Goal: Task Accomplishment & Management: Complete application form

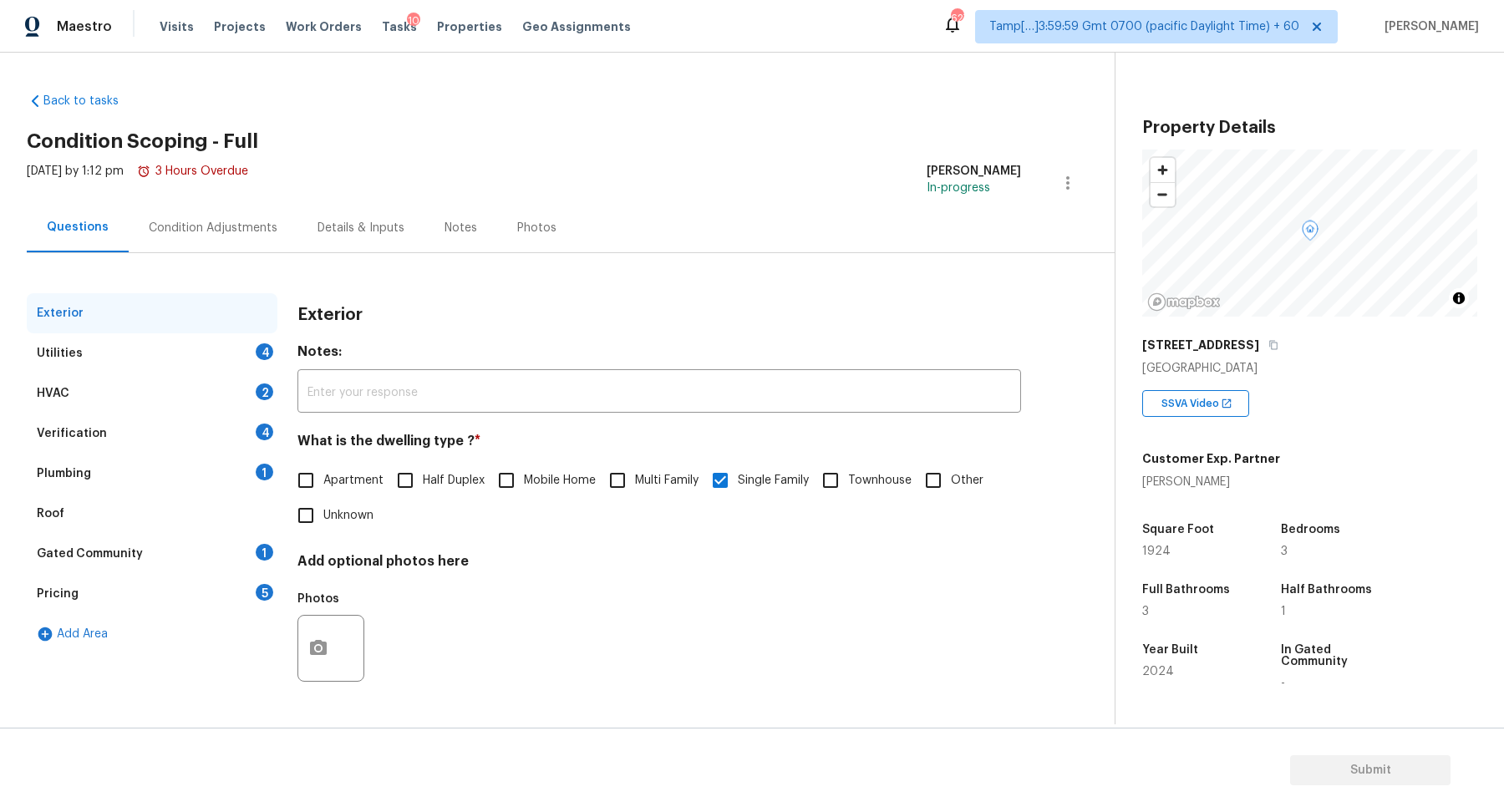
click at [1208, 332] on div "[STREET_ADDRESS]" at bounding box center [1310, 345] width 335 height 30
click at [1268, 344] on icon "button" at bounding box center [1273, 344] width 10 height 10
click at [246, 359] on div "Utilities 4" at bounding box center [151, 353] width 251 height 40
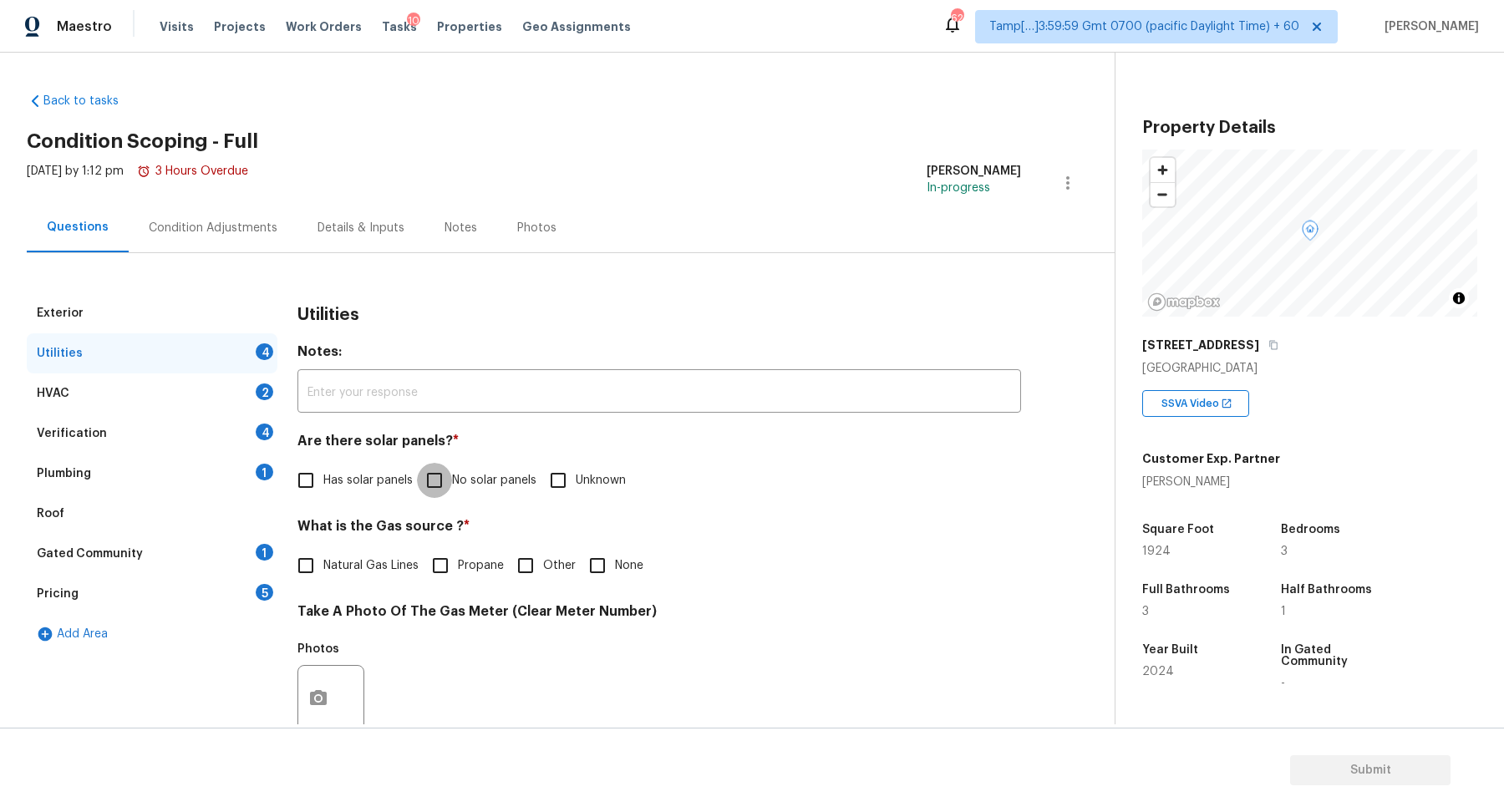
click at [451, 487] on input "No solar panels" at bounding box center [434, 480] width 35 height 35
checkbox input "true"
click at [812, 139] on h2 "Condition Scoping - Full" at bounding box center [571, 141] width 1088 height 17
click at [861, 258] on div "Exterior Utilities 3 HVAC 2 Verification 4 Plumbing 1 Roof Gated Community 1 Pr…" at bounding box center [550, 711] width 1048 height 914
click at [364, 570] on span "Natural Gas Lines" at bounding box center [371, 566] width 96 height 18
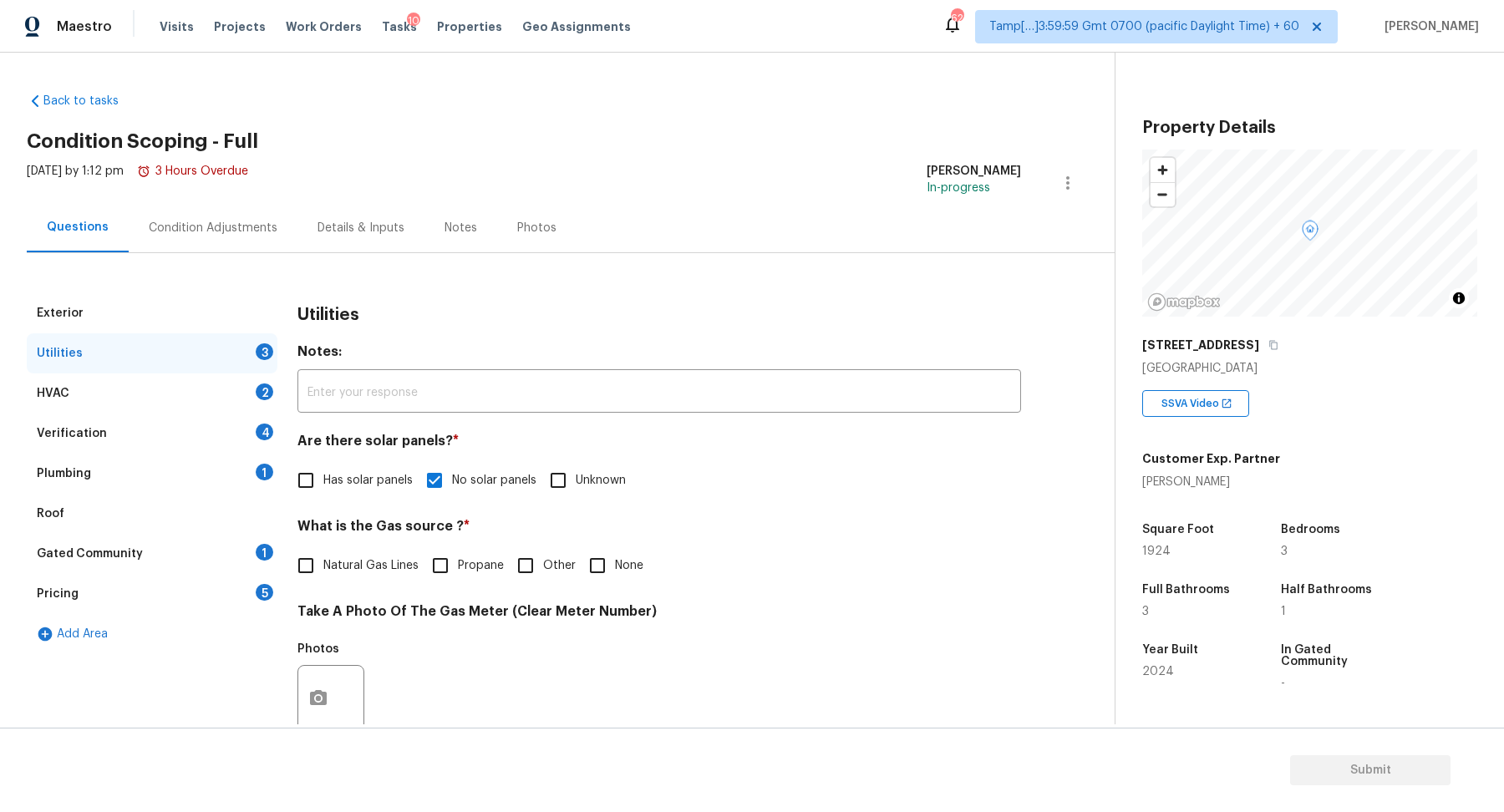
click at [324, 570] on input "Natural Gas Lines" at bounding box center [306, 565] width 35 height 35
checkbox input "true"
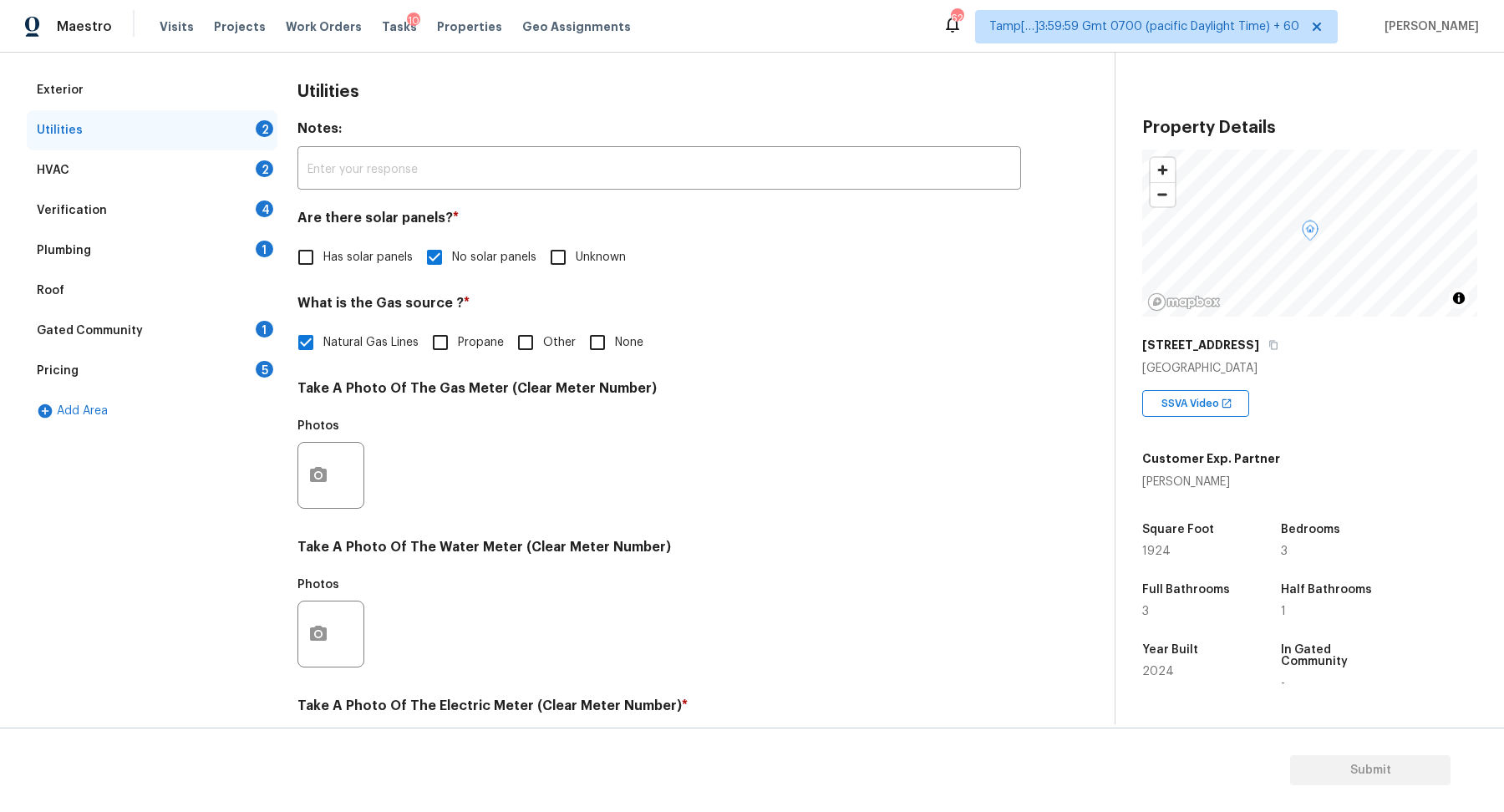
scroll to position [445, 0]
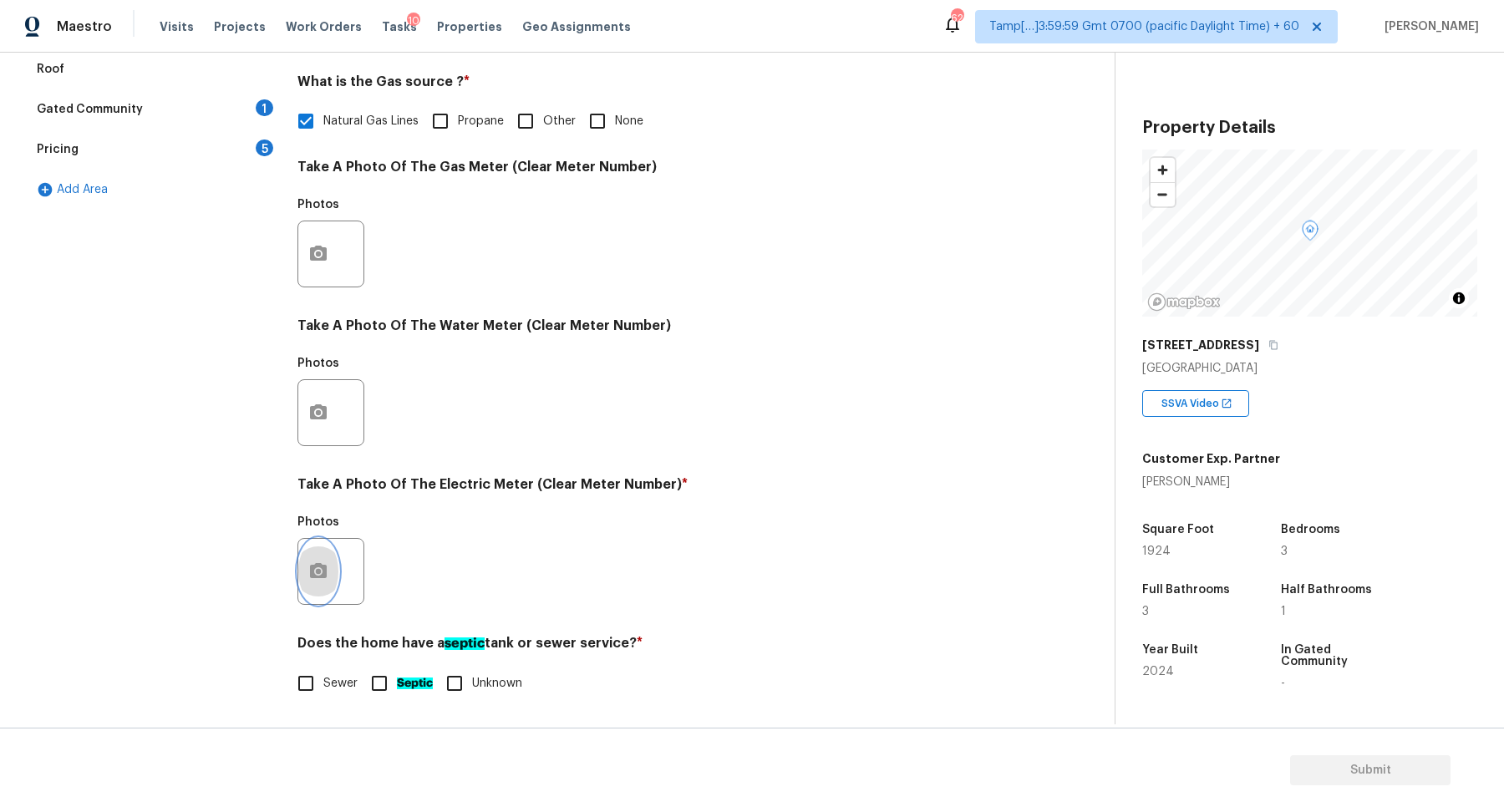
click at [327, 574] on icon "button" at bounding box center [318, 571] width 20 height 20
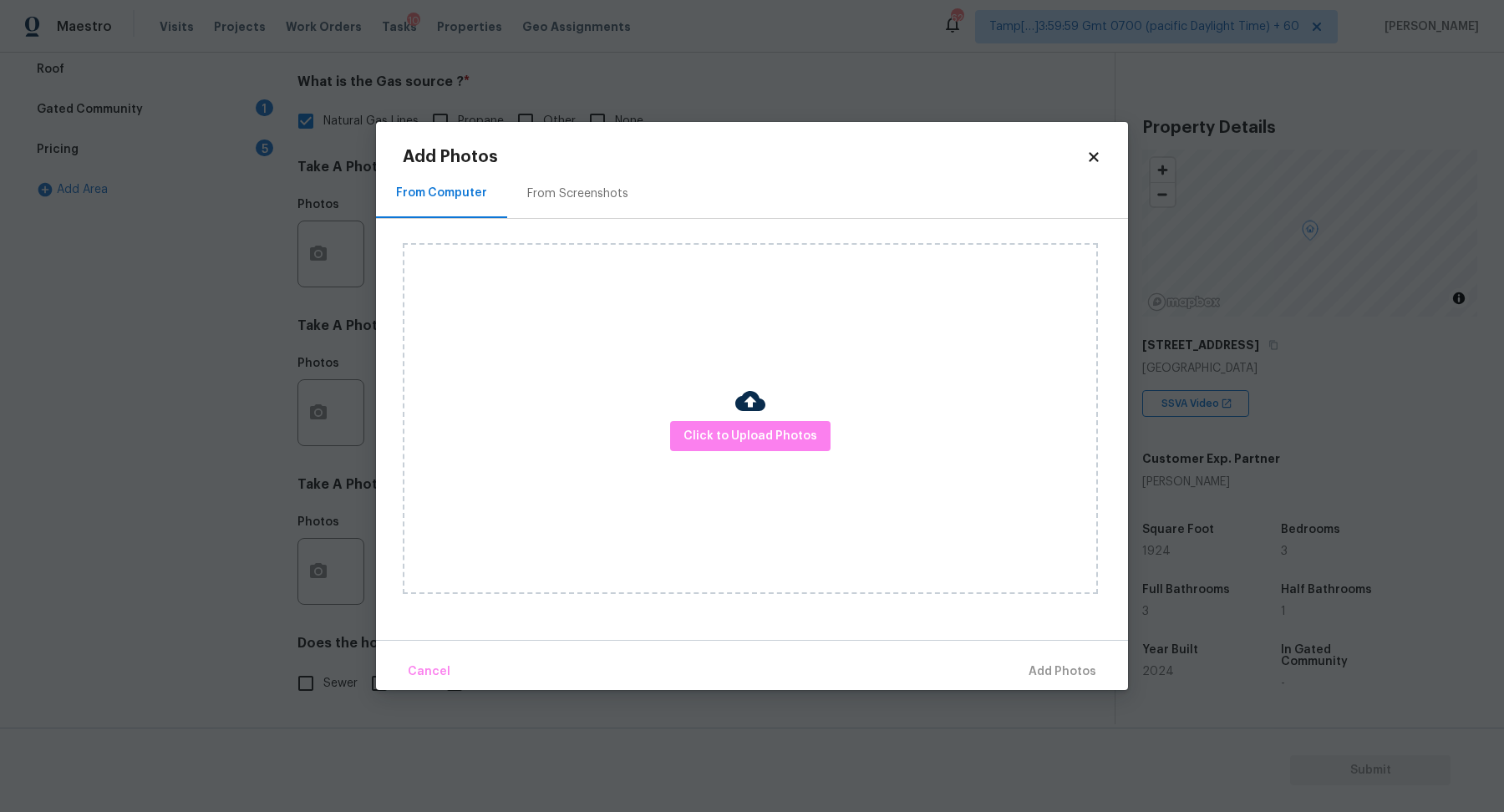
click at [742, 451] on div "Click to Upload Photos" at bounding box center [751, 418] width 696 height 351
click at [743, 451] on div "Click to Upload Photos" at bounding box center [751, 418] width 696 height 351
click at [770, 433] on span "Click to Upload Photos" at bounding box center [750, 436] width 133 height 21
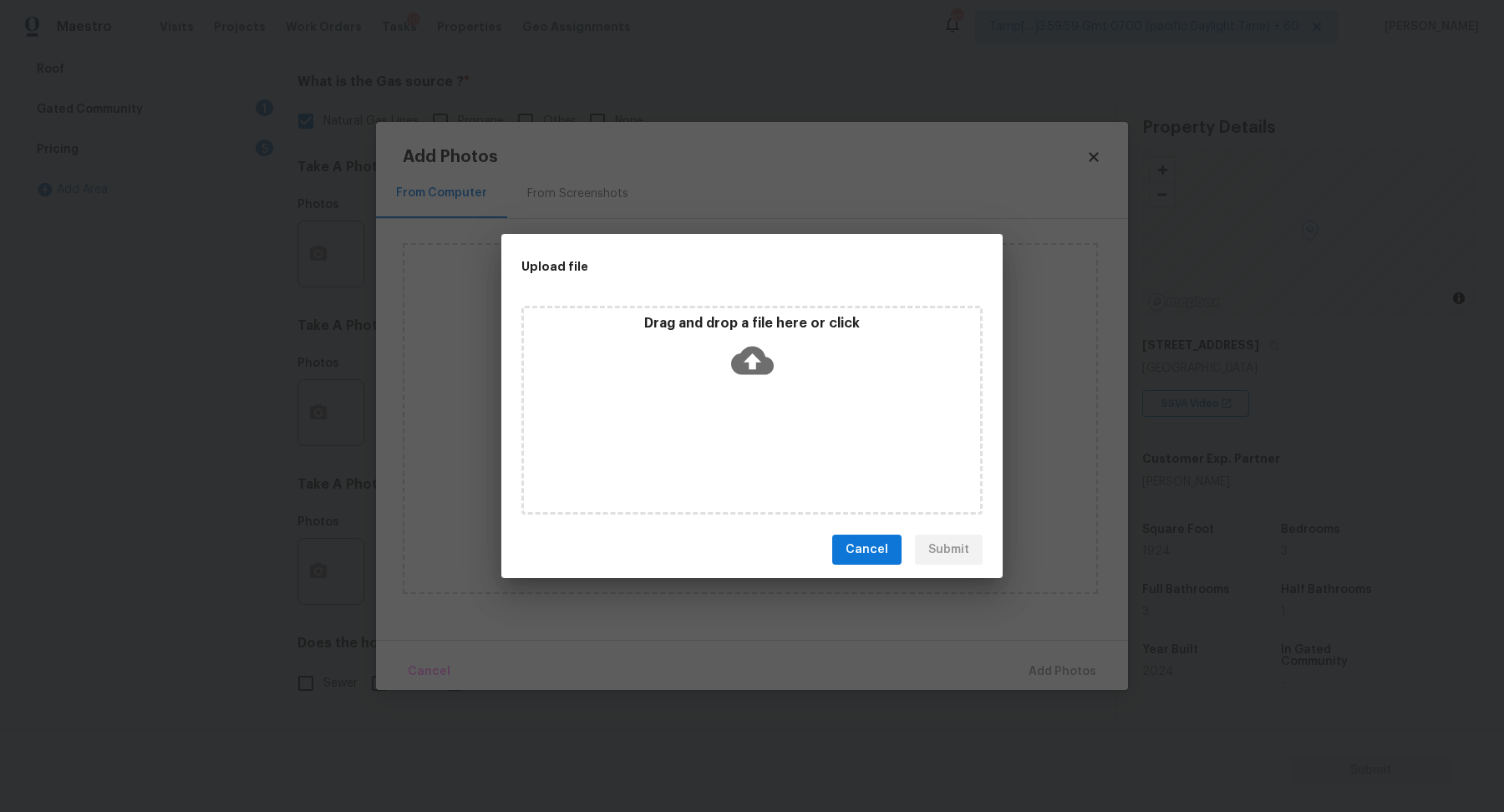
click at [786, 402] on div "Drag and drop a file here or click" at bounding box center [752, 410] width 461 height 209
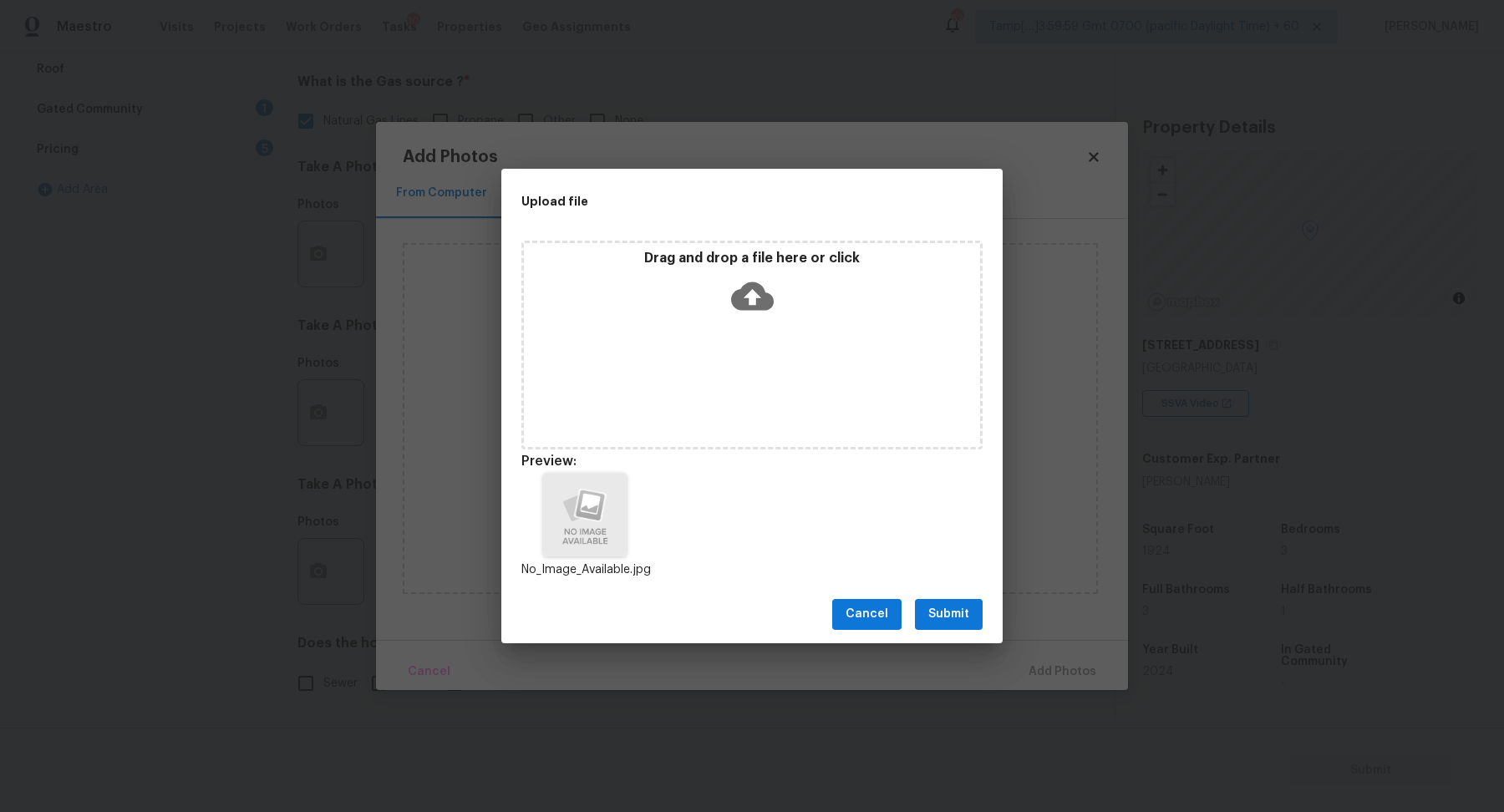
click at [950, 625] on span "Submit" at bounding box center [948, 614] width 41 height 21
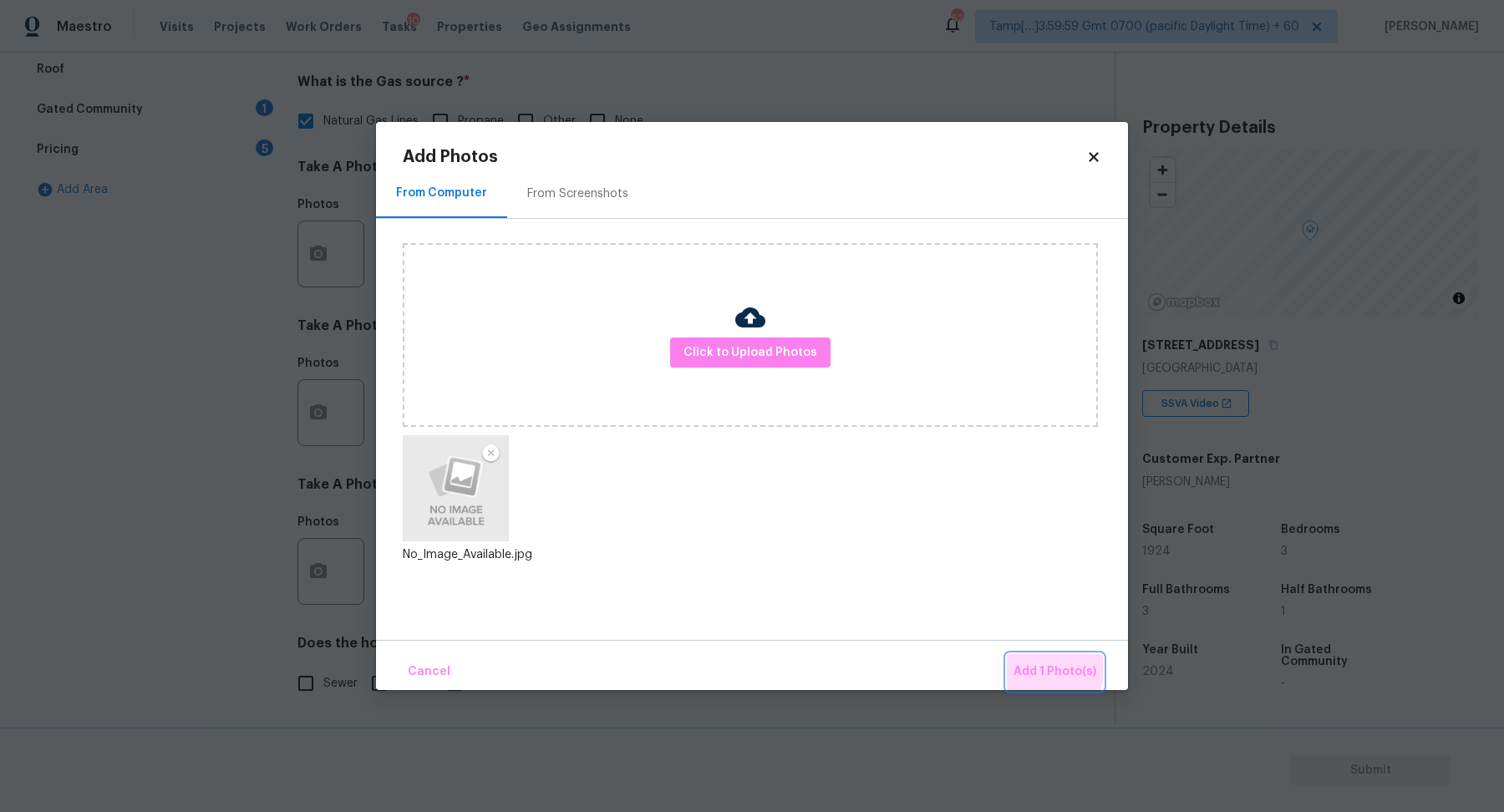
click at [1034, 668] on span "Add 1 Photo(s)" at bounding box center [1054, 672] width 82 height 21
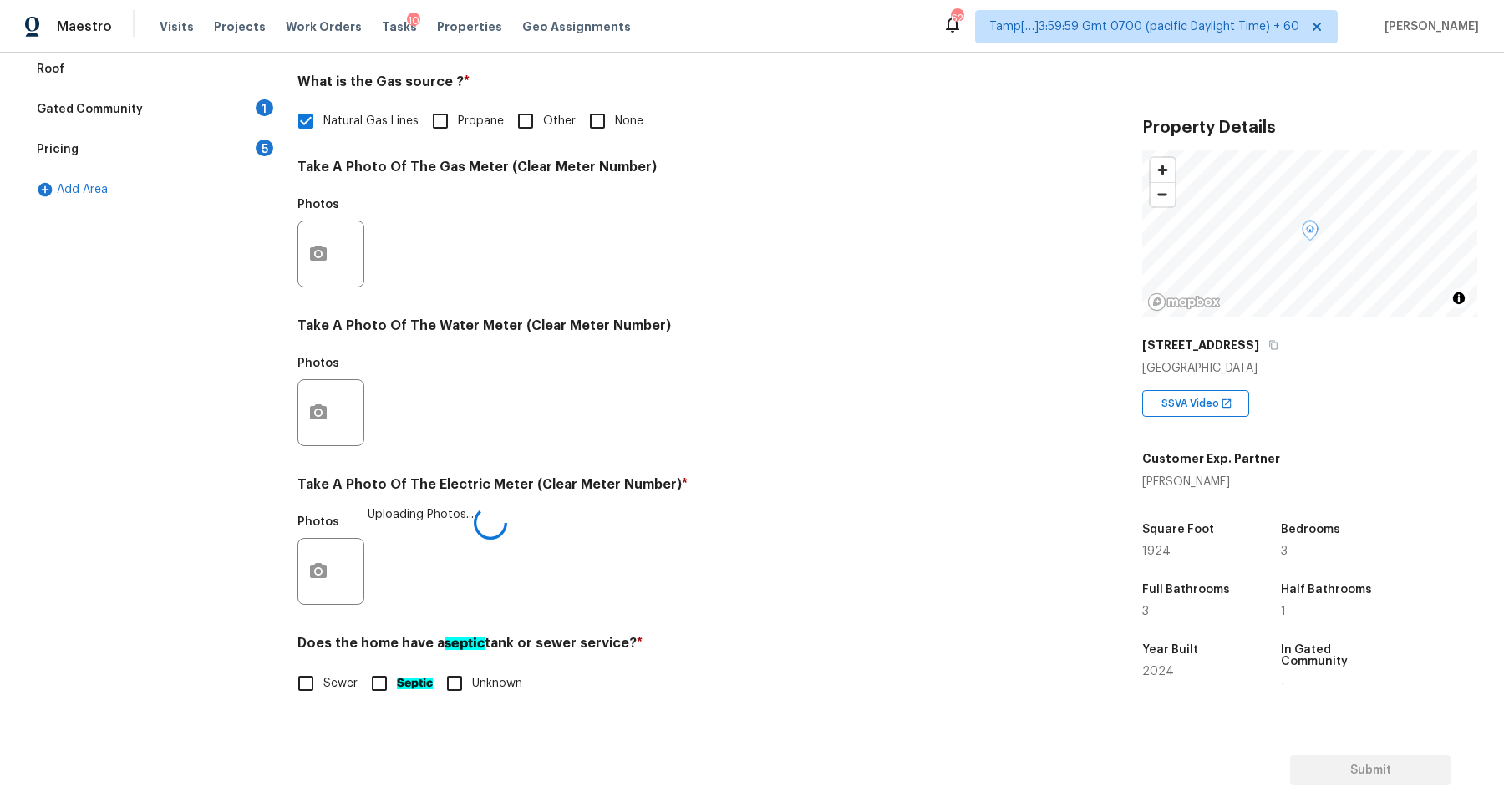
click at [332, 681] on span "Sewer" at bounding box center [341, 683] width 34 height 18
click at [324, 681] on input "Sewer" at bounding box center [306, 683] width 35 height 35
checkbox input "true"
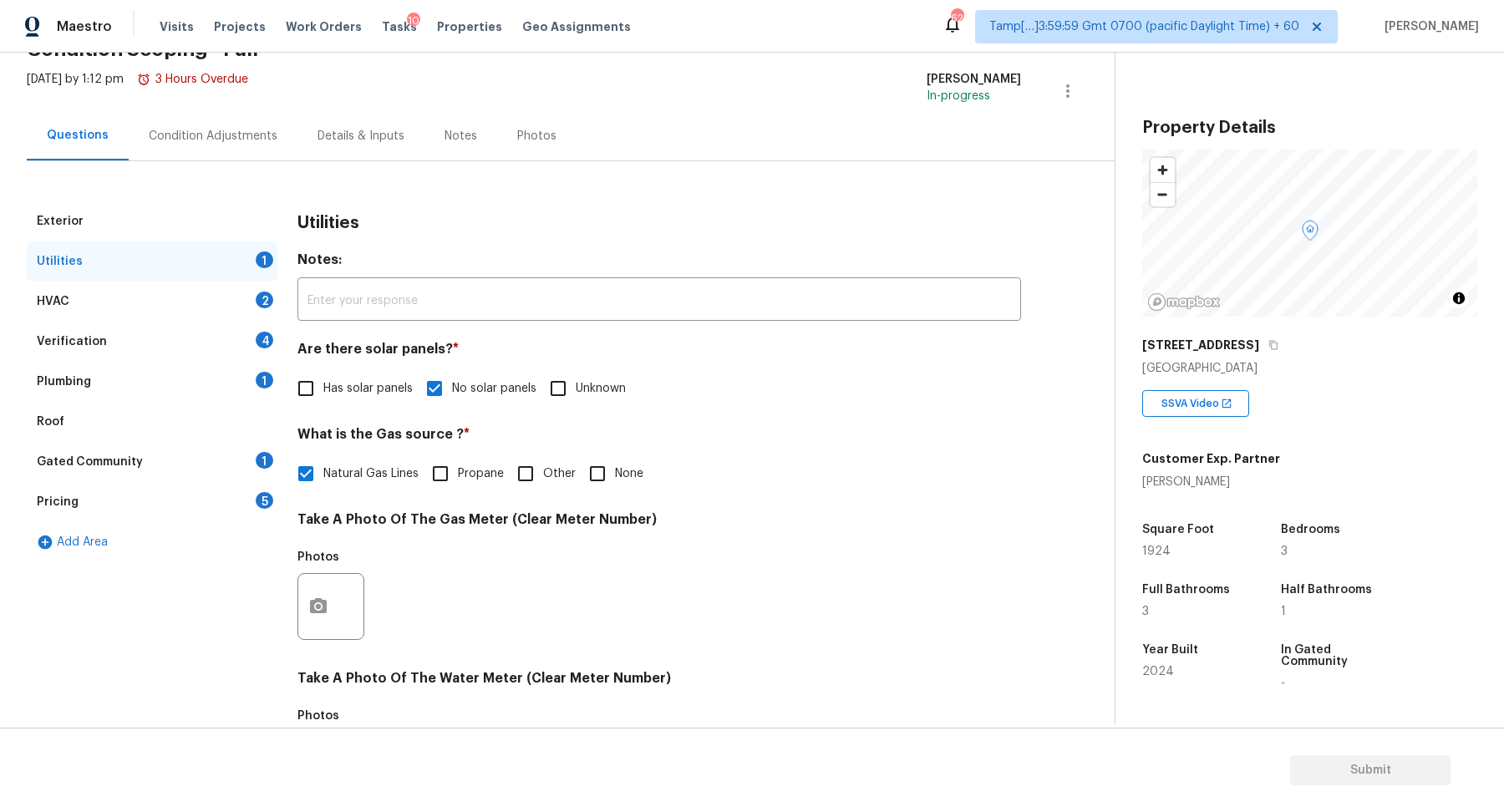
scroll to position [0, 0]
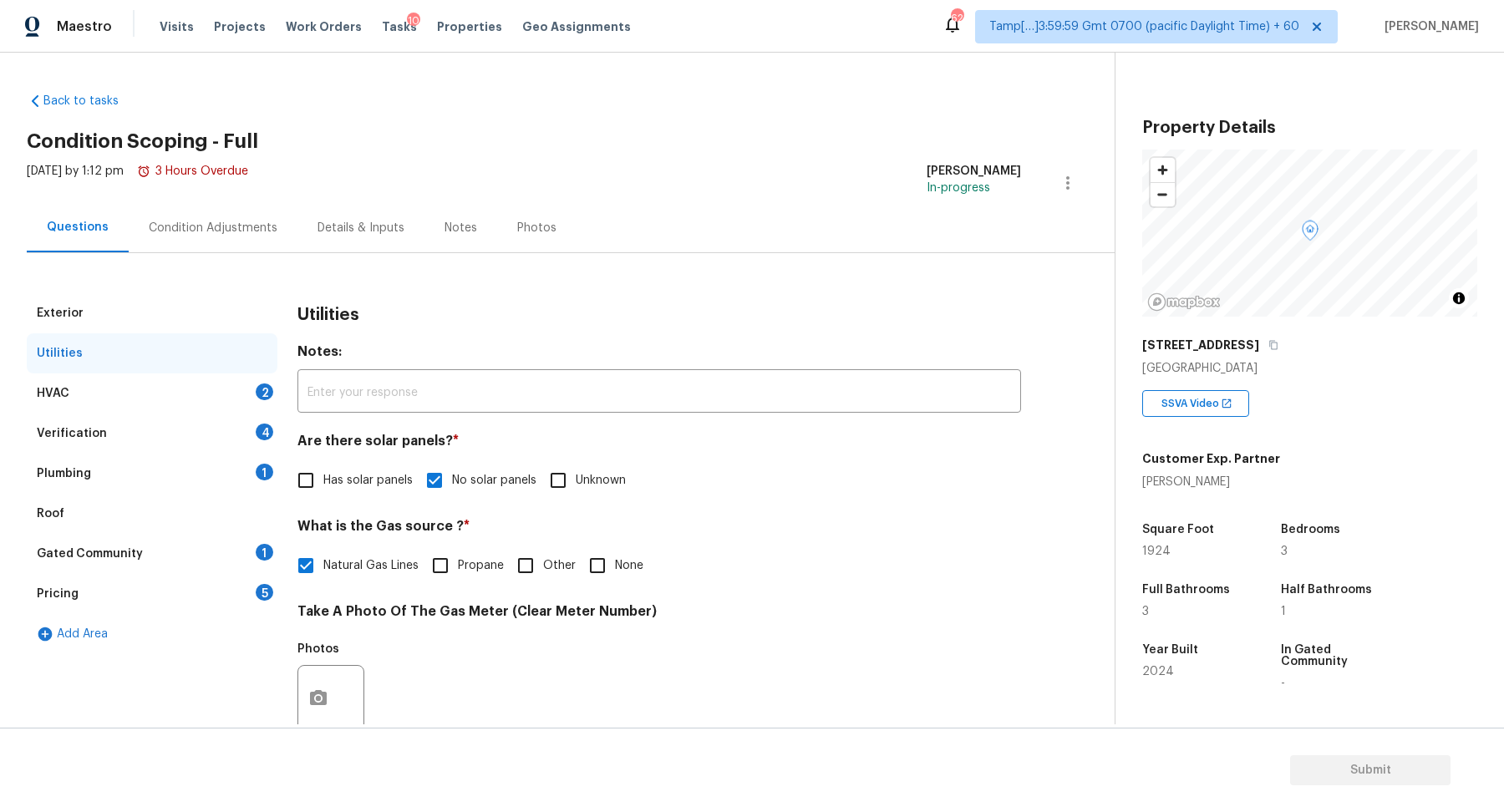
click at [251, 392] on div "HVAC 2" at bounding box center [151, 394] width 251 height 40
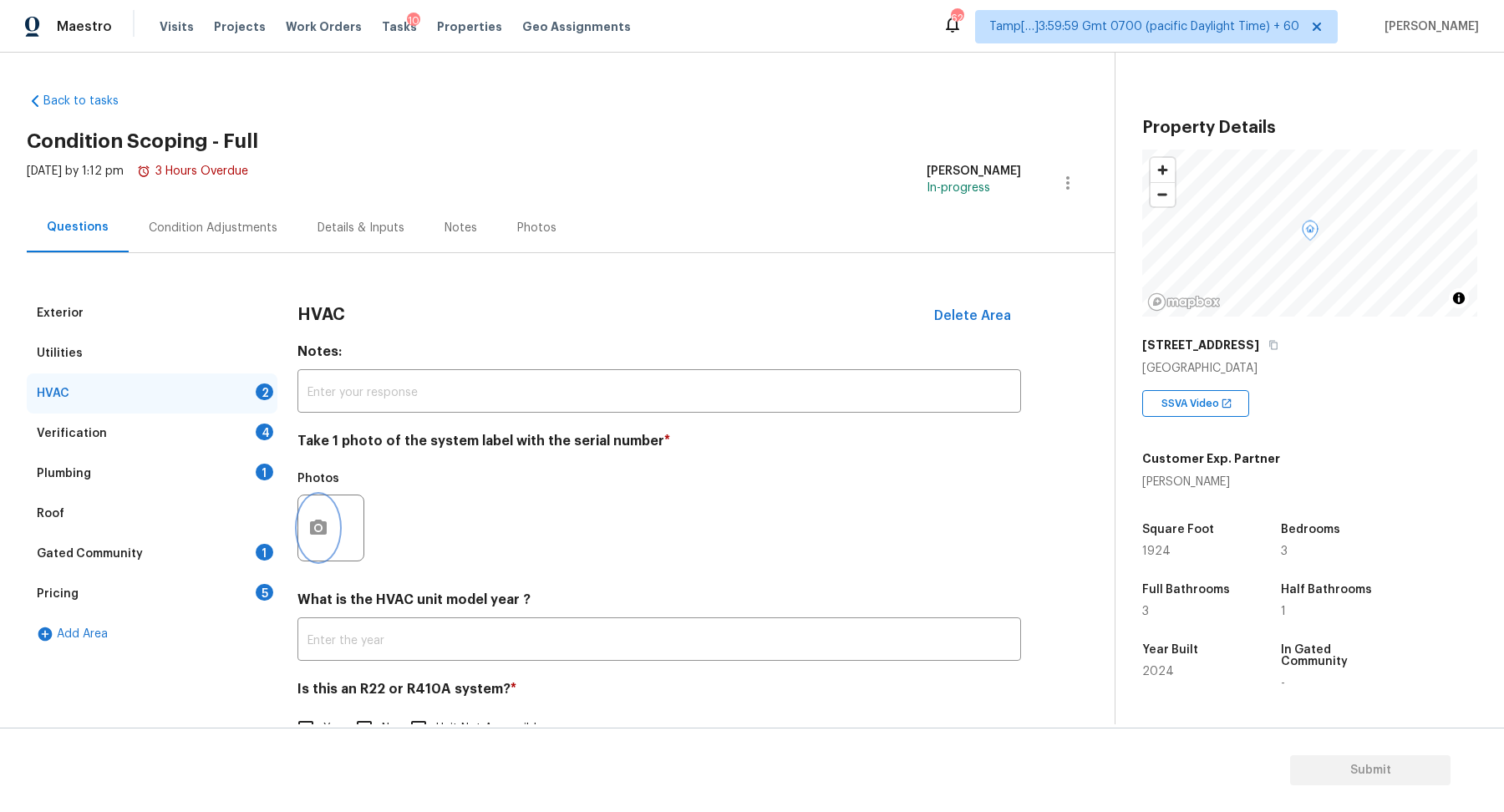
click at [317, 528] on circle "button" at bounding box center [318, 527] width 5 height 5
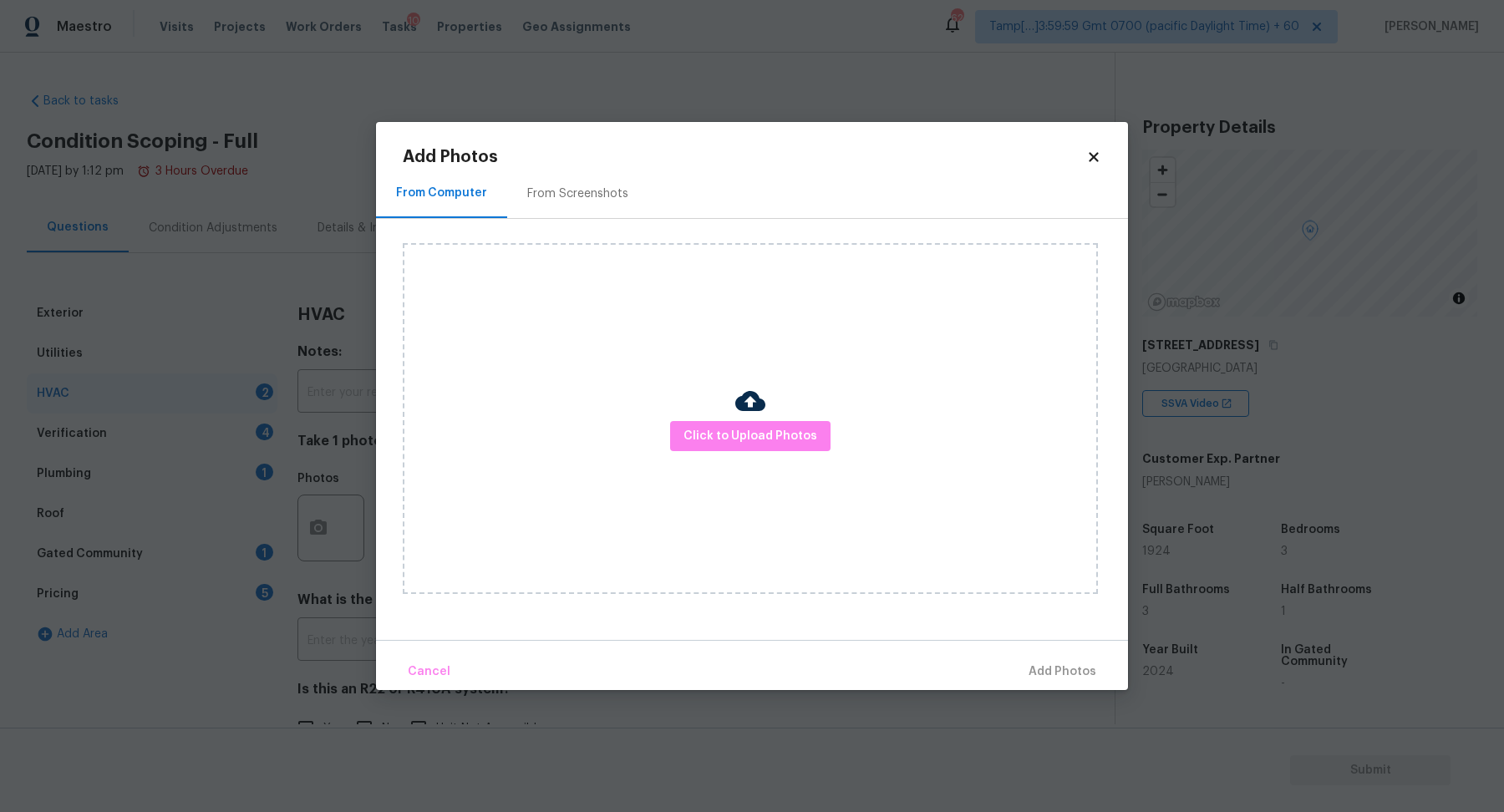
click at [767, 417] on div "Click to Upload Photos" at bounding box center [751, 418] width 696 height 351
click at [752, 446] on button "Click to Upload Photos" at bounding box center [751, 436] width 161 height 31
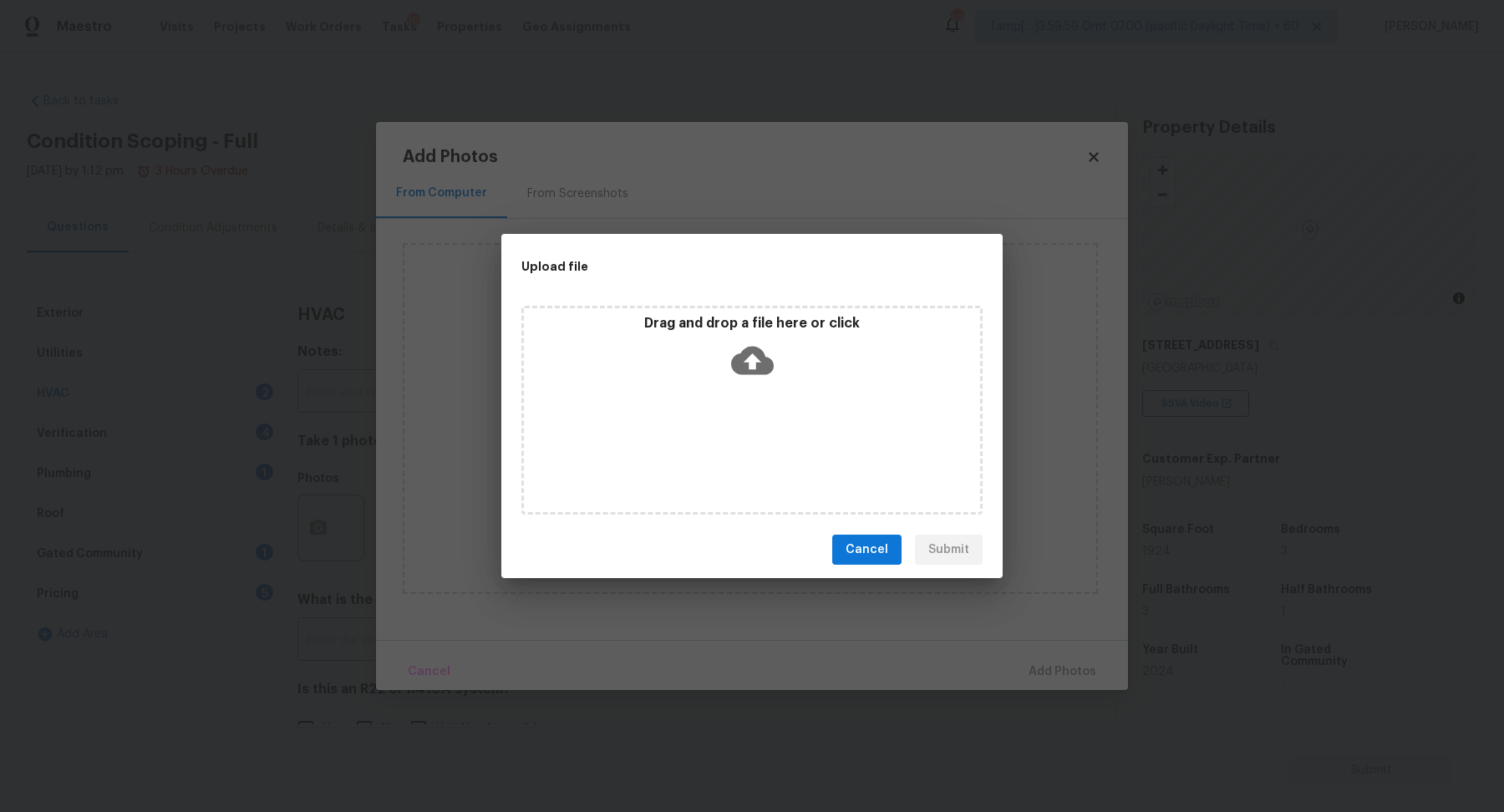
click at [794, 332] on div "Drag and drop a file here or click" at bounding box center [752, 351] width 456 height 72
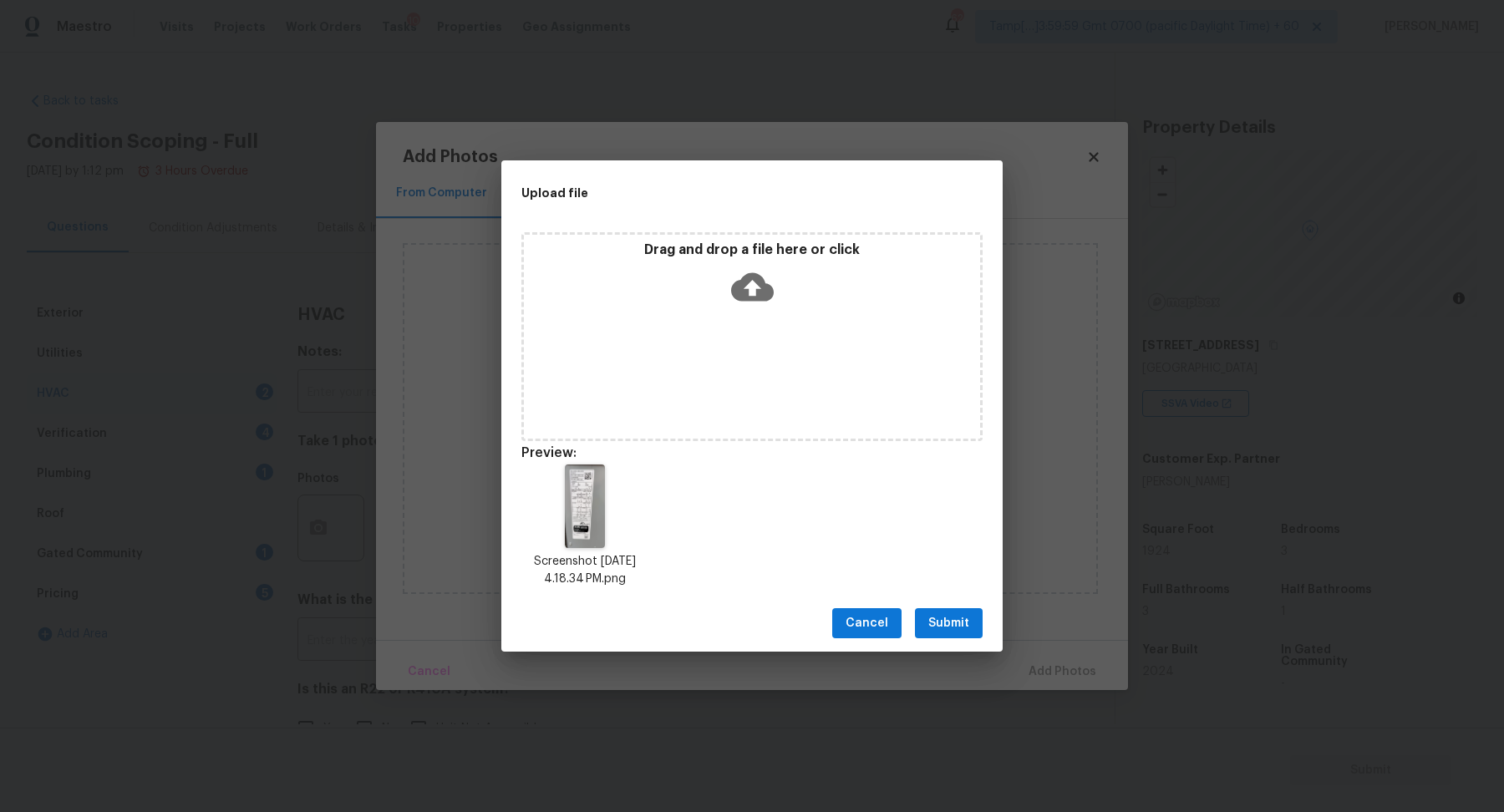
click at [941, 625] on span "Submit" at bounding box center [948, 624] width 41 height 21
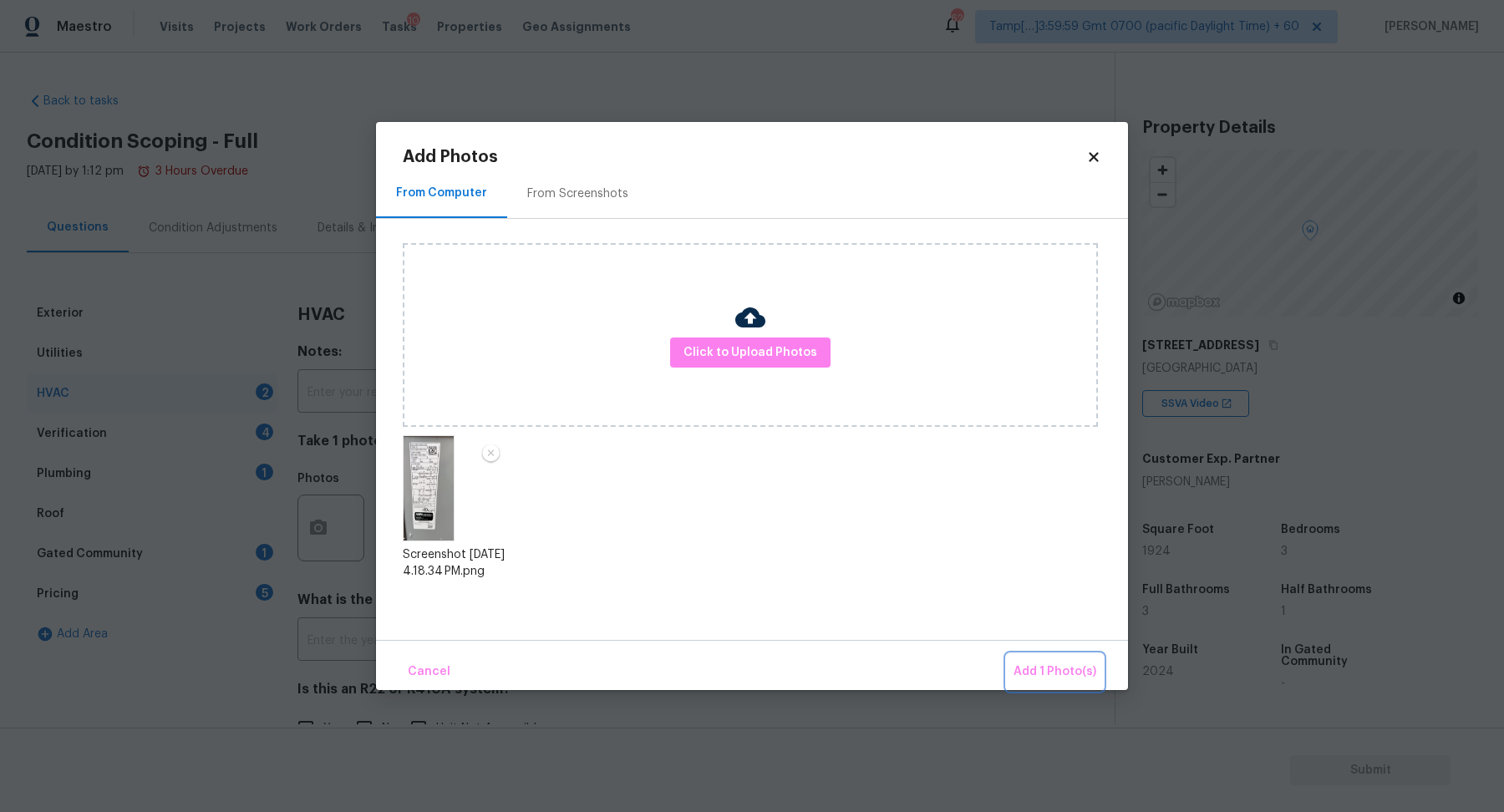
click at [1047, 667] on span "Add 1 Photo(s)" at bounding box center [1054, 672] width 82 height 21
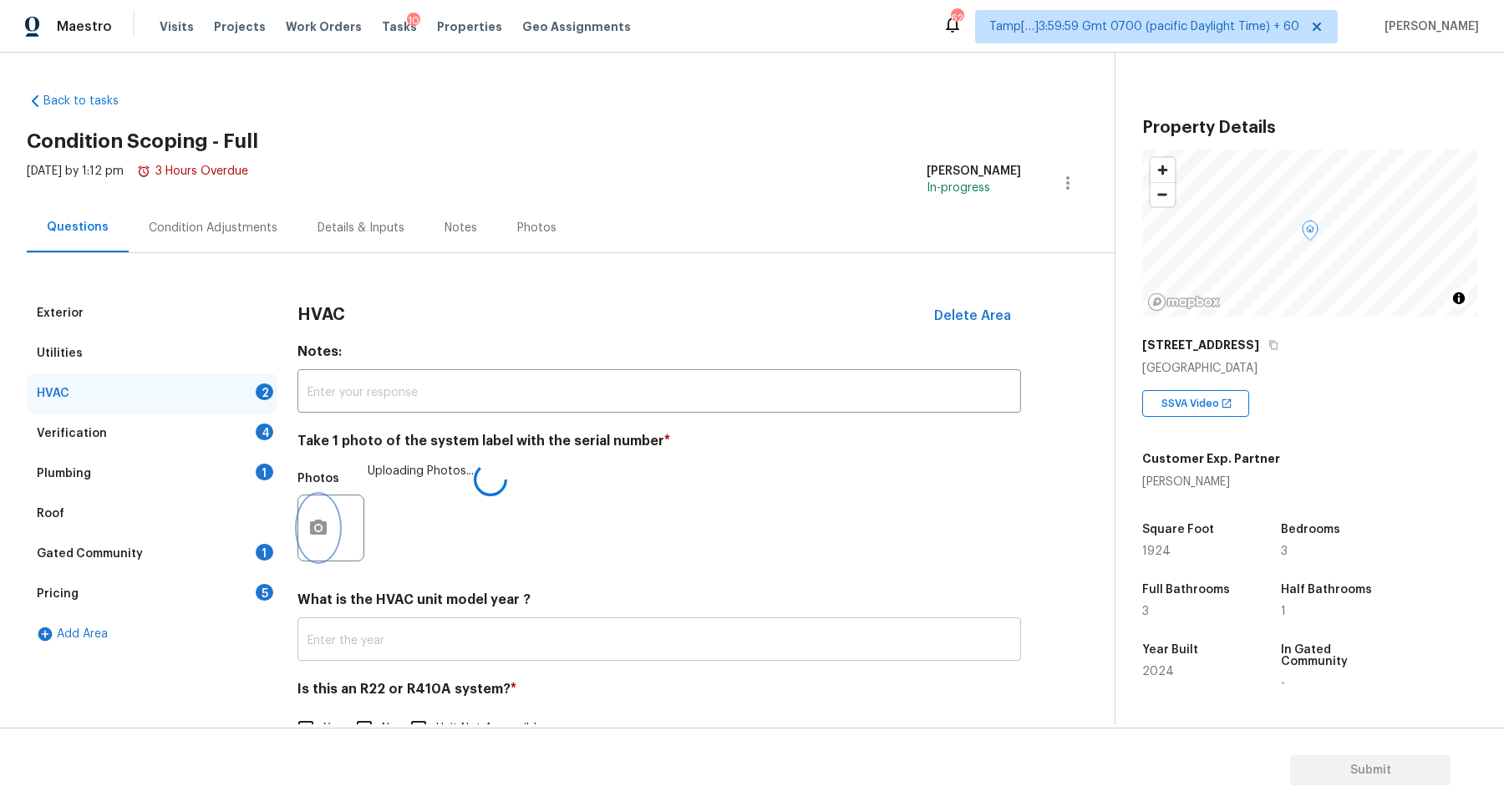
scroll to position [46, 0]
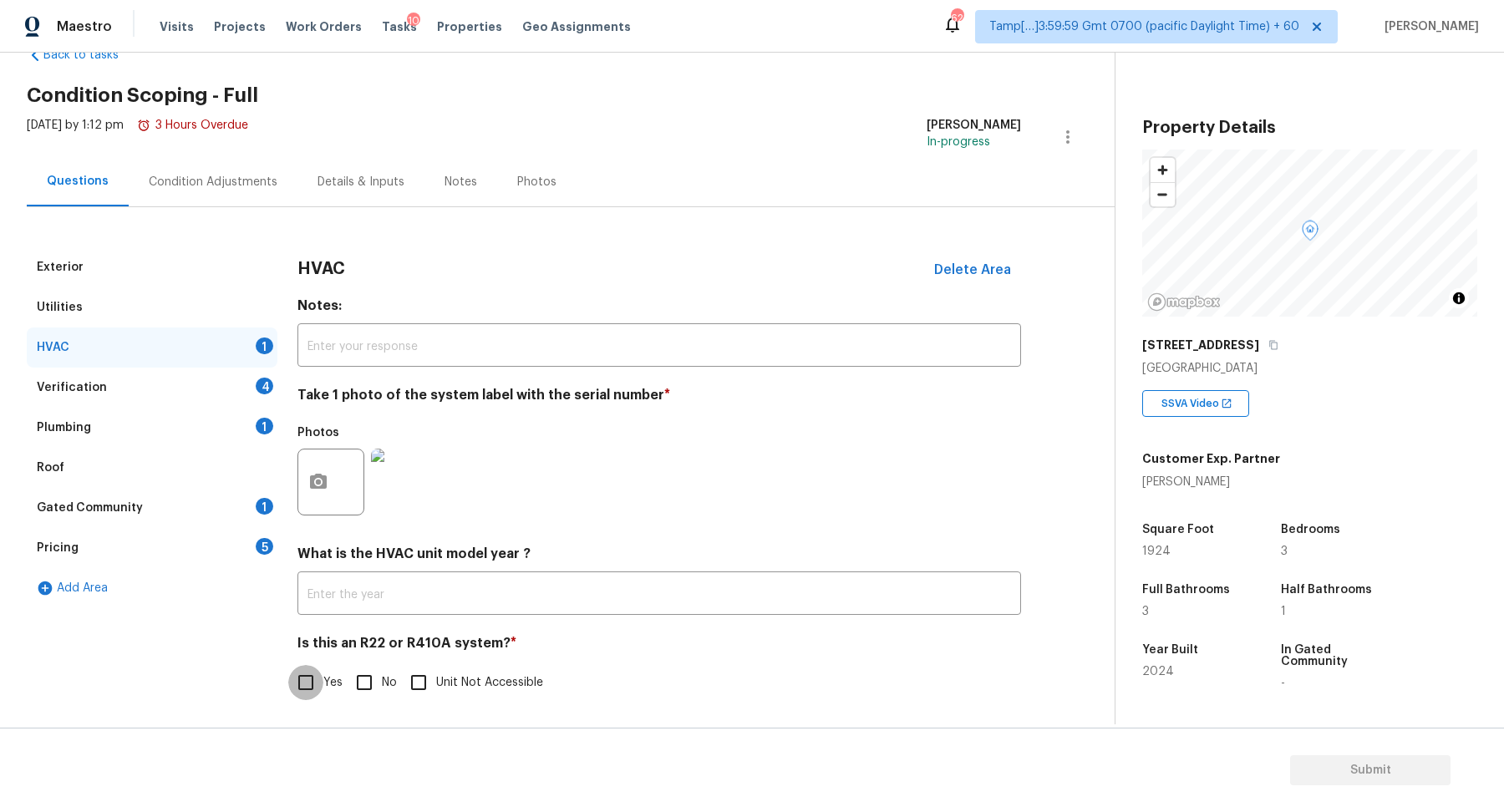
click at [296, 678] on input "Yes" at bounding box center [306, 682] width 35 height 35
checkbox input "true"
click at [238, 387] on div "Verification 4" at bounding box center [151, 387] width 251 height 40
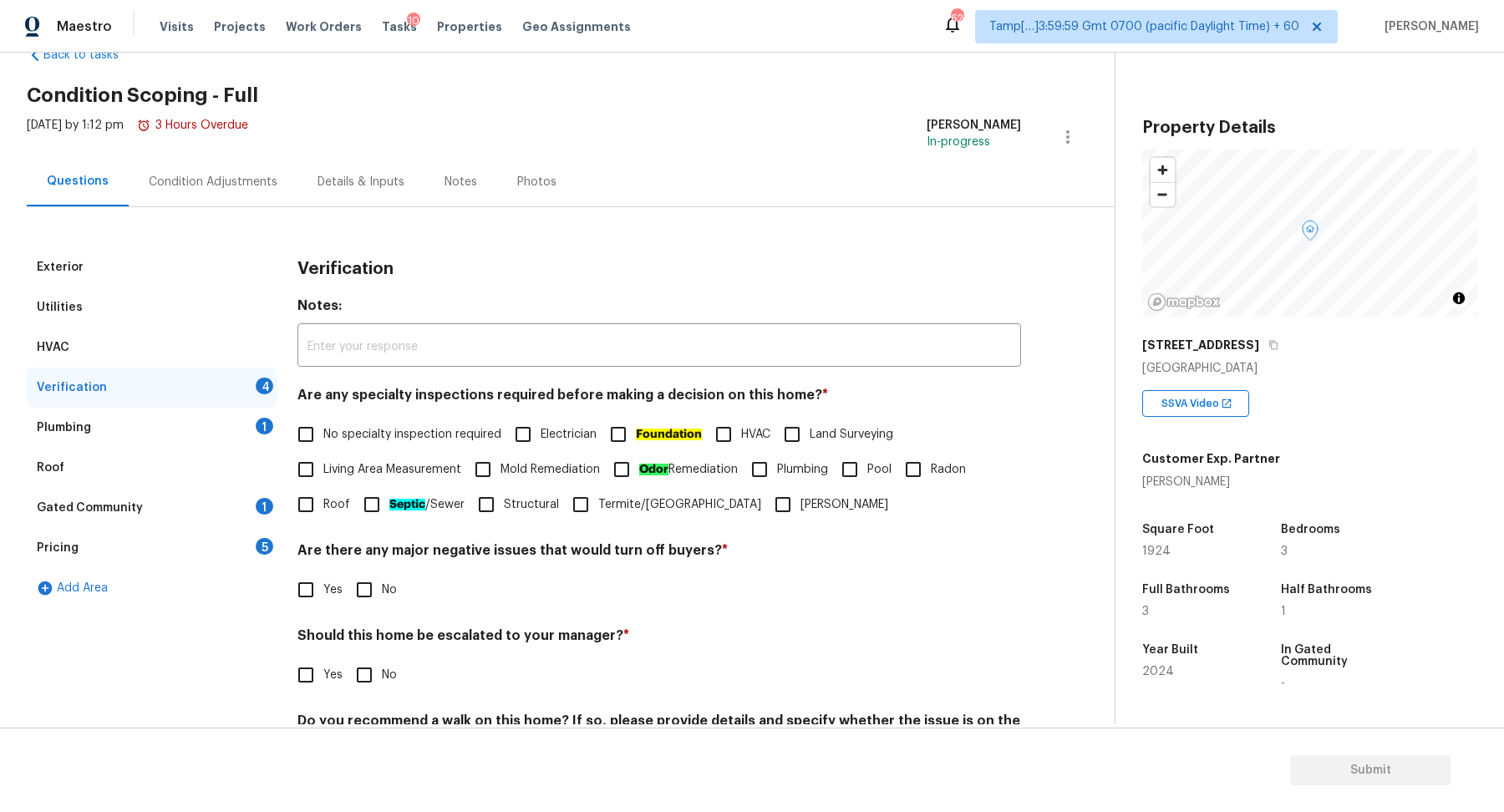
click at [317, 426] on input "No specialty inspection required" at bounding box center [306, 434] width 35 height 35
checkbox input "true"
click at [364, 647] on h4 "Should this home be escalated to your manager? *" at bounding box center [659, 639] width 724 height 24
click at [364, 593] on input "No" at bounding box center [363, 590] width 35 height 35
checkbox input "true"
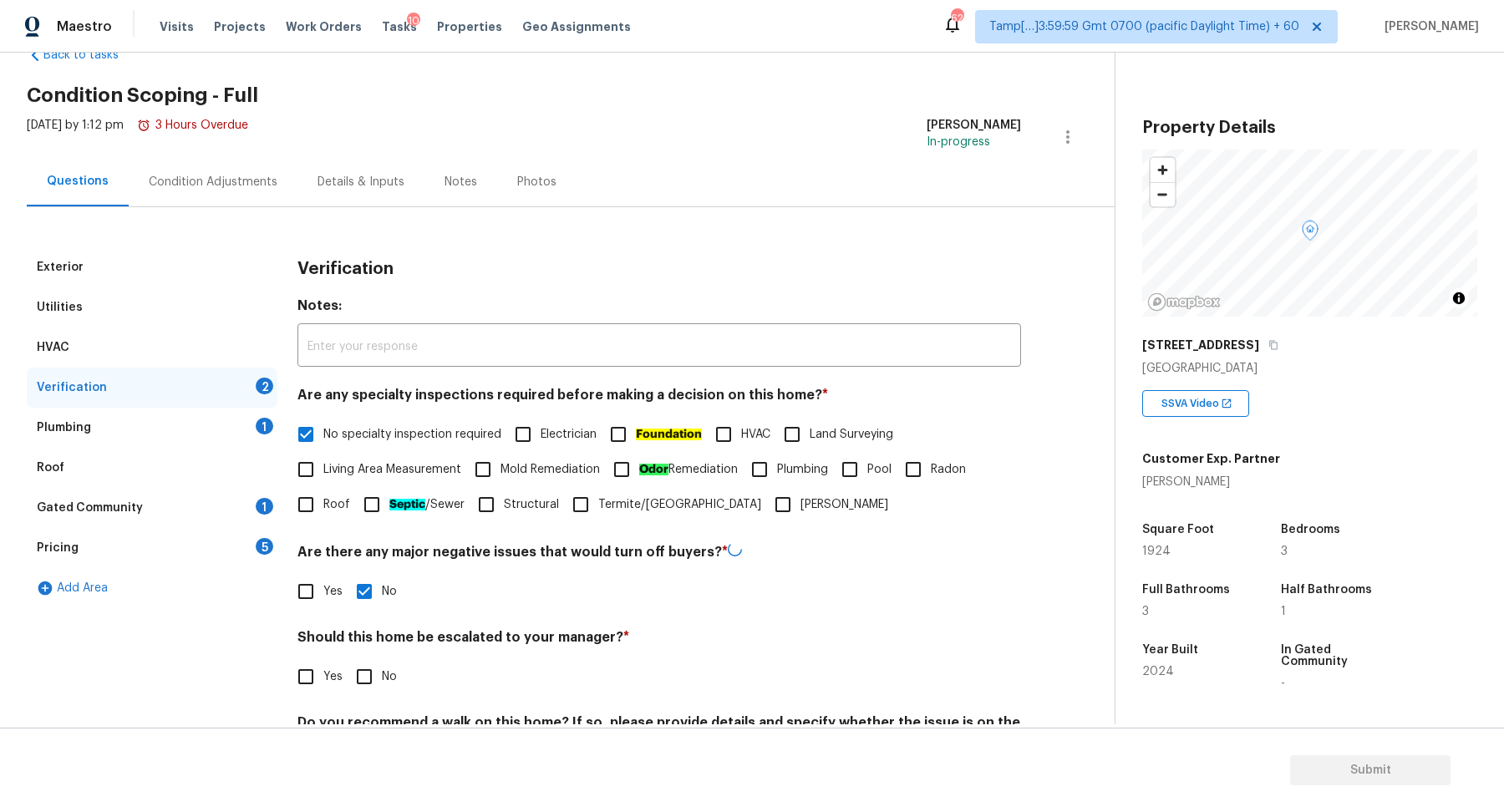
click at [363, 648] on h4 "Should this home be escalated to your manager? *" at bounding box center [659, 641] width 724 height 24
click at [363, 666] on input "No" at bounding box center [363, 675] width 35 height 35
checkbox input "true"
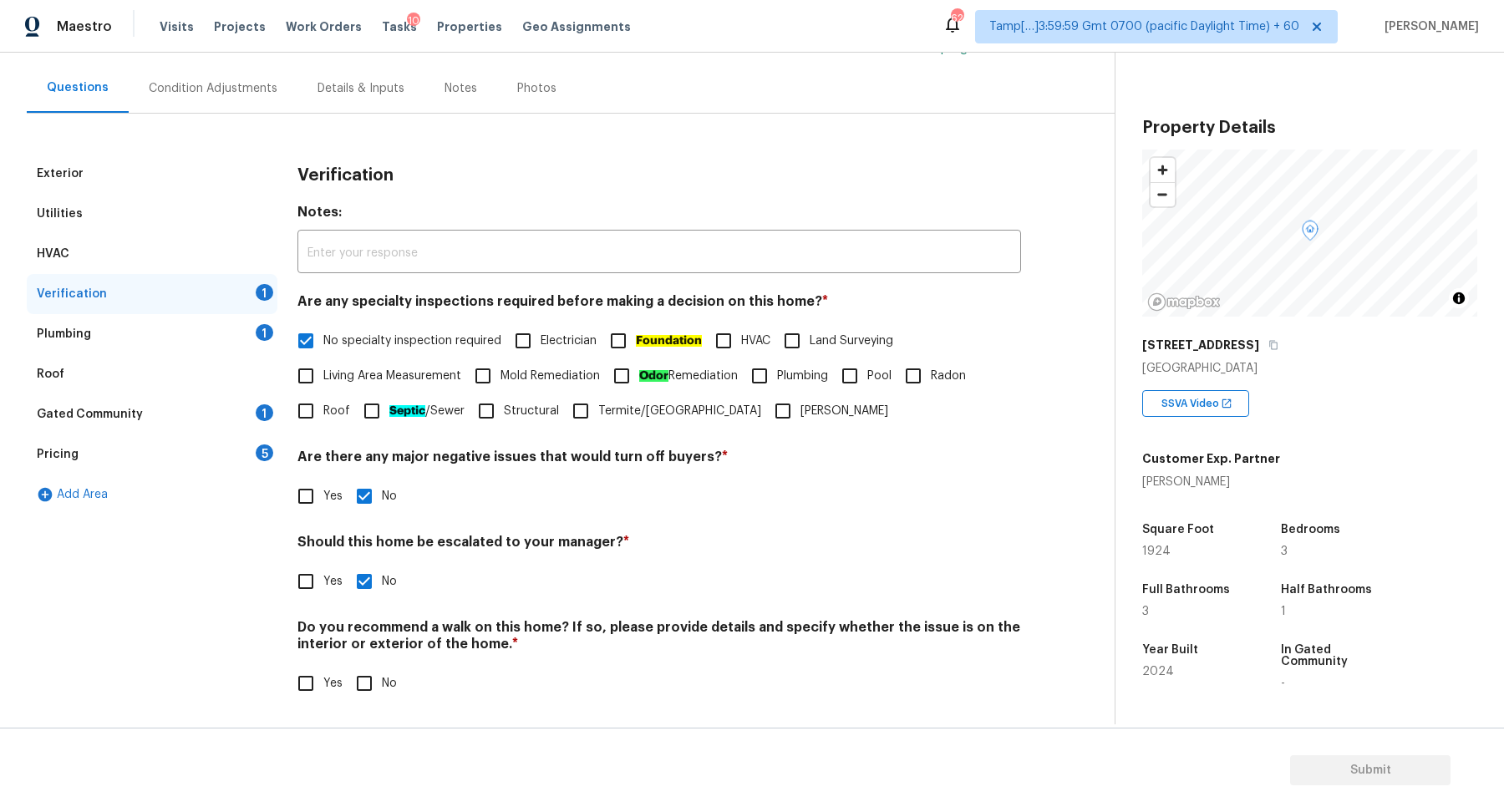
click at [398, 654] on h4 "Do you recommend a walk on this home? If so, please provide details and specify…" at bounding box center [659, 639] width 724 height 40
click at [365, 679] on input "No" at bounding box center [363, 683] width 35 height 35
checkbox input "true"
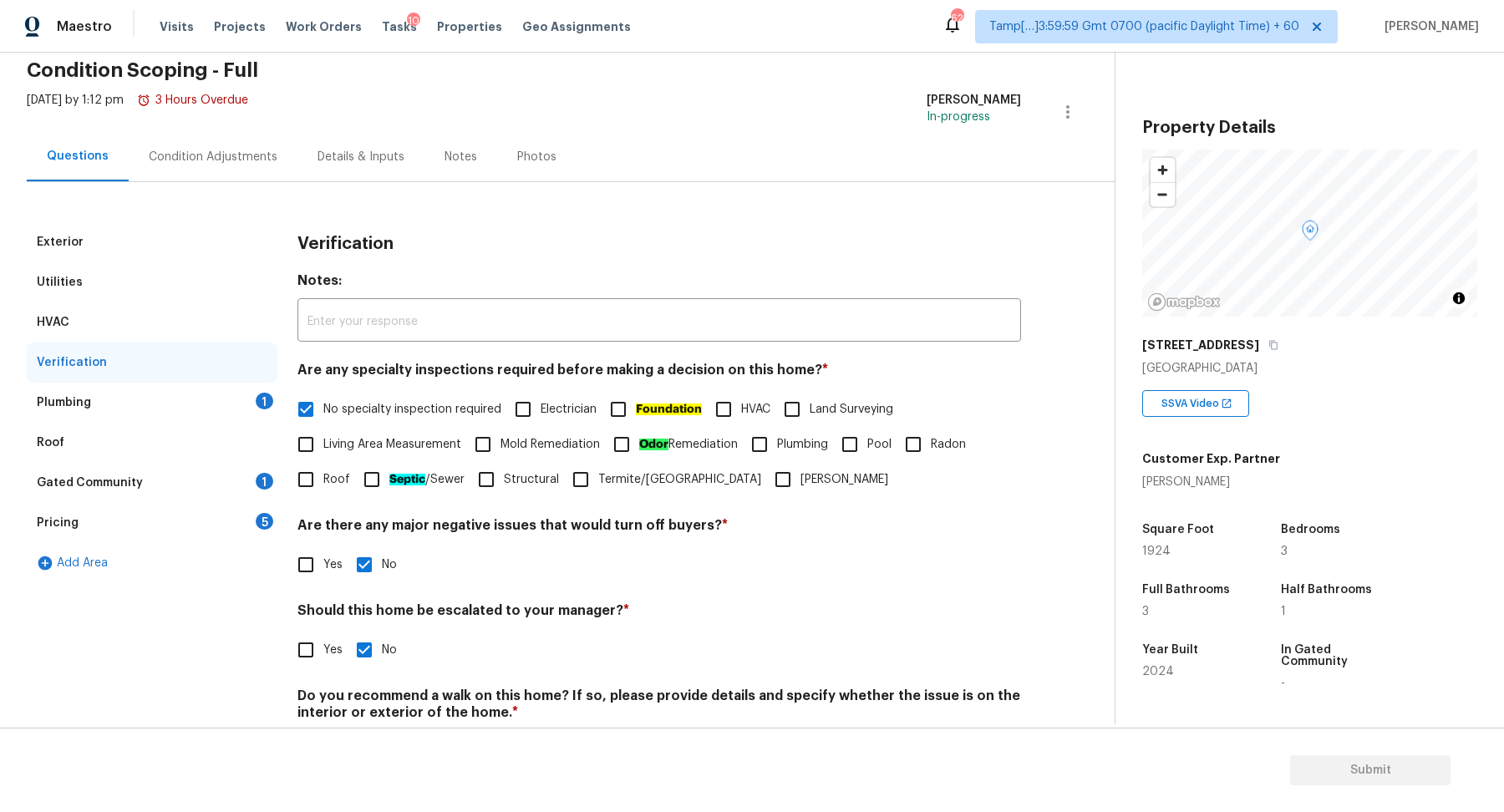
click at [216, 397] on div "Plumbing 1" at bounding box center [151, 402] width 251 height 40
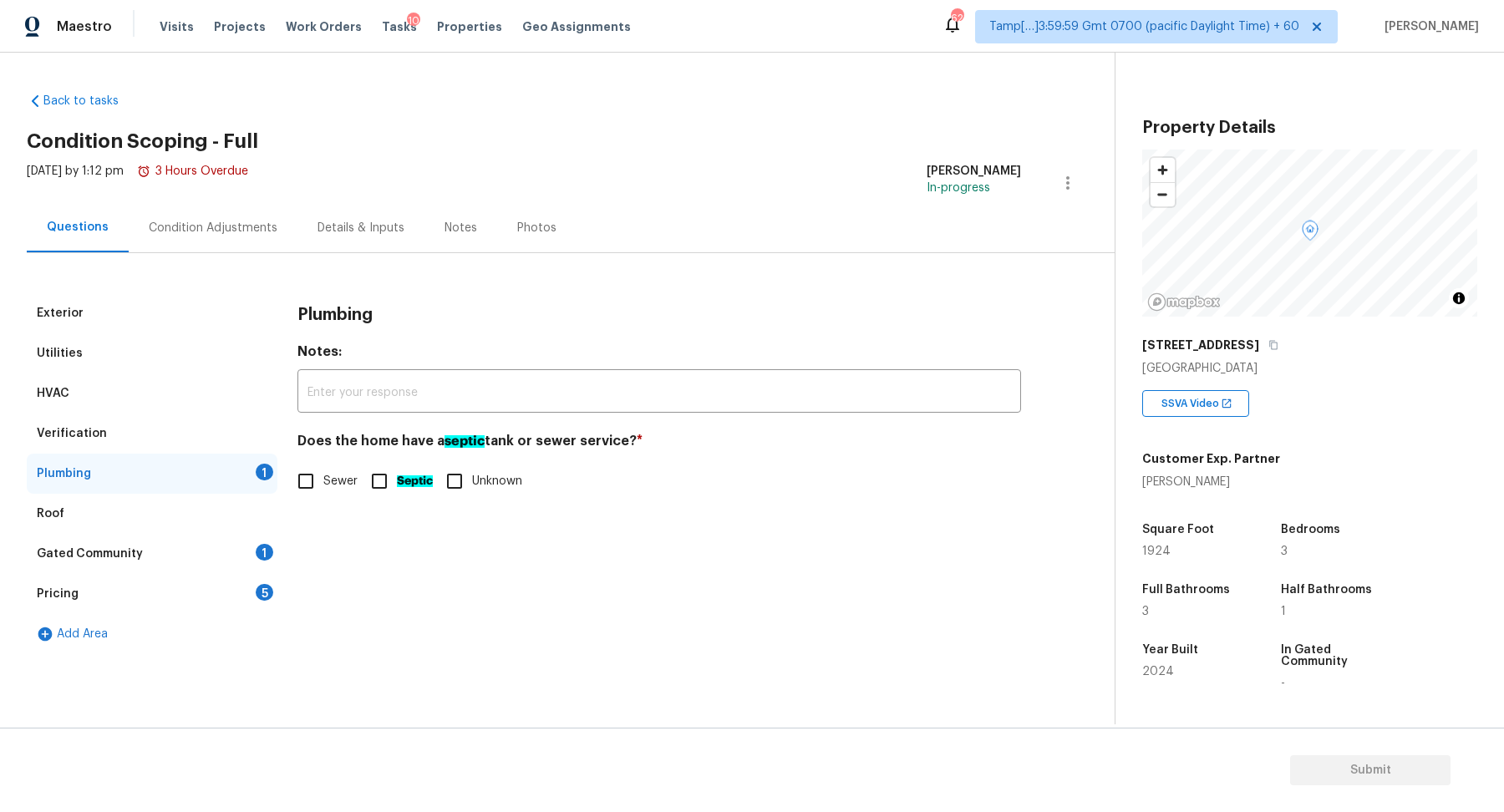
click at [306, 457] on div "Does the home have a septic tank or sewer service? * Sewer Septic Unknown" at bounding box center [659, 466] width 724 height 66
click at [305, 480] on input "Sewer" at bounding box center [306, 481] width 35 height 35
checkbox input "true"
click at [190, 590] on div "Pricing 5" at bounding box center [151, 594] width 251 height 40
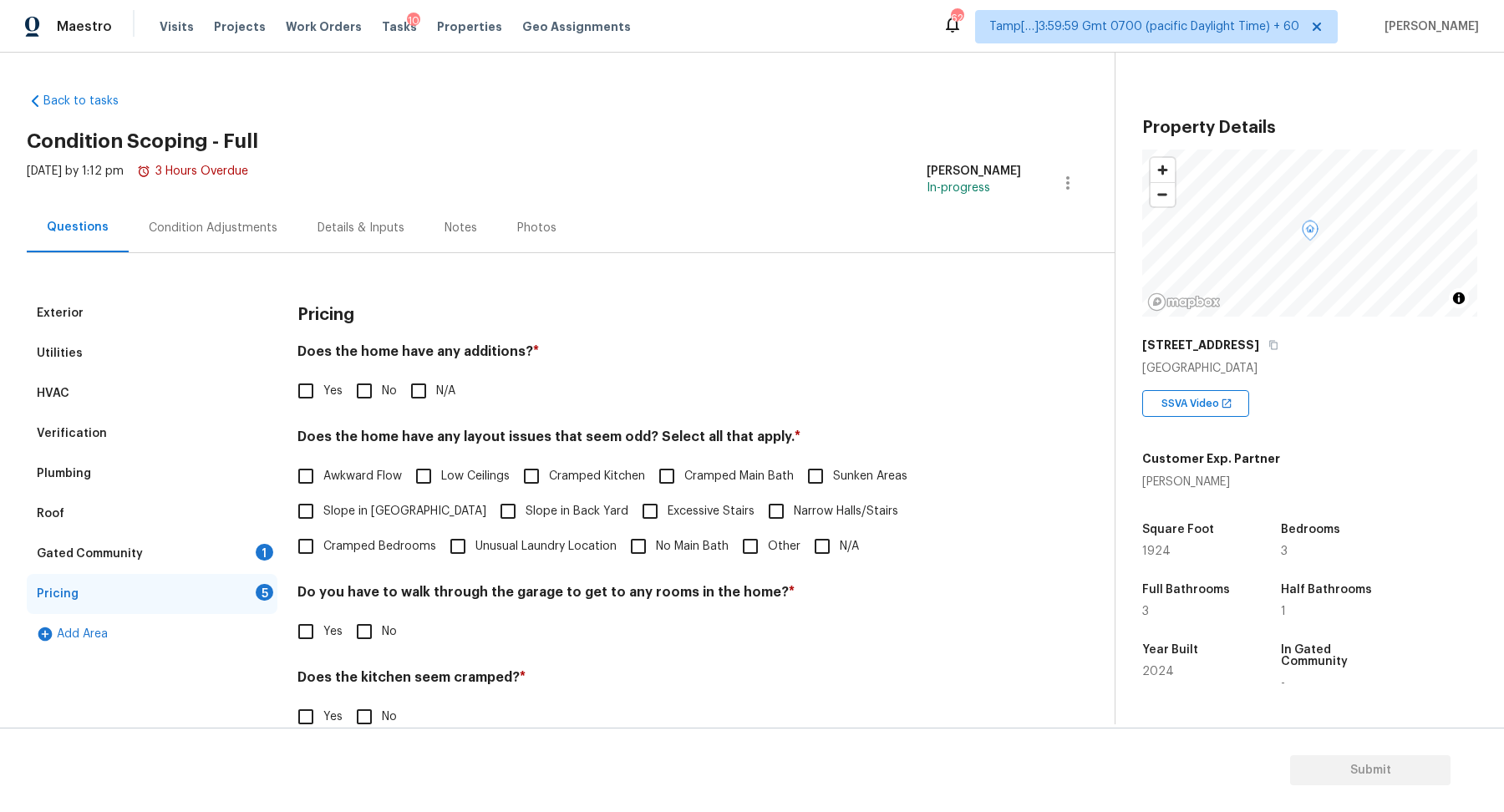
click at [221, 556] on div "Gated Community 1" at bounding box center [151, 554] width 251 height 40
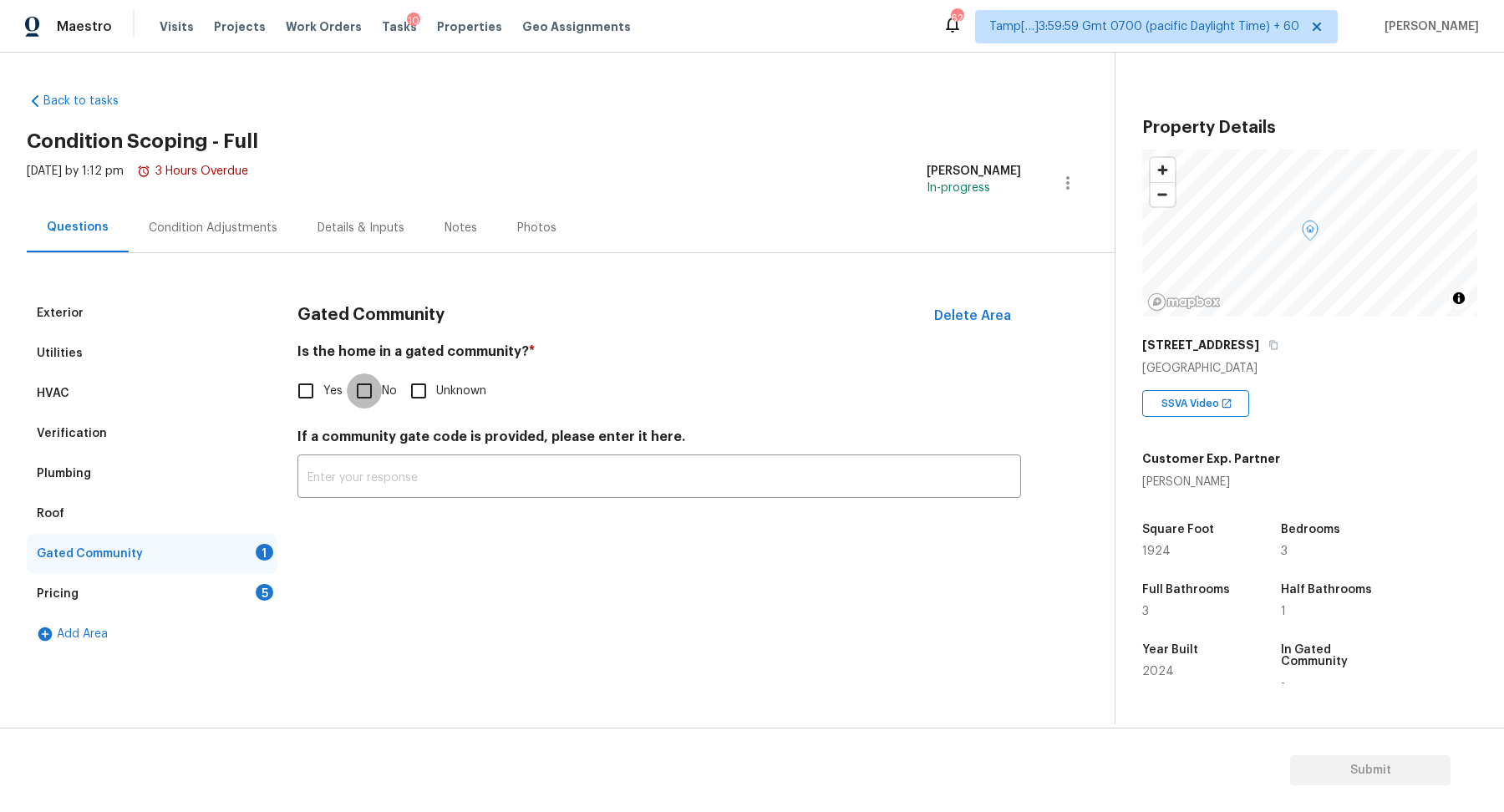
click at [366, 394] on input "No" at bounding box center [363, 391] width 35 height 35
checkbox input "true"
click at [273, 599] on div "Pricing 5" at bounding box center [151, 594] width 251 height 40
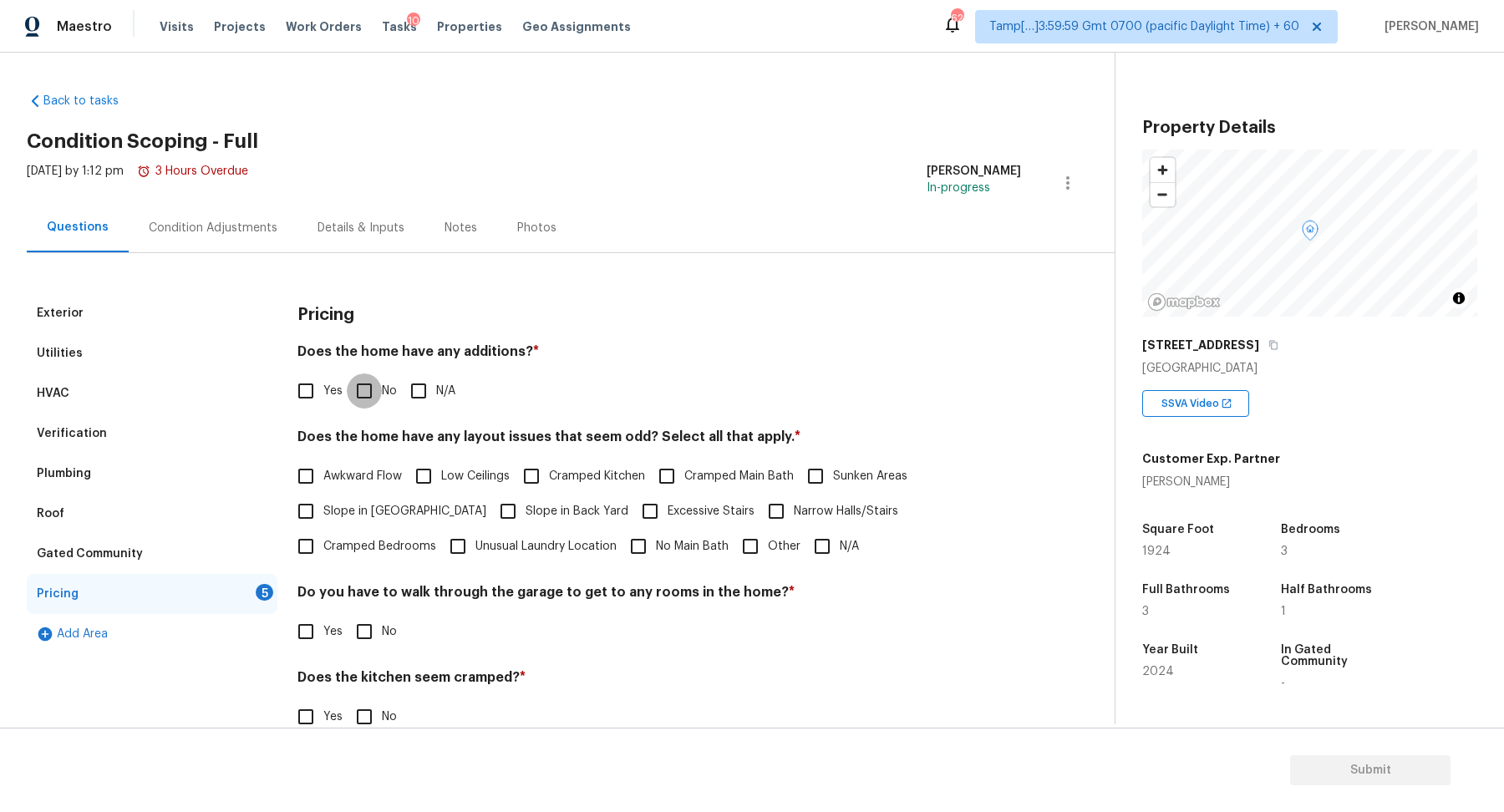
click at [364, 388] on input "No" at bounding box center [363, 391] width 35 height 35
checkbox input "true"
click at [340, 506] on span "Slope in [GEOGRAPHIC_DATA]" at bounding box center [405, 511] width 163 height 18
click at [324, 506] on input "Slope in [GEOGRAPHIC_DATA]" at bounding box center [306, 511] width 35 height 35
checkbox input "true"
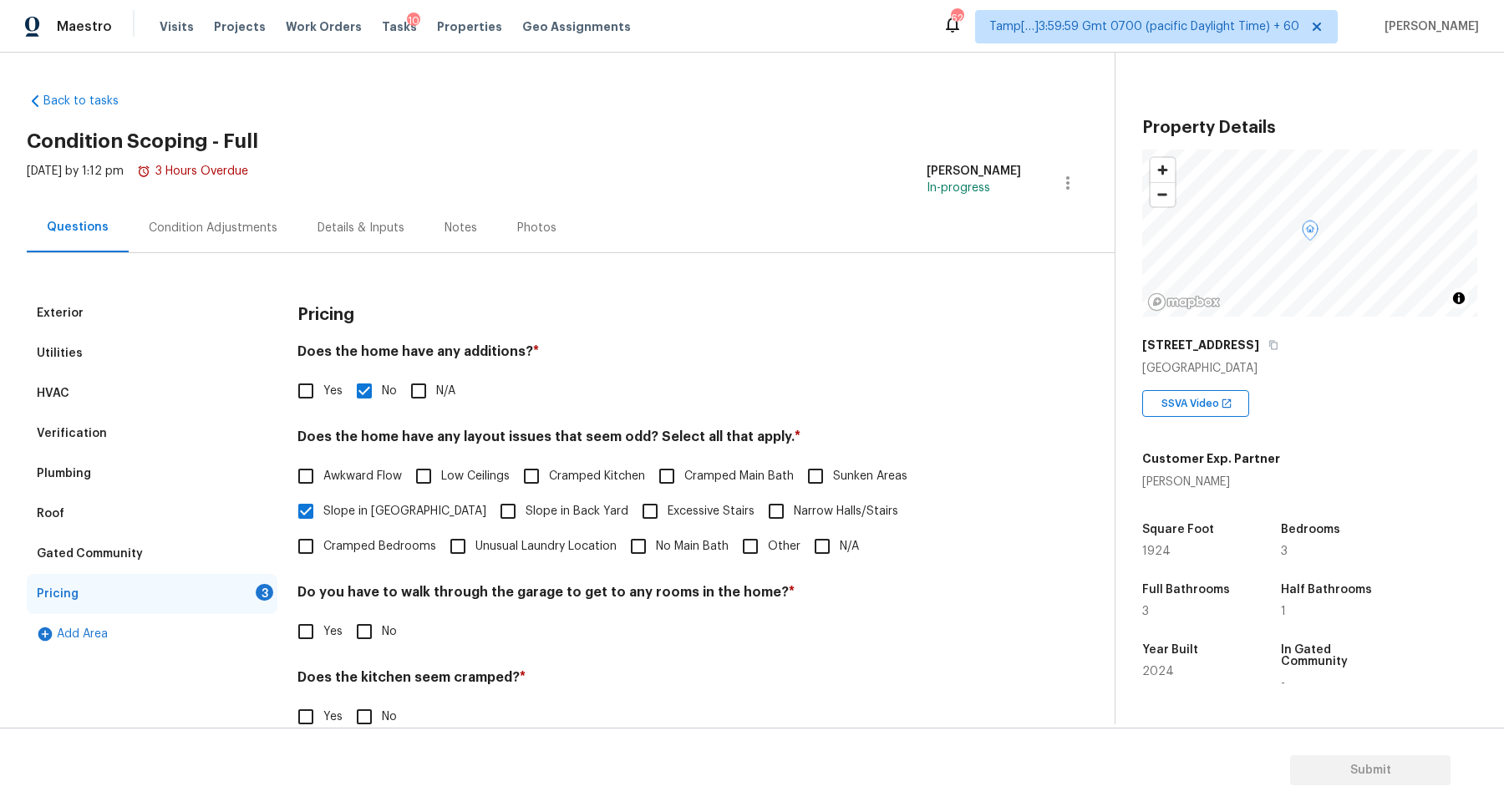
click at [525, 508] on span "Slope in Back Yard" at bounding box center [576, 511] width 103 height 18
click at [513, 508] on input "Slope in Back Yard" at bounding box center [507, 511] width 35 height 35
checkbox input "true"
click at [344, 632] on div "Yes No" at bounding box center [659, 631] width 724 height 35
click at [376, 629] on input "No" at bounding box center [363, 631] width 35 height 35
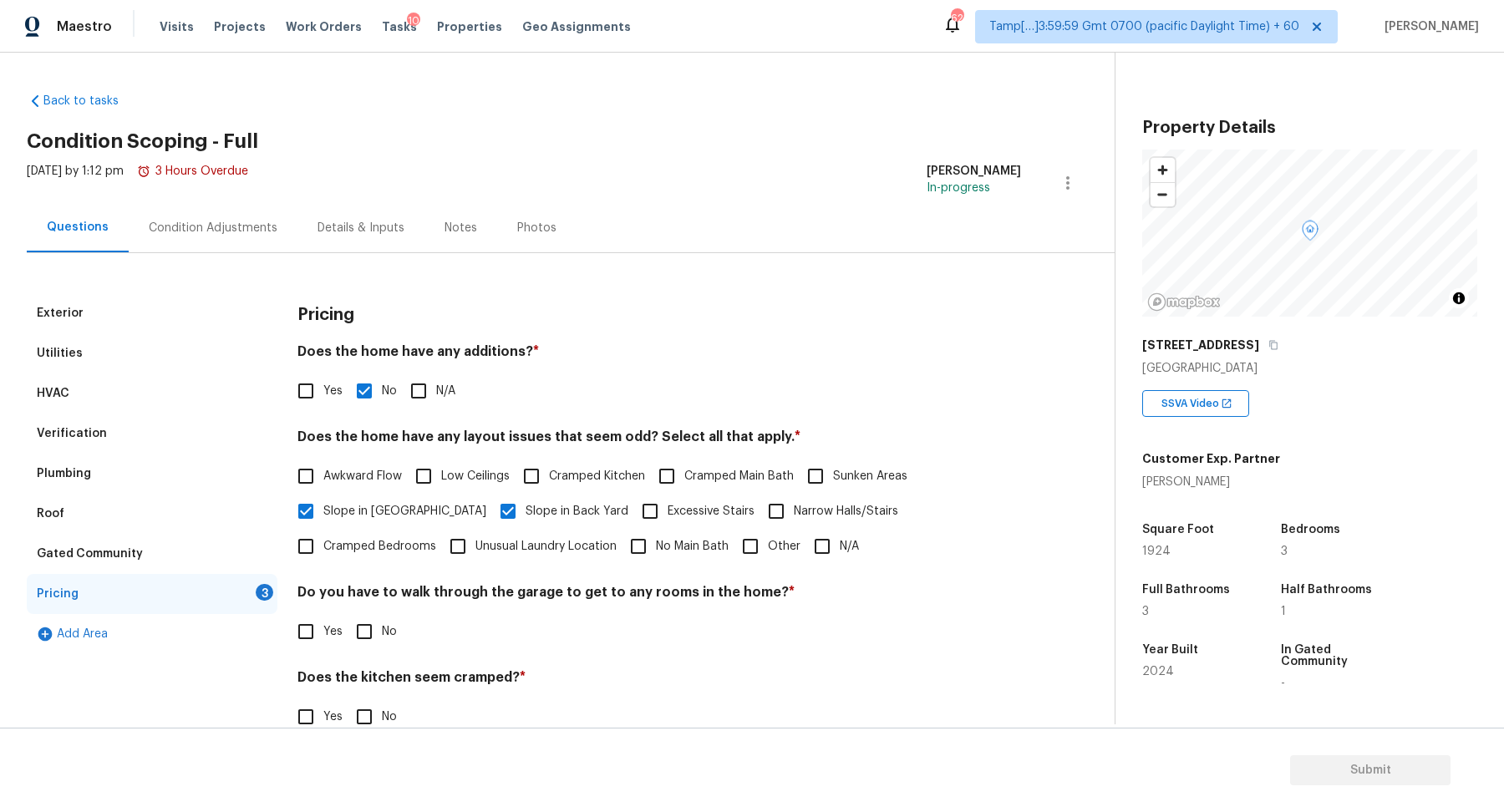
checkbox input "true"
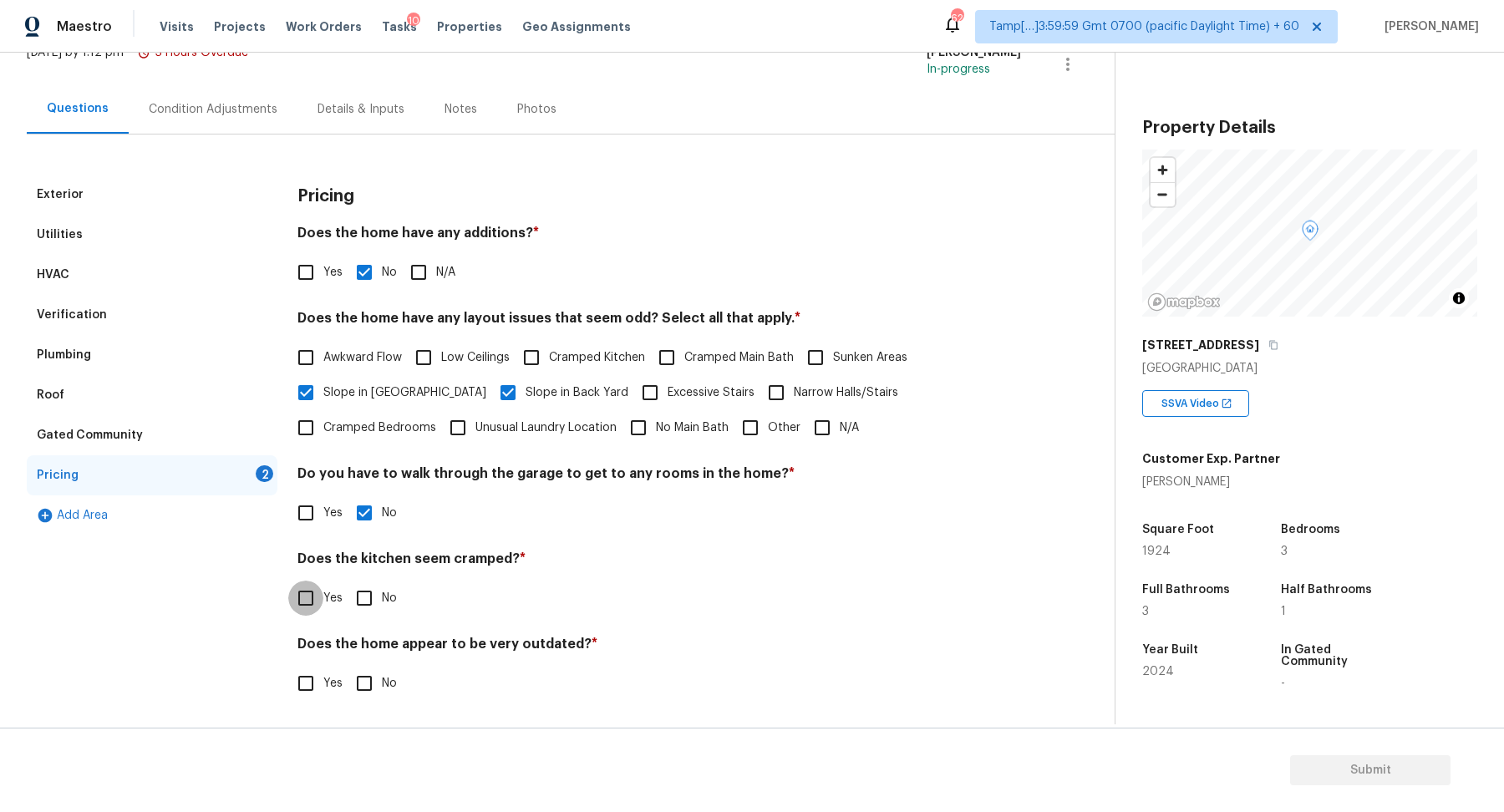
click at [346, 581] on input "No" at bounding box center [363, 598] width 35 height 35
checkbox input "true"
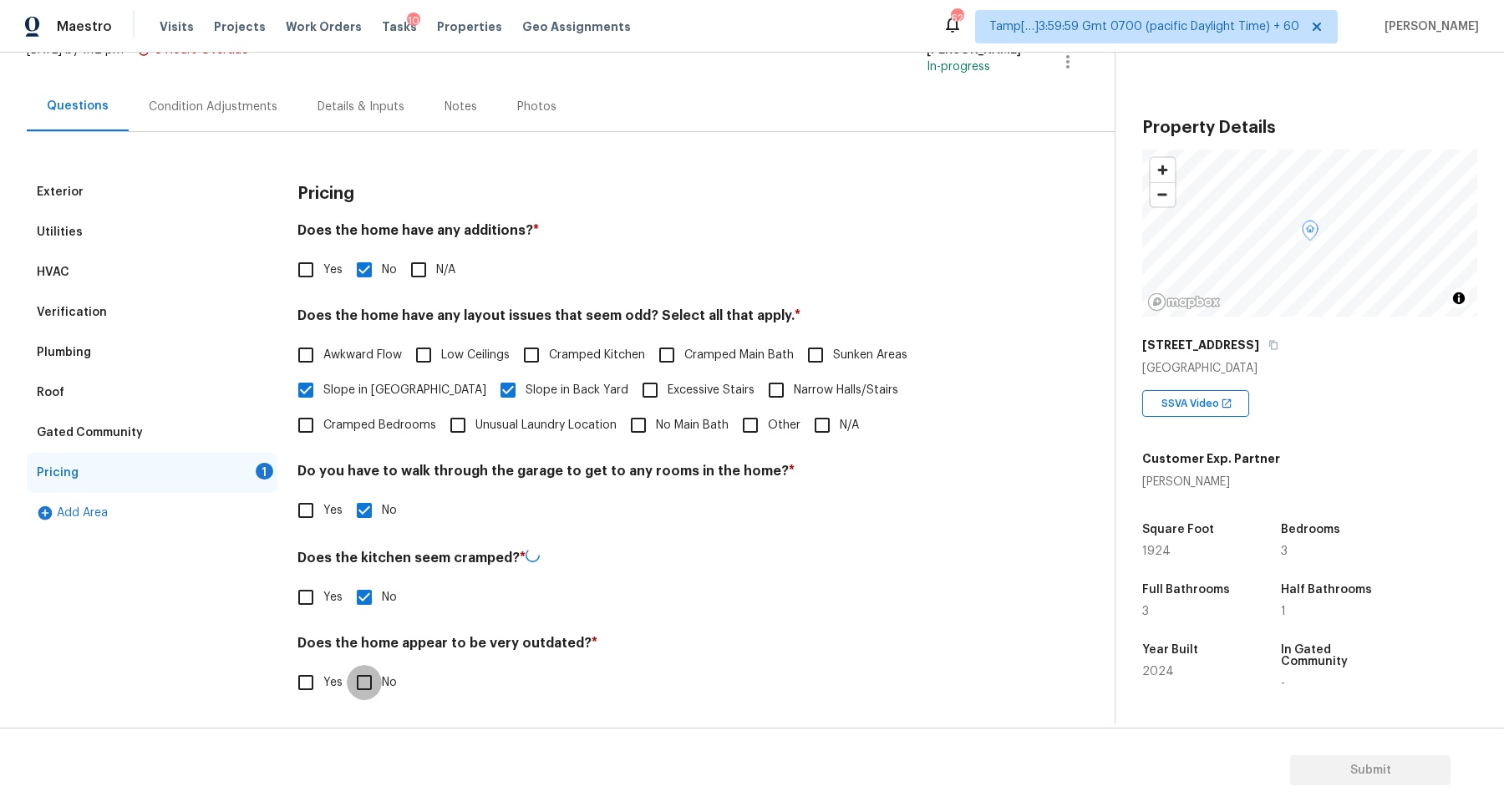
click at [346, 665] on input "No" at bounding box center [363, 682] width 35 height 35
checkbox input "true"
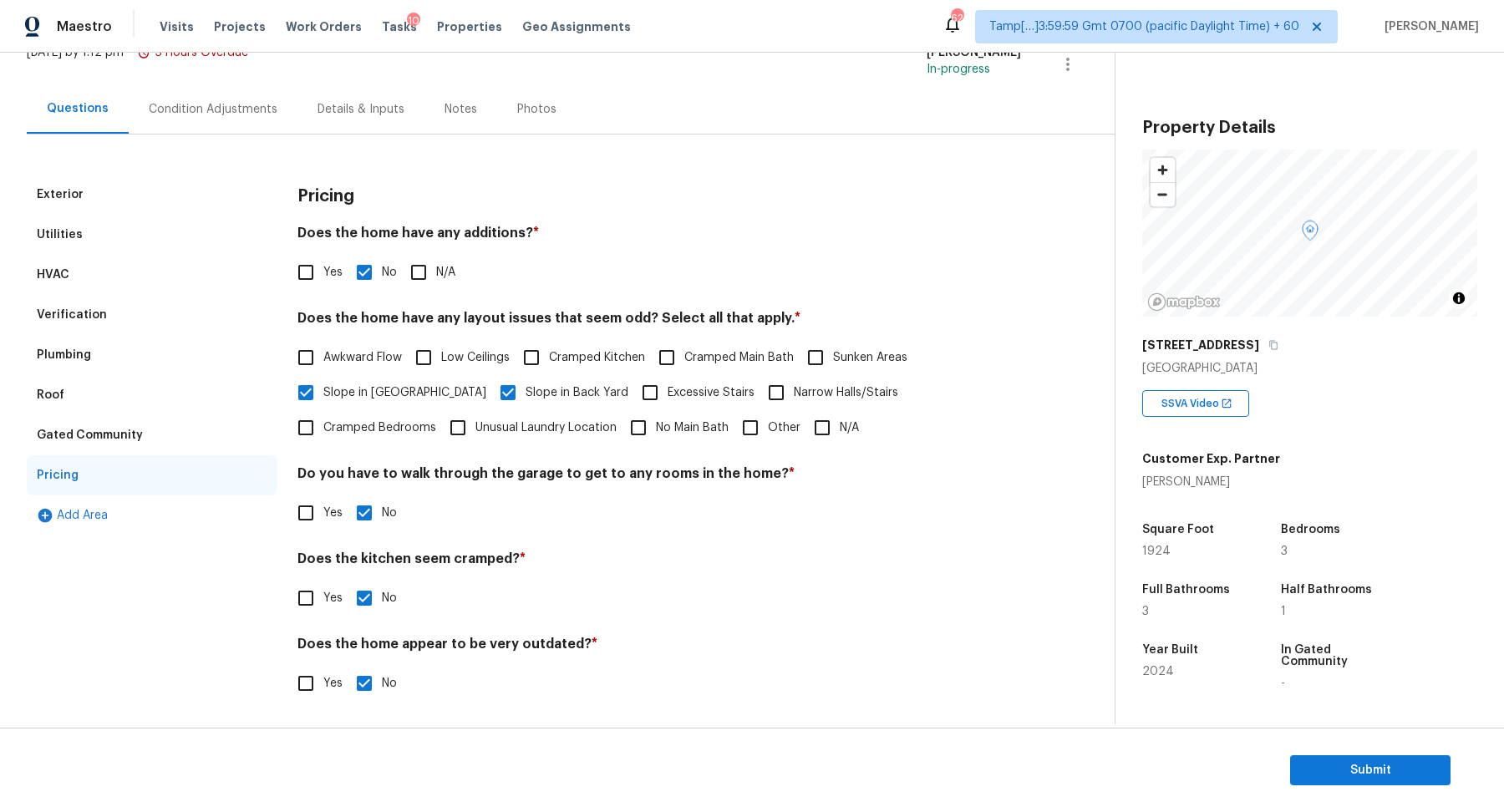
click at [217, 117] on div "Condition Adjustments" at bounding box center [213, 109] width 168 height 49
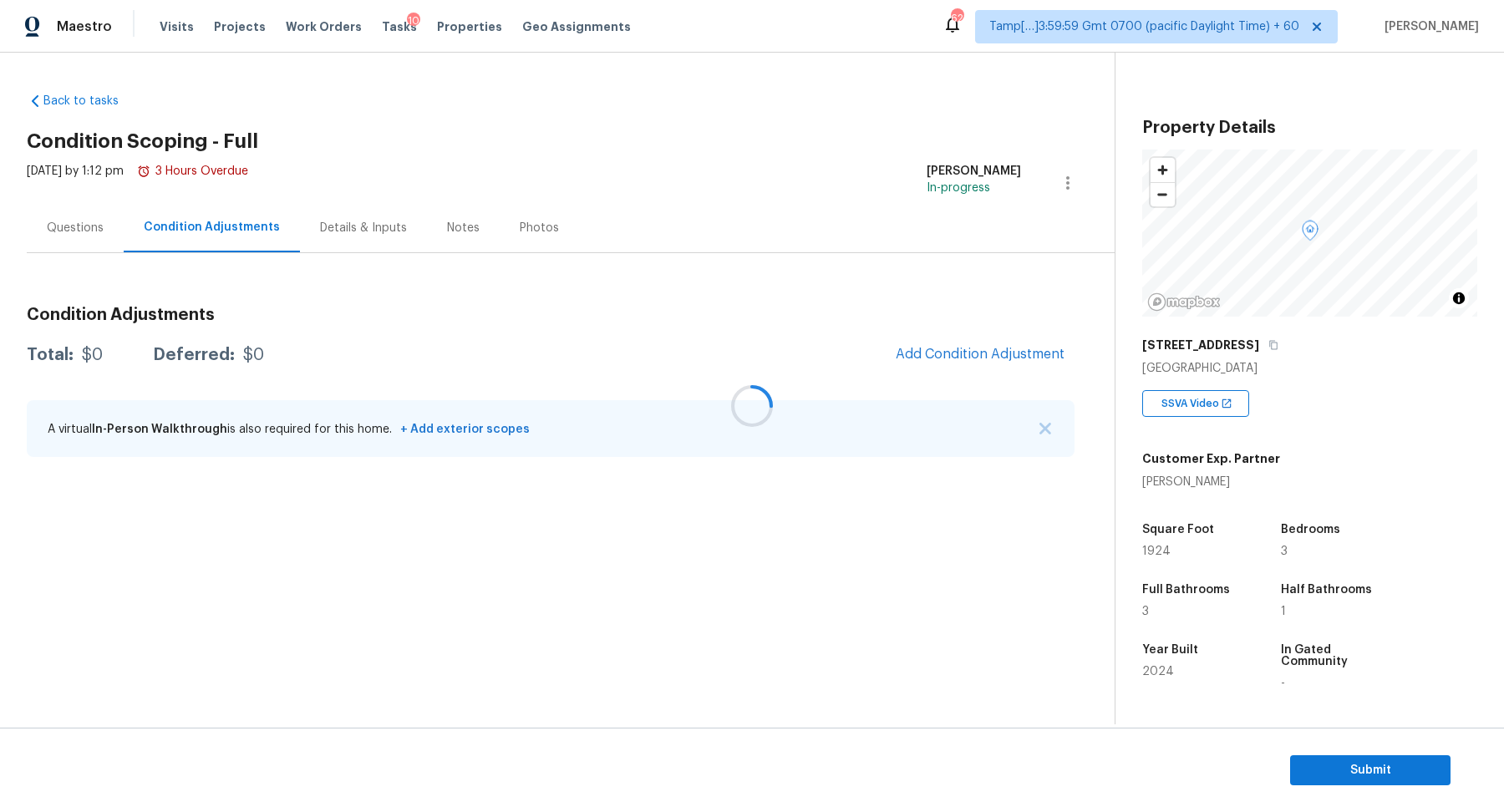
click at [931, 339] on div at bounding box center [752, 406] width 1504 height 812
click at [931, 348] on span "Add Condition Adjustment" at bounding box center [980, 354] width 168 height 15
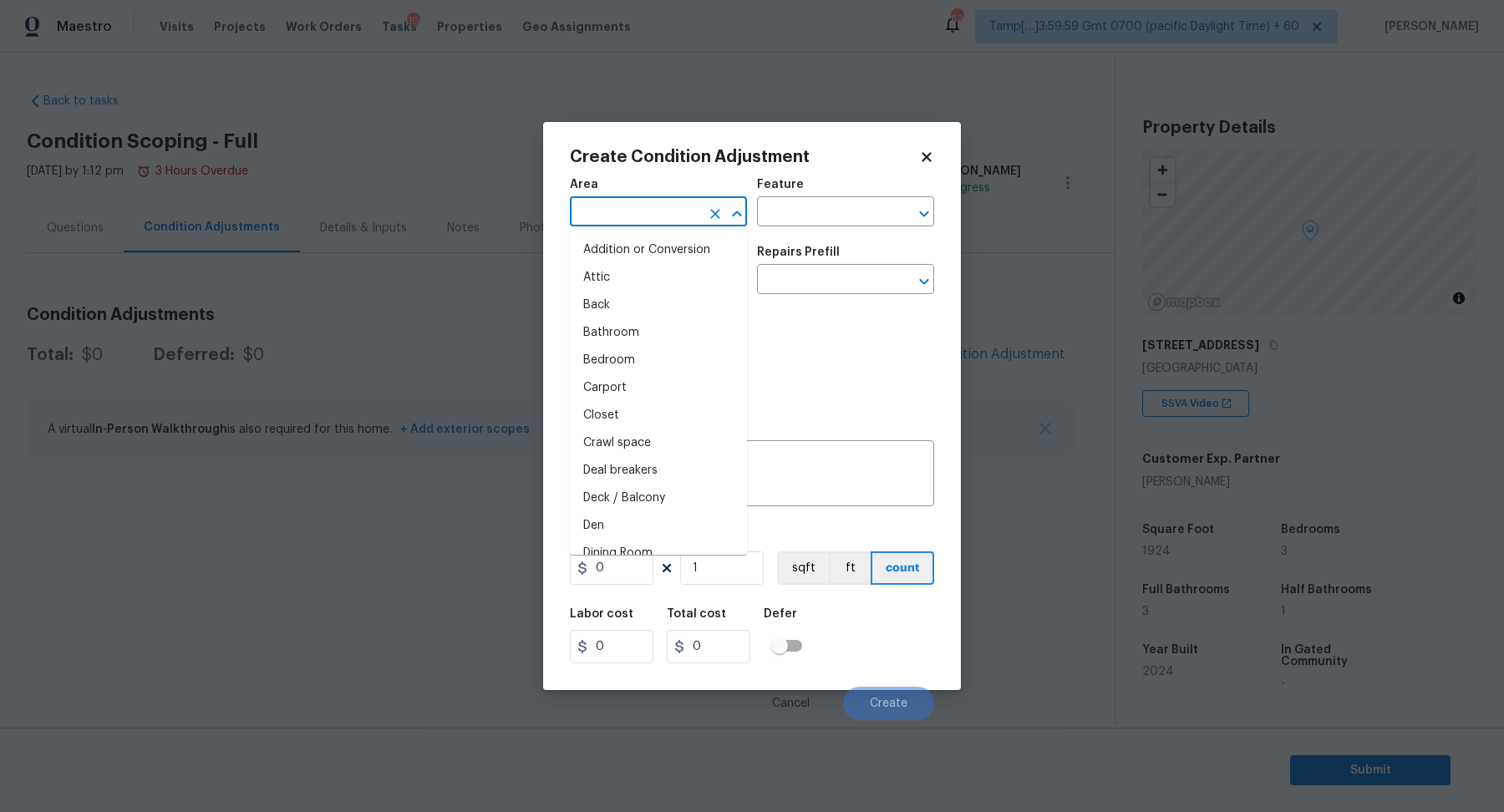
click at [652, 218] on input "text" at bounding box center [635, 213] width 131 height 26
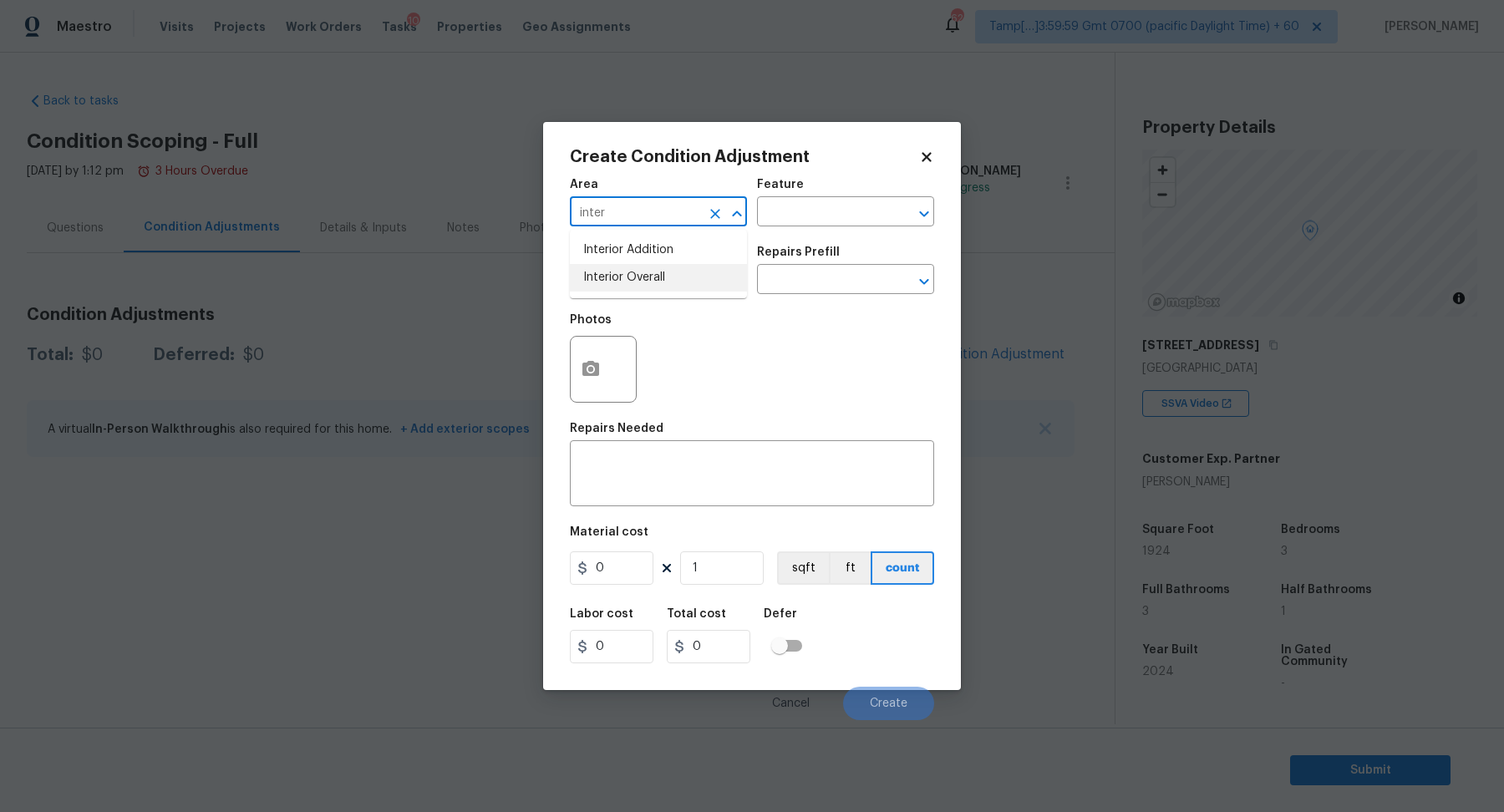
click at [655, 278] on li "Interior Overall" at bounding box center [658, 277] width 177 height 27
type input "Interior Overall"
click at [655, 278] on input "text" at bounding box center [635, 280] width 131 height 26
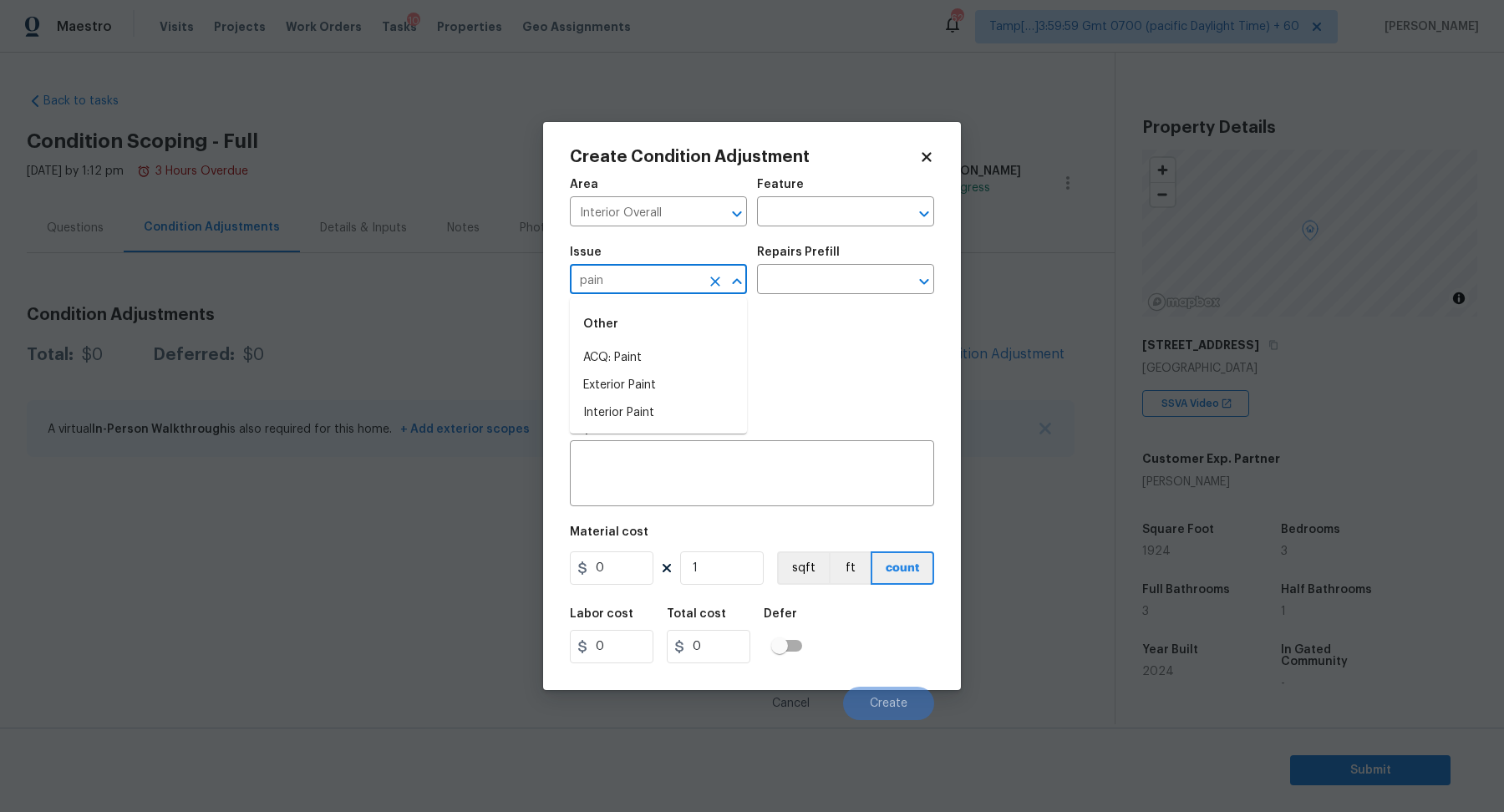
click at [593, 358] on li "ACQ: Paint" at bounding box center [658, 358] width 177 height 27
type input "ACQ: Paint"
click at [852, 259] on div "Repairs Prefill" at bounding box center [845, 256] width 177 height 22
click at [852, 269] on input "text" at bounding box center [823, 280] width 131 height 26
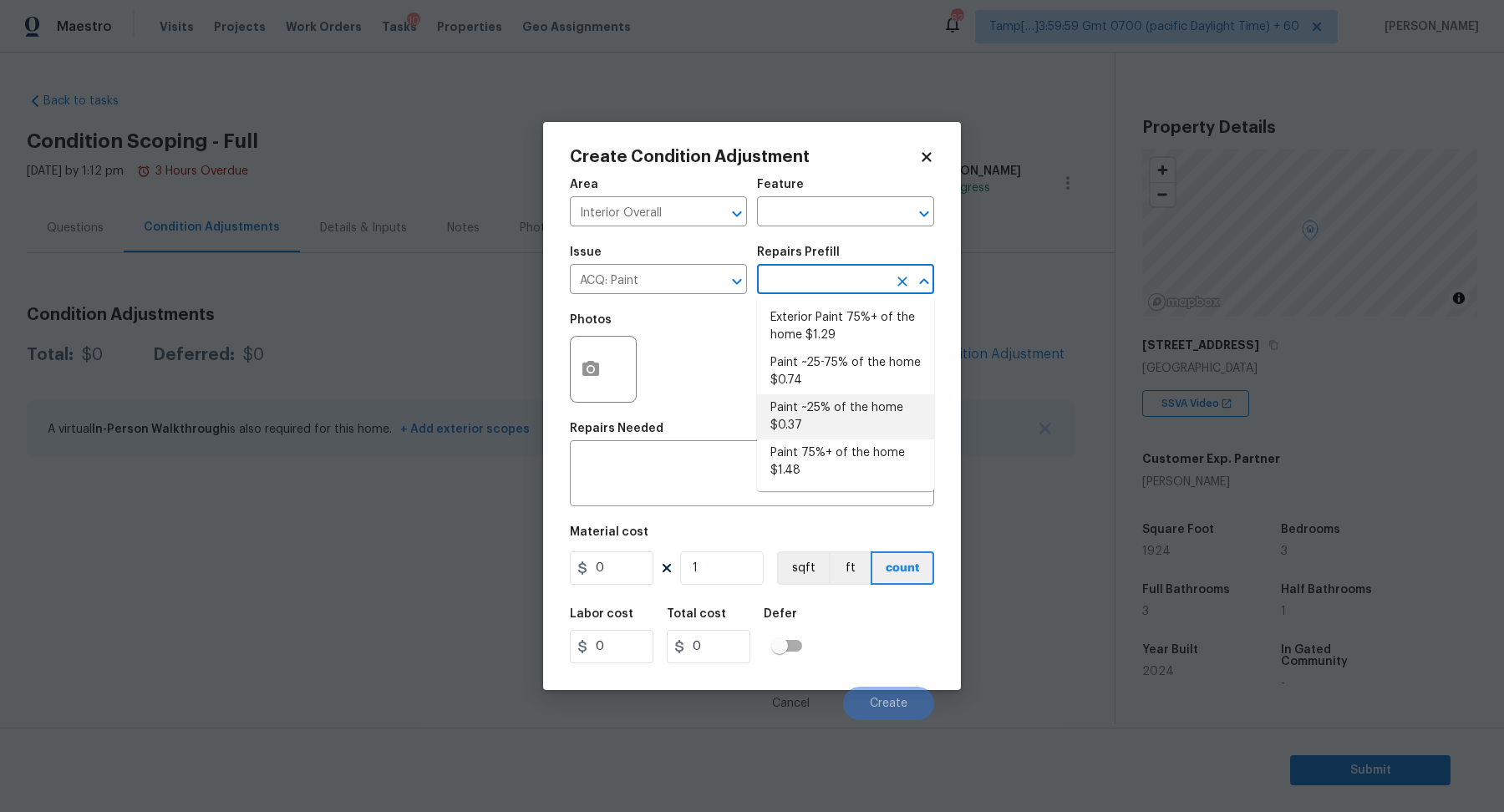
click at [829, 428] on li "Paint ~25% of the home $0.37" at bounding box center [845, 417] width 177 height 45
type input "Acquisition"
type textarea "Acquisition Scope: ~25% of the home needs interior paint"
type input "0.37"
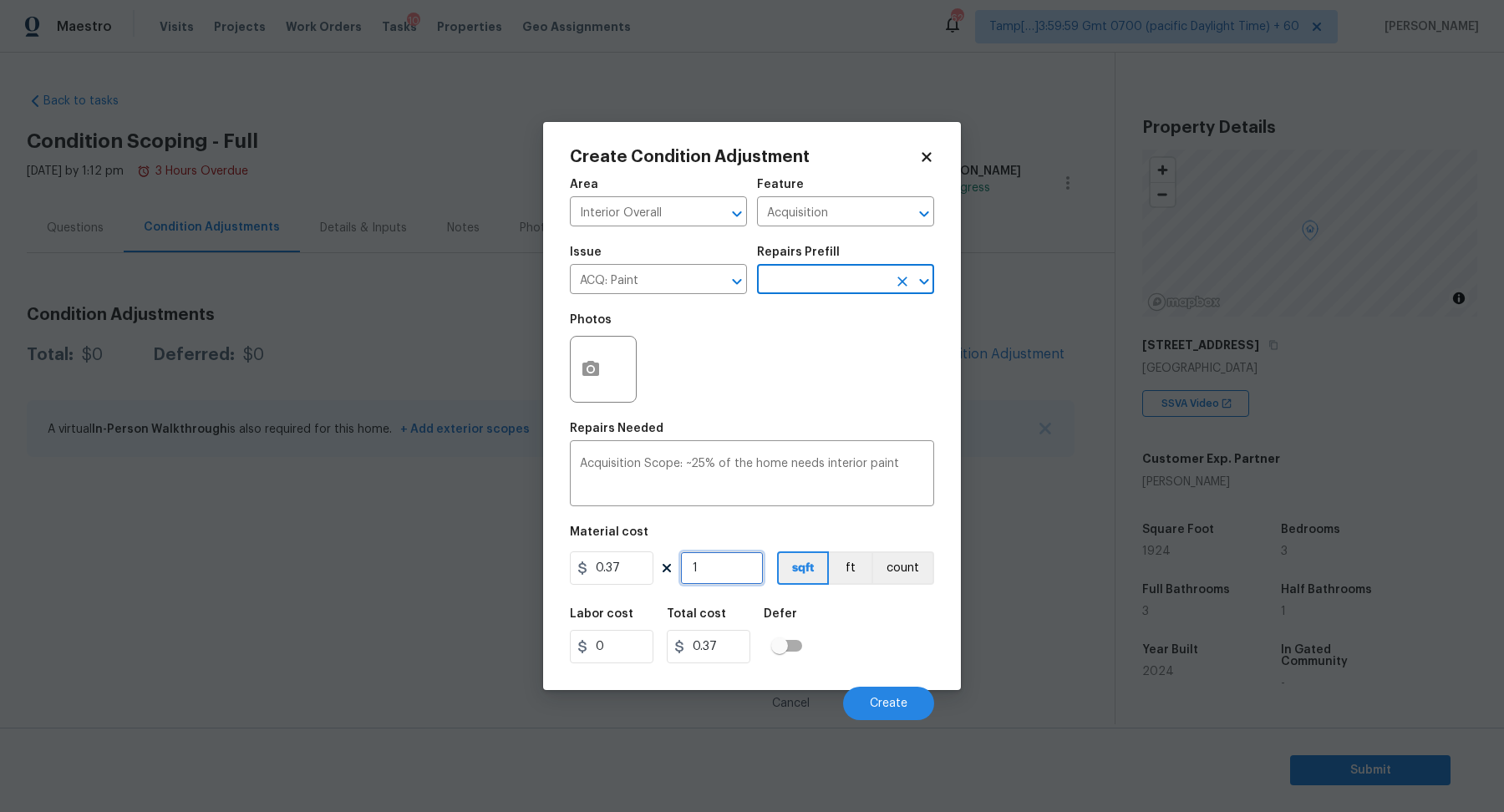
click at [717, 570] on input "1" at bounding box center [722, 568] width 83 height 33
type input "19"
type input "7.03"
type input "192"
type input "71.04"
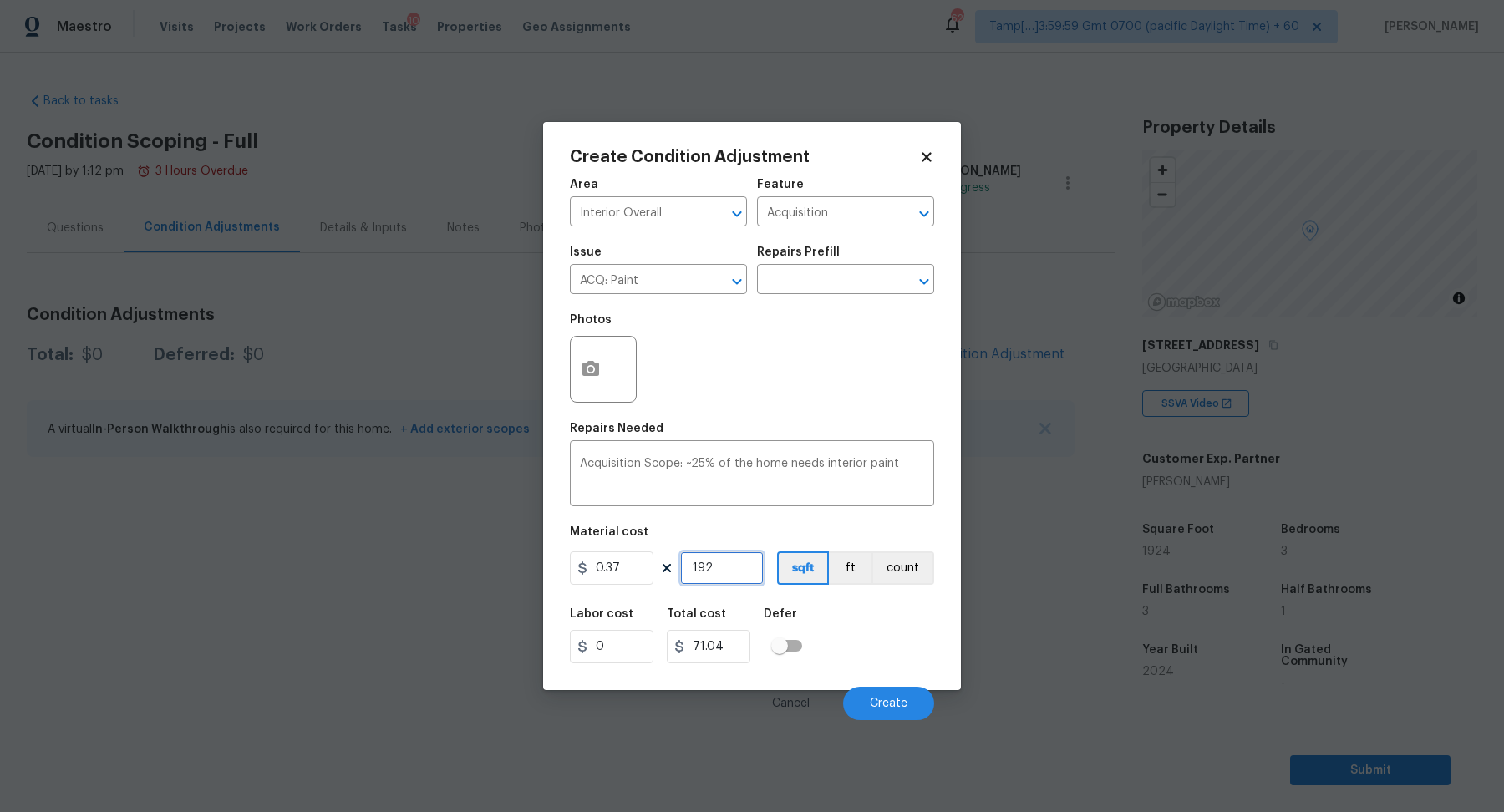
type input "1924"
type input "711.88"
type input "1924"
click at [881, 697] on span "Create" at bounding box center [889, 703] width 38 height 12
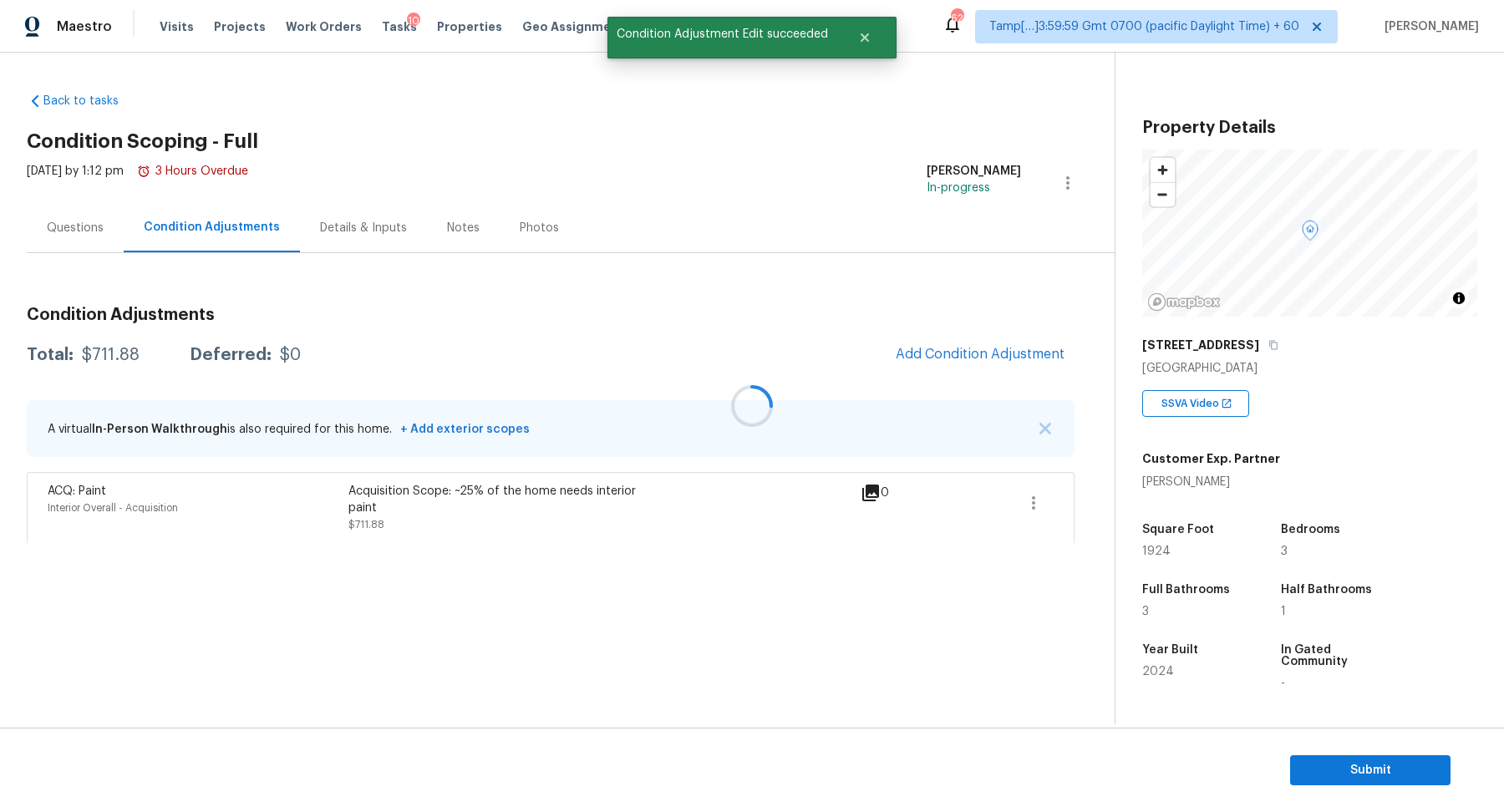
click at [1035, 352] on div at bounding box center [752, 406] width 1504 height 812
click at [991, 361] on span "Add Condition Adjustment" at bounding box center [980, 354] width 168 height 15
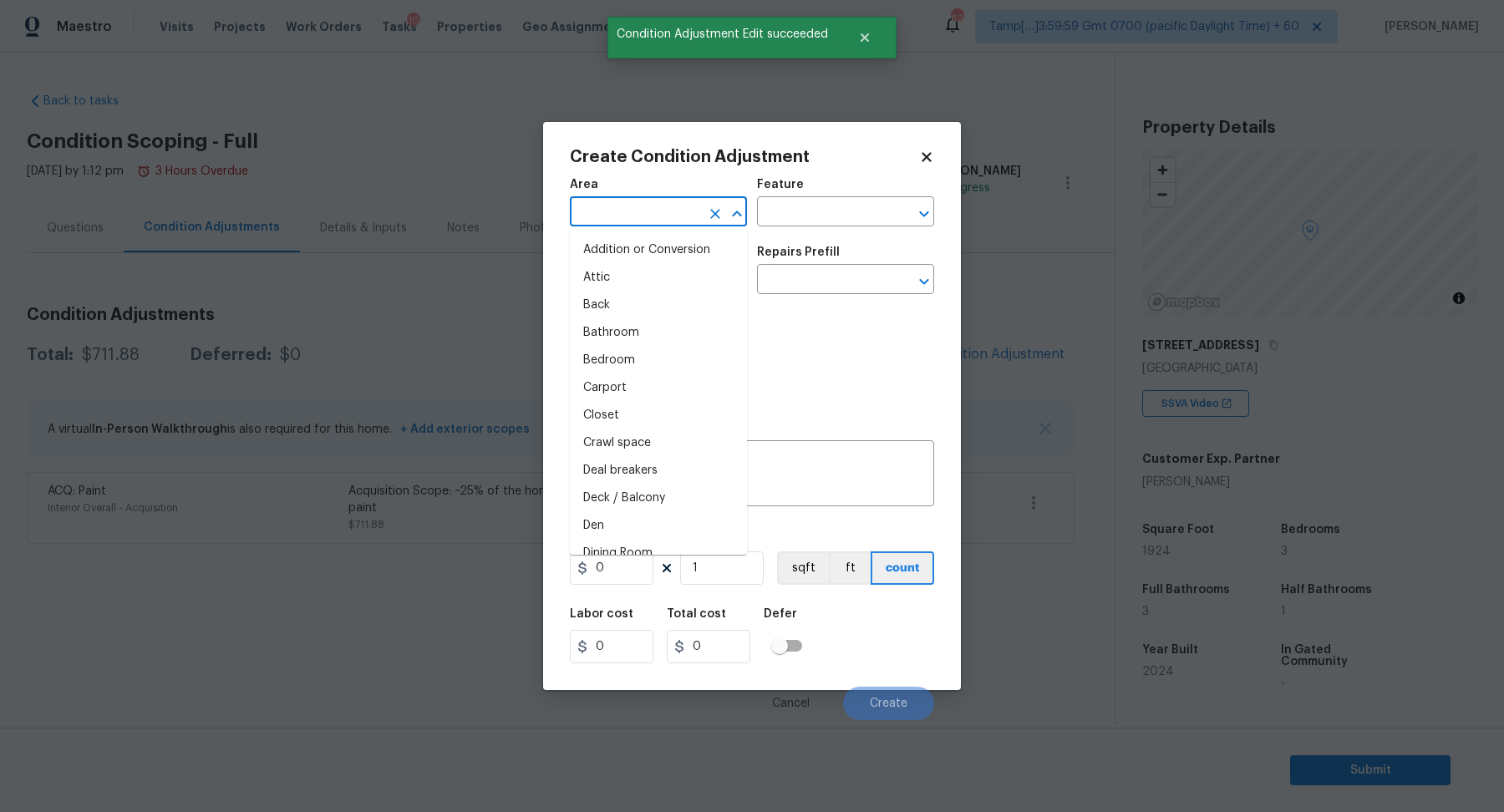
click at [664, 218] on input "text" at bounding box center [635, 213] width 131 height 26
click at [667, 282] on li "Interior Overall" at bounding box center [658, 277] width 177 height 27
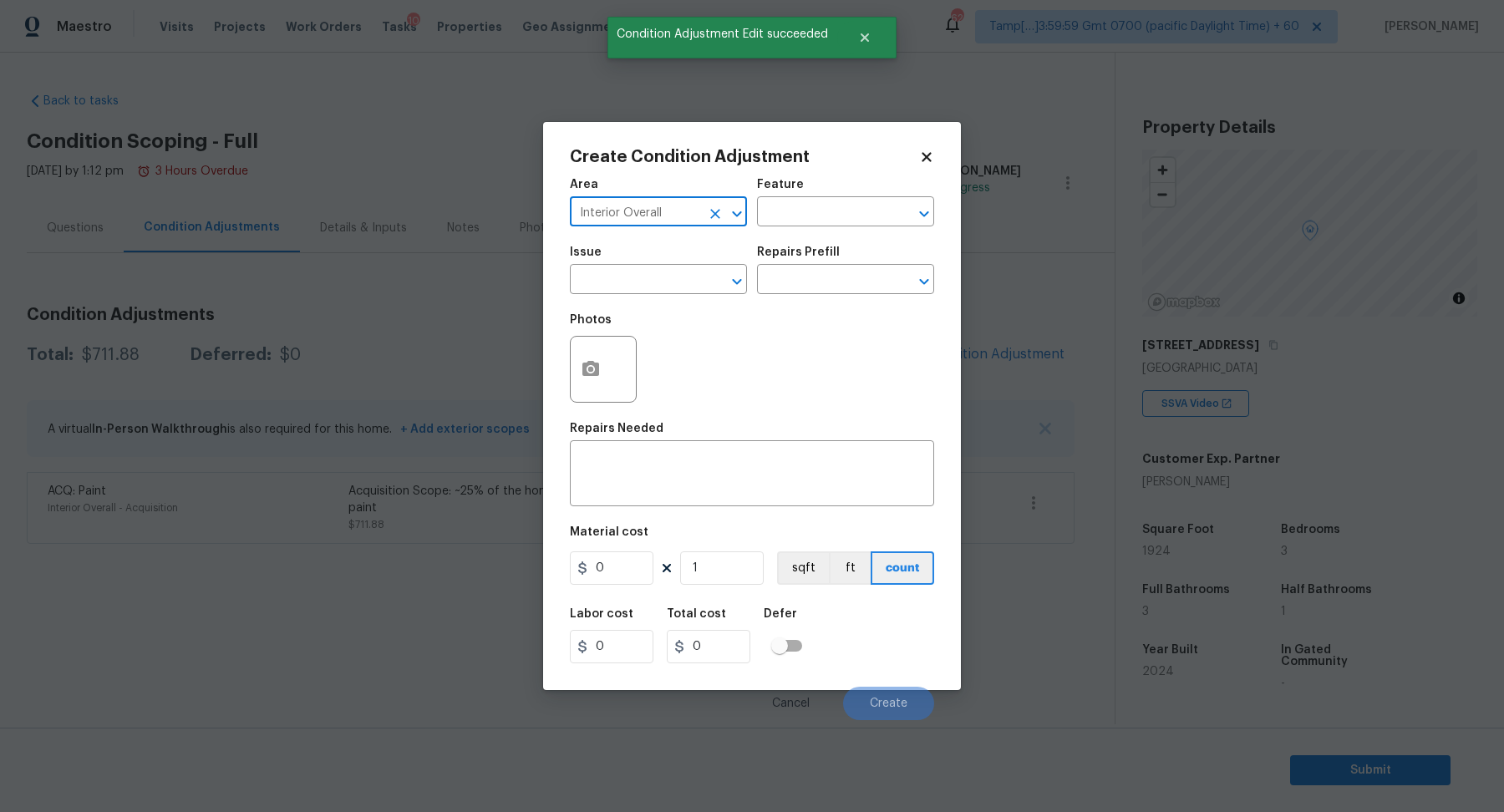
type input "Interior Overall"
click at [667, 282] on input "text" at bounding box center [635, 280] width 131 height 26
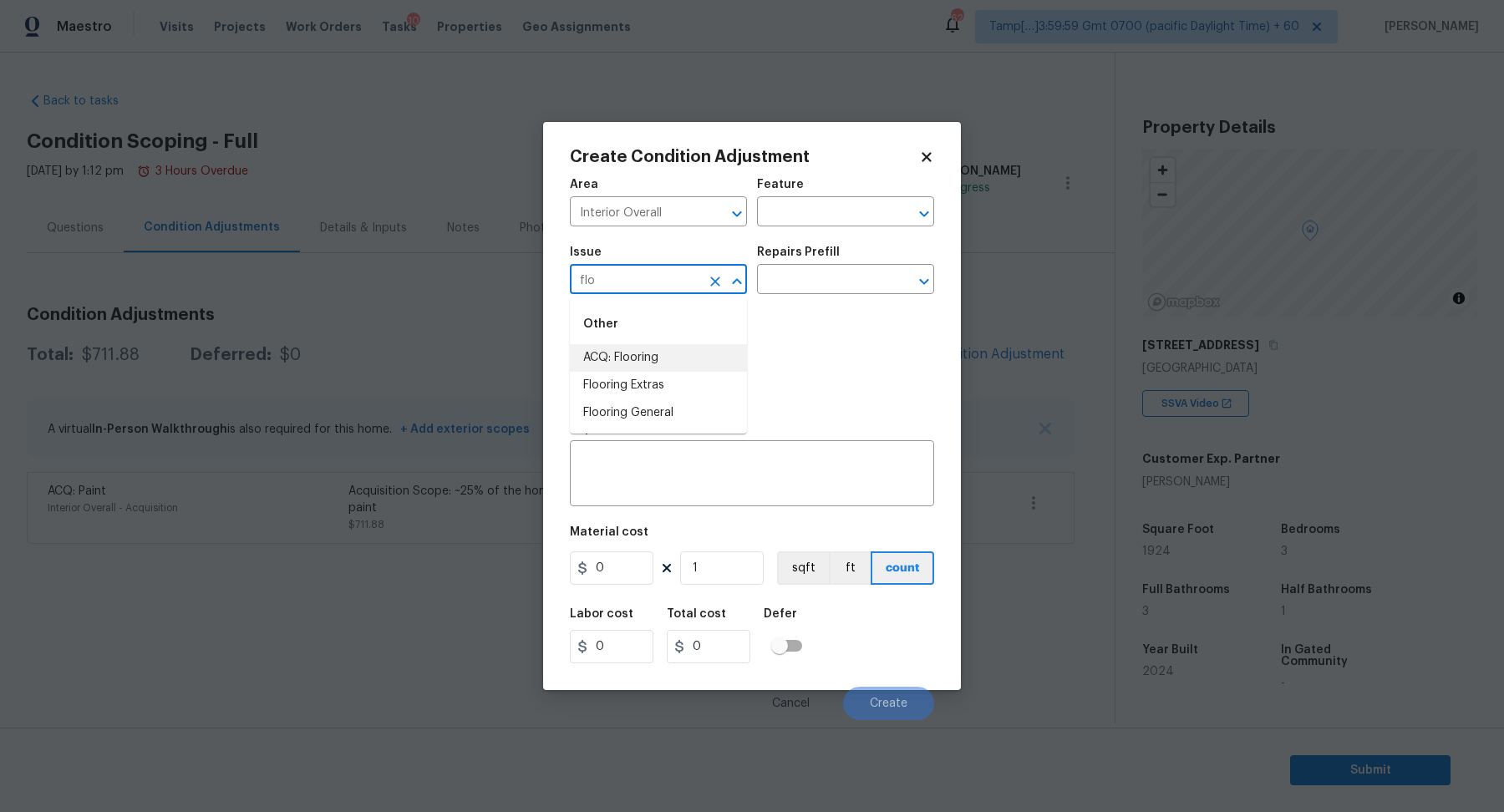
click at [648, 357] on li "ACQ: Flooring" at bounding box center [658, 358] width 177 height 27
type input "ACQ: Flooring"
click at [817, 267] on div "Repairs Prefill" at bounding box center [845, 256] width 177 height 22
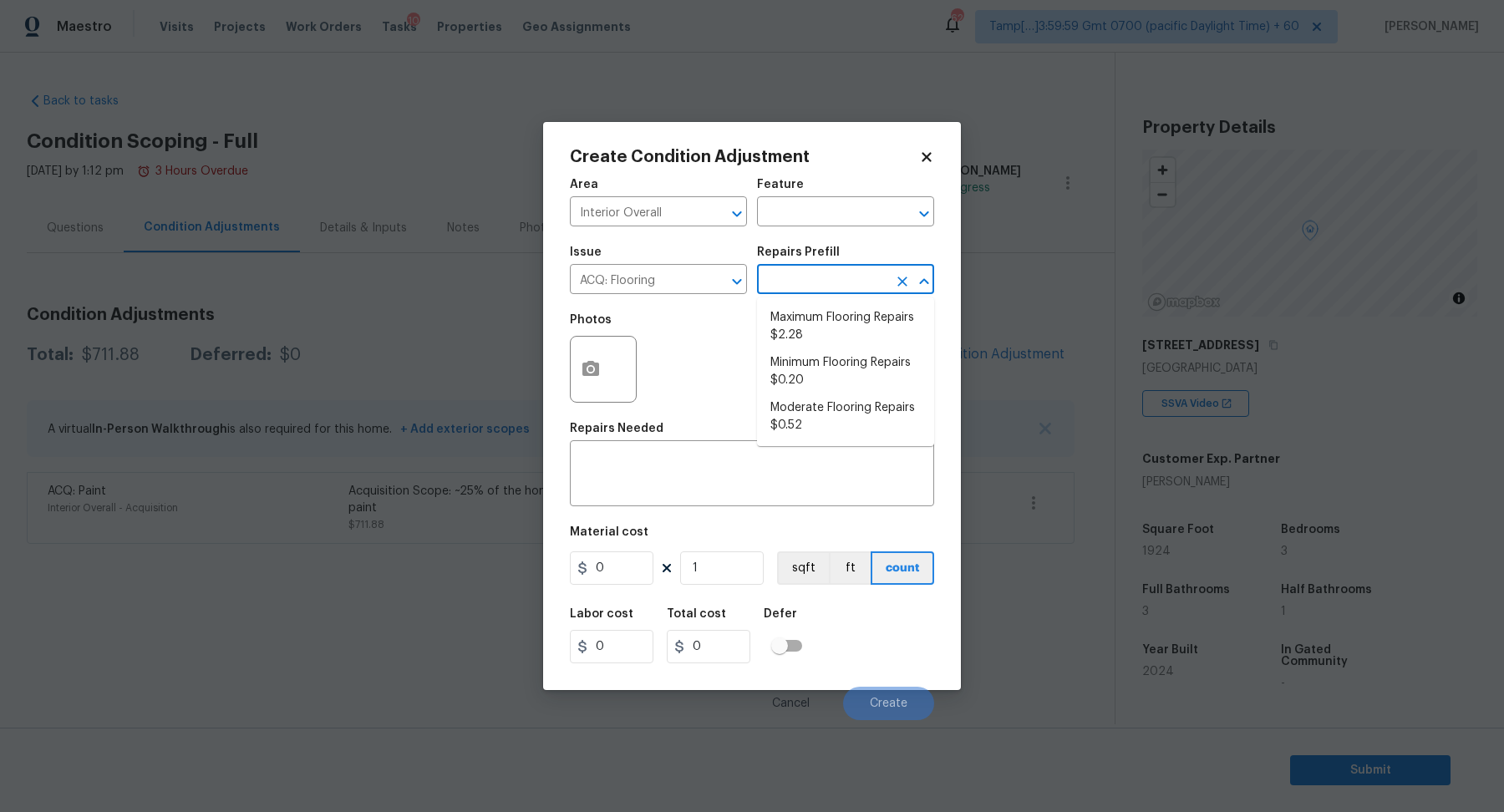
click at [817, 274] on input "text" at bounding box center [823, 280] width 131 height 26
click at [819, 373] on li "Minimum Flooring Repairs $0.20" at bounding box center [845, 372] width 177 height 45
type input "Acquisition"
type textarea "Acquisition Scope: Minimum flooring repairs"
type input "0.2"
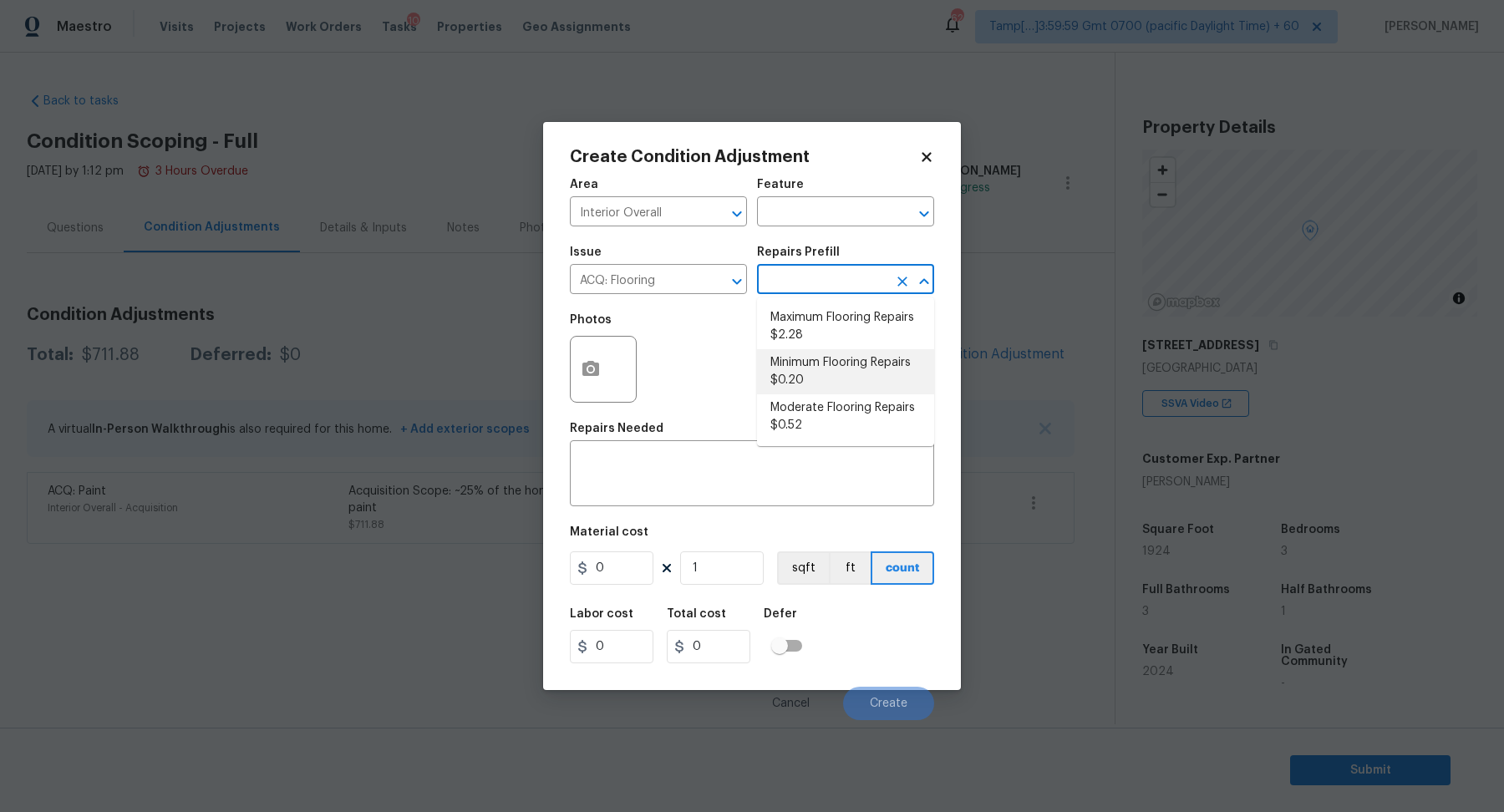
type input "0.2"
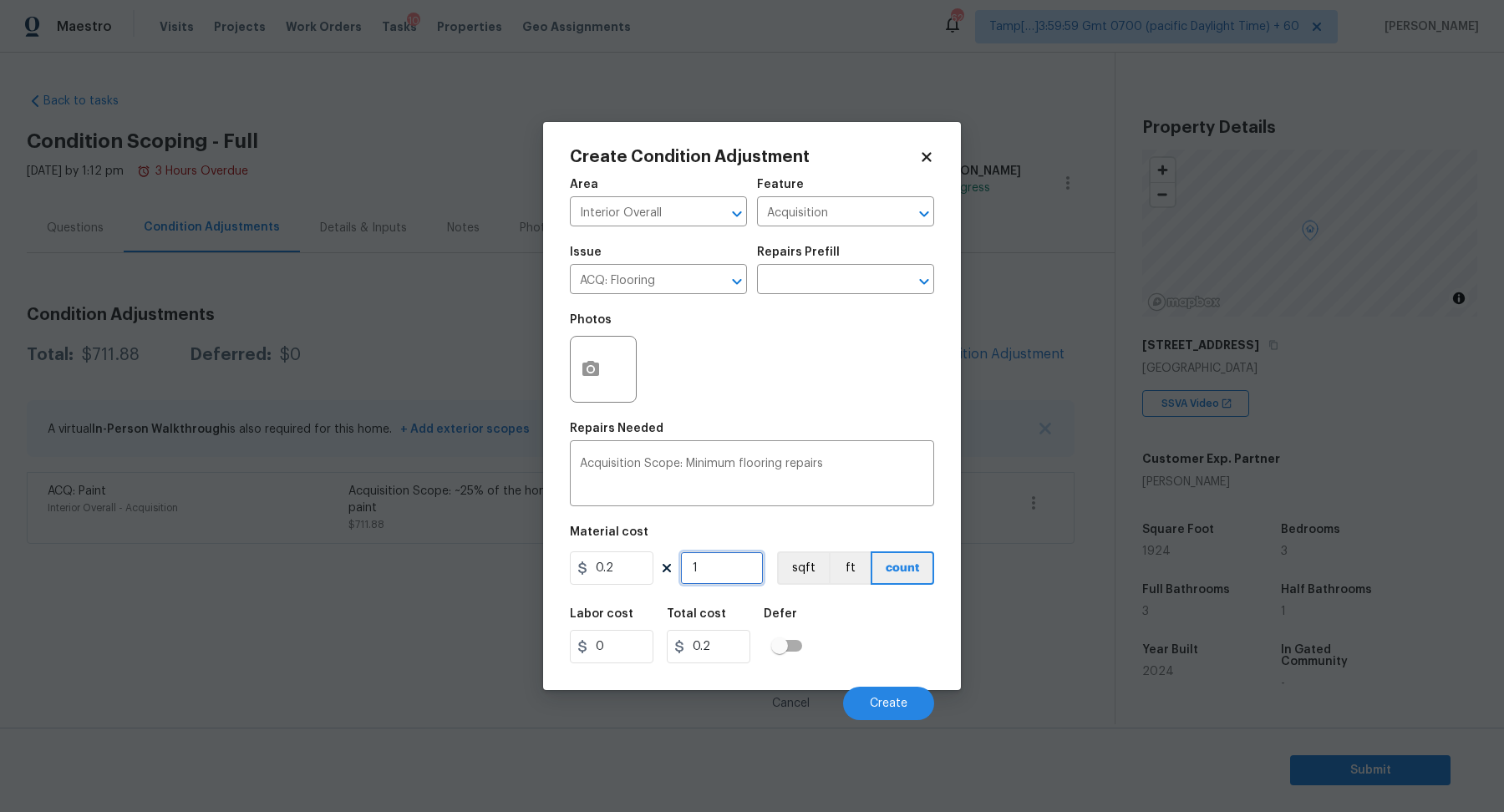
click at [704, 581] on input "1" at bounding box center [722, 568] width 83 height 33
type input "19"
type input "3.8"
type input "192"
type input "38.4"
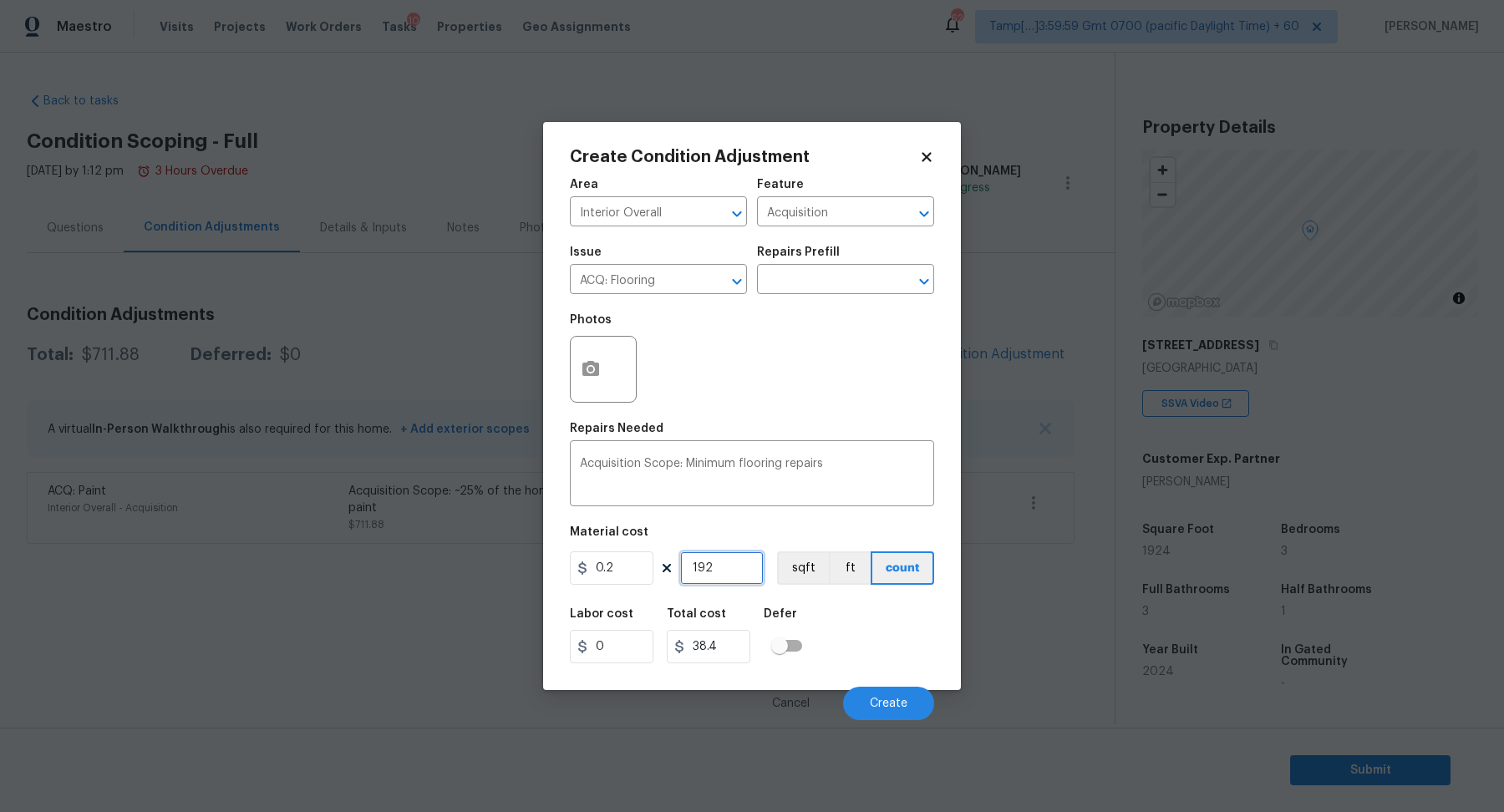
type input "1924"
type input "384.8"
type input "1924"
click at [909, 698] on button "Create" at bounding box center [889, 703] width 91 height 33
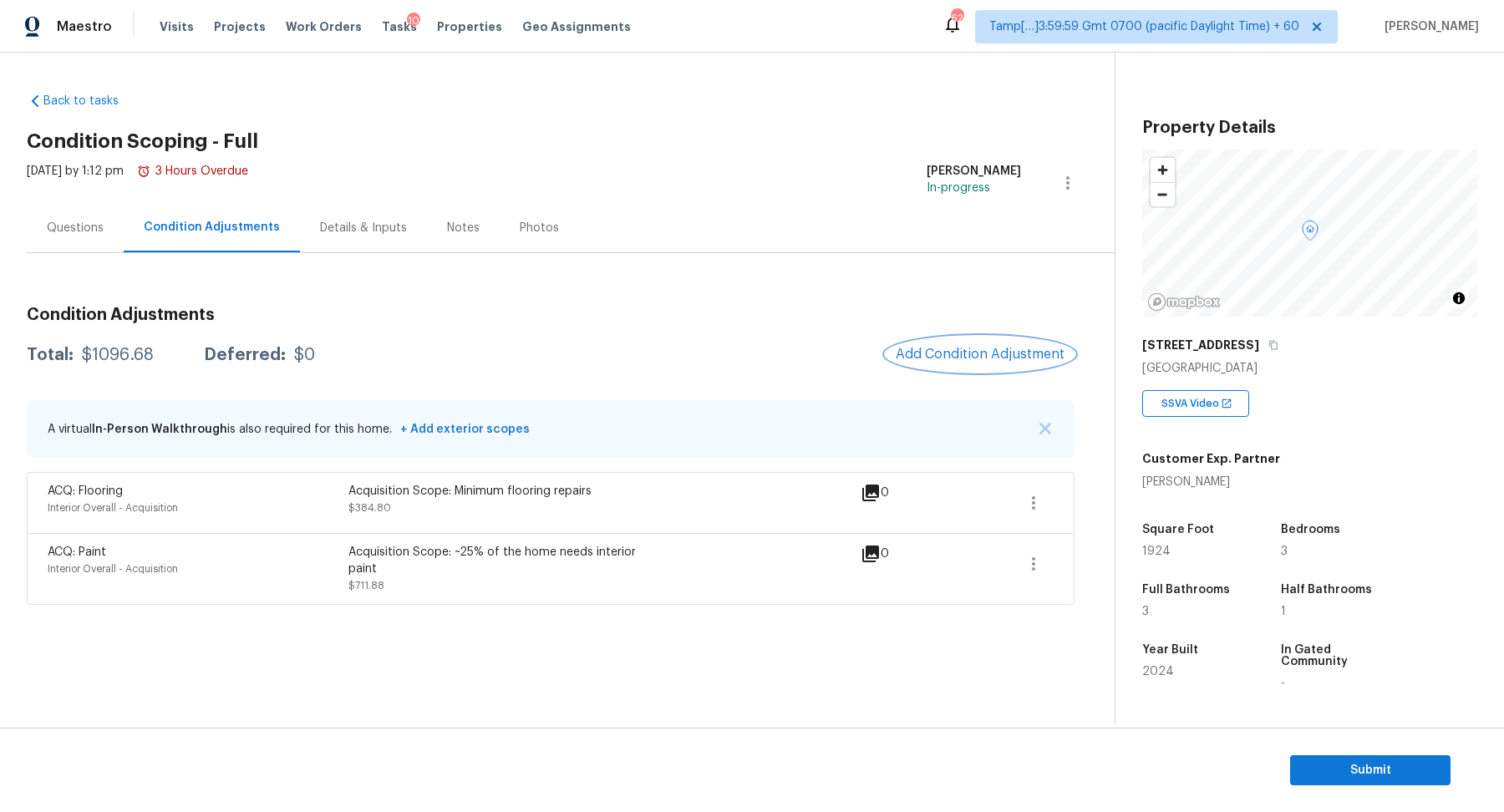
click at [926, 353] on span "Add Condition Adjustment" at bounding box center [980, 354] width 168 height 15
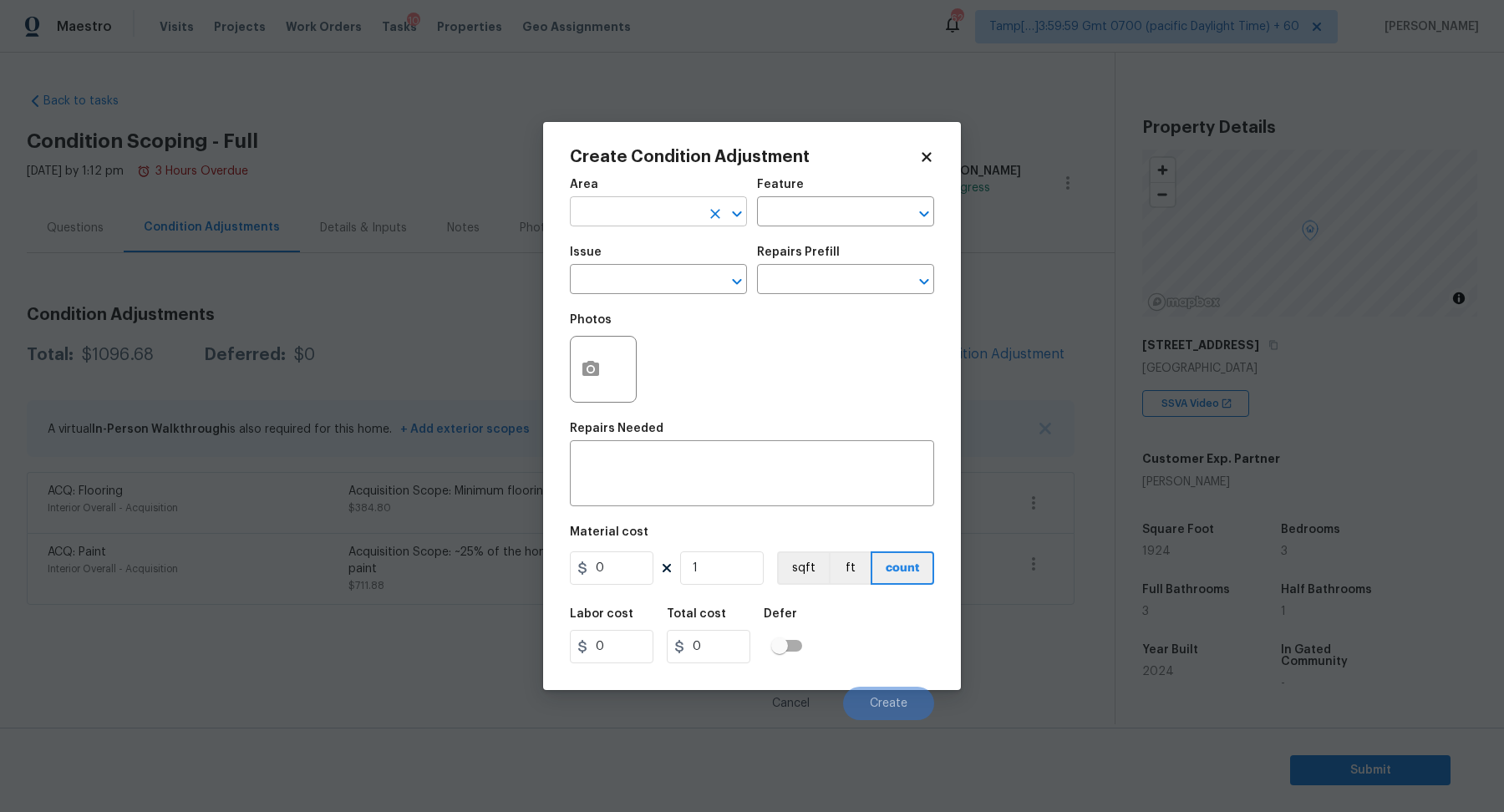
click at [638, 211] on input "text" at bounding box center [635, 213] width 131 height 26
click at [663, 291] on ul "Exterior Addition Exterior Overall" at bounding box center [658, 264] width 177 height 68
click at [663, 291] on li "Exterior Overall" at bounding box center [658, 277] width 177 height 27
type input "Exterior Overall"
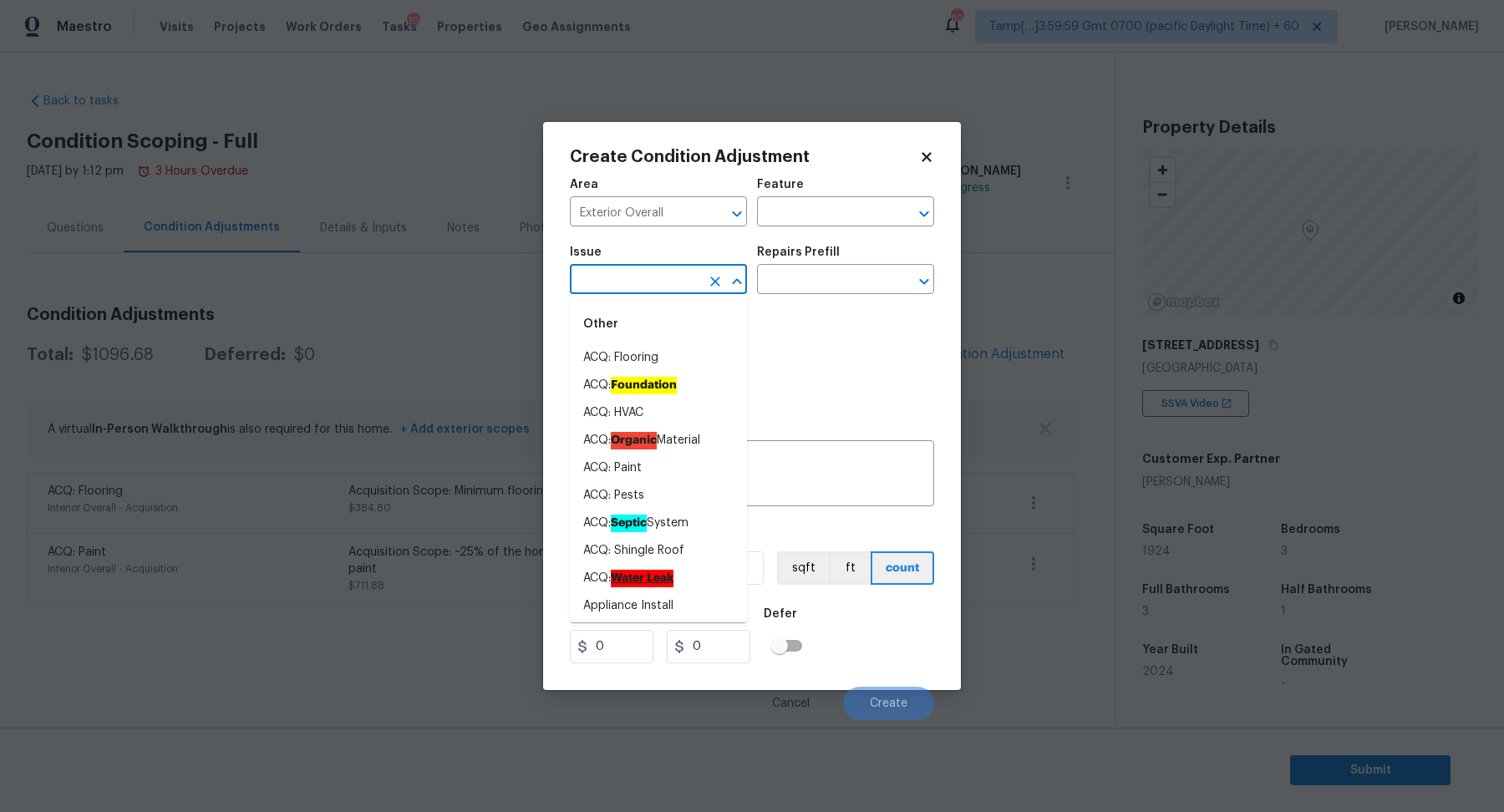
click at [663, 291] on input "text" at bounding box center [635, 280] width 131 height 26
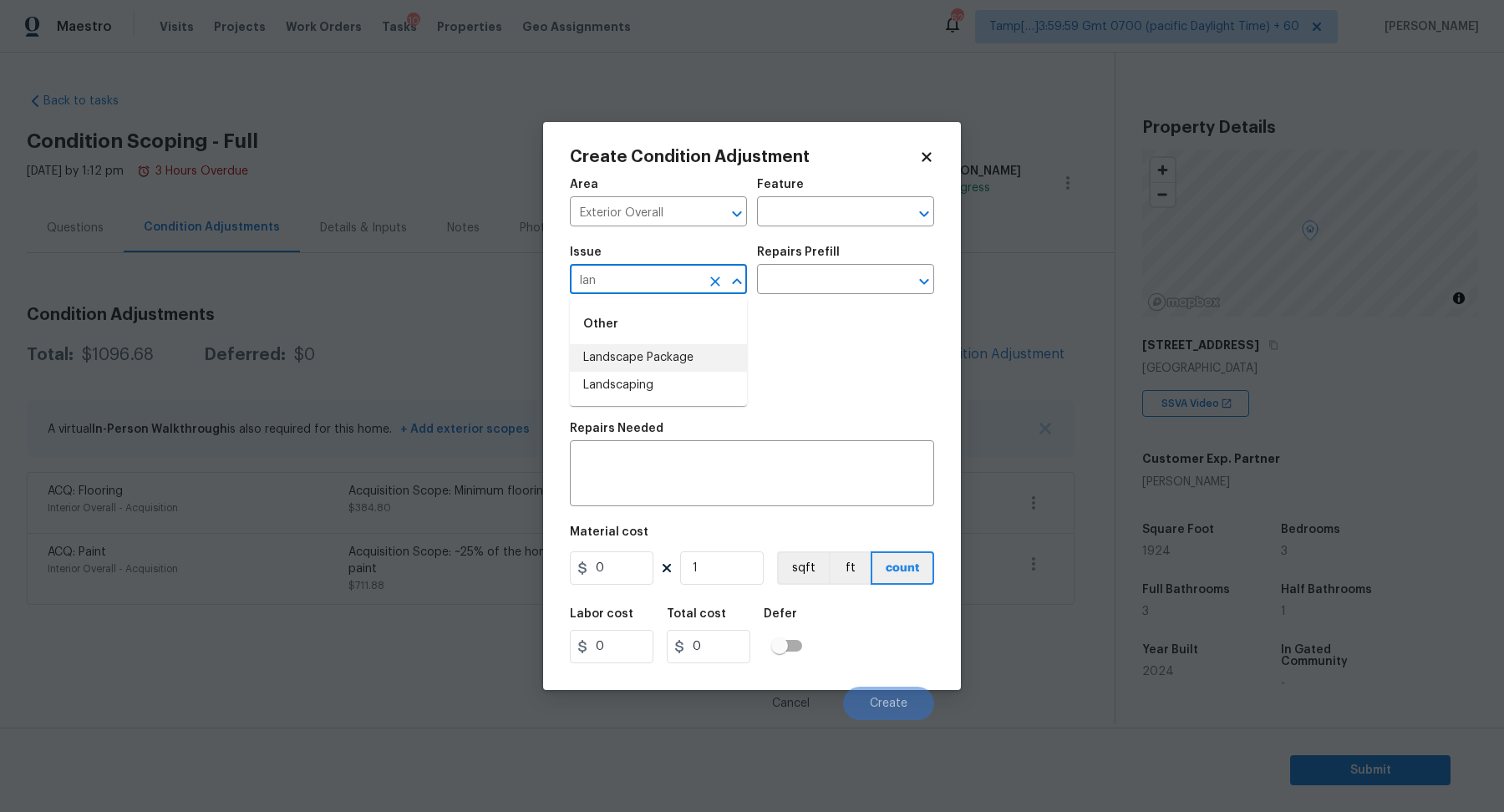
click at [714, 367] on li "Landscape Package" at bounding box center [658, 358] width 177 height 27
type input "Landscape Package"
click at [840, 260] on div "Repairs Prefill" at bounding box center [845, 256] width 177 height 22
click at [837, 290] on input "text" at bounding box center [823, 280] width 131 height 26
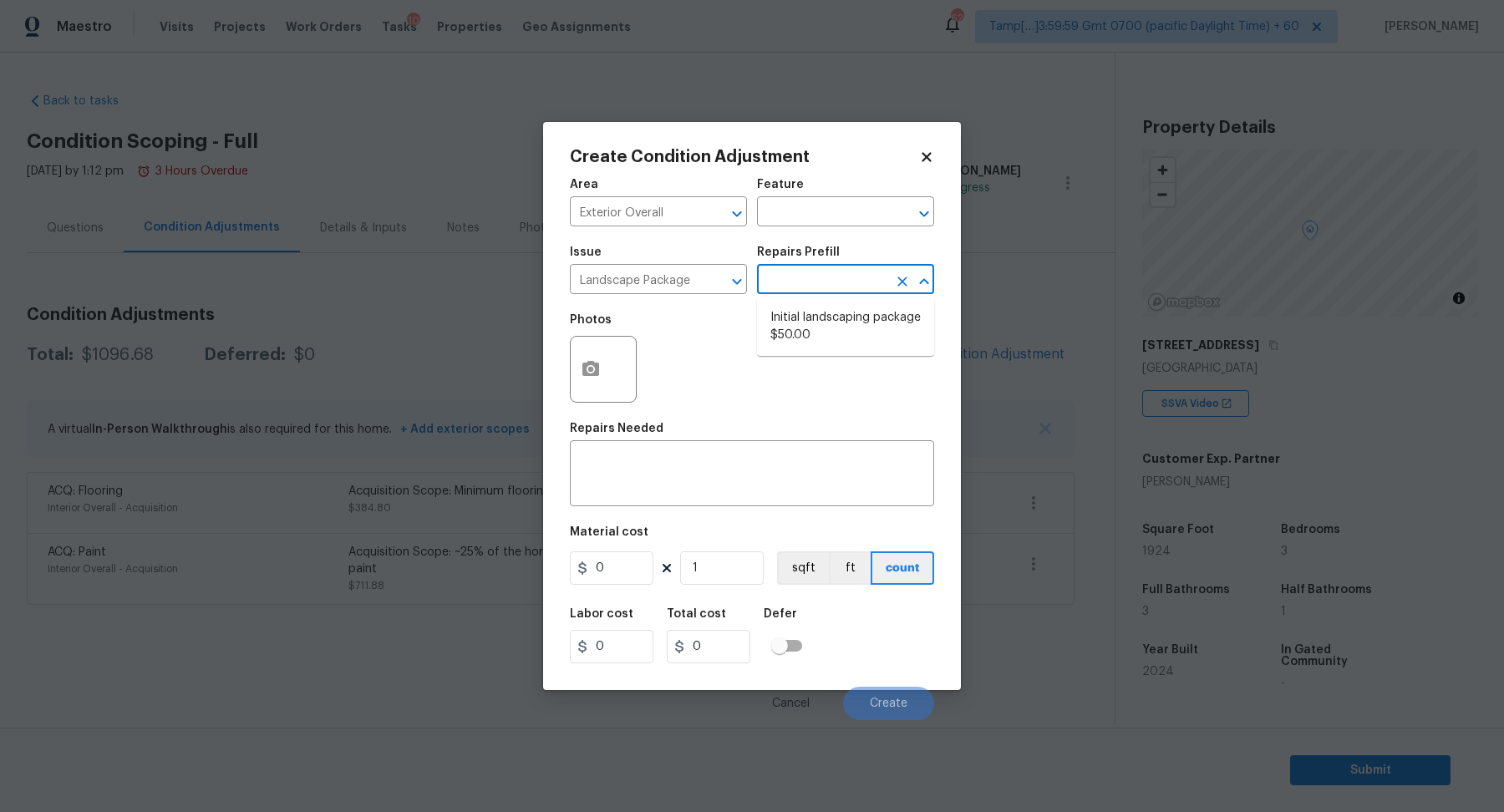
click at [839, 317] on li "Initial landscaping package $50.00" at bounding box center [845, 327] width 177 height 45
type input "Home Readiness Packages"
type textarea "Mowing of grass up to 6" in height. Mow, edge along driveways & sidewalks, trim…"
type input "50"
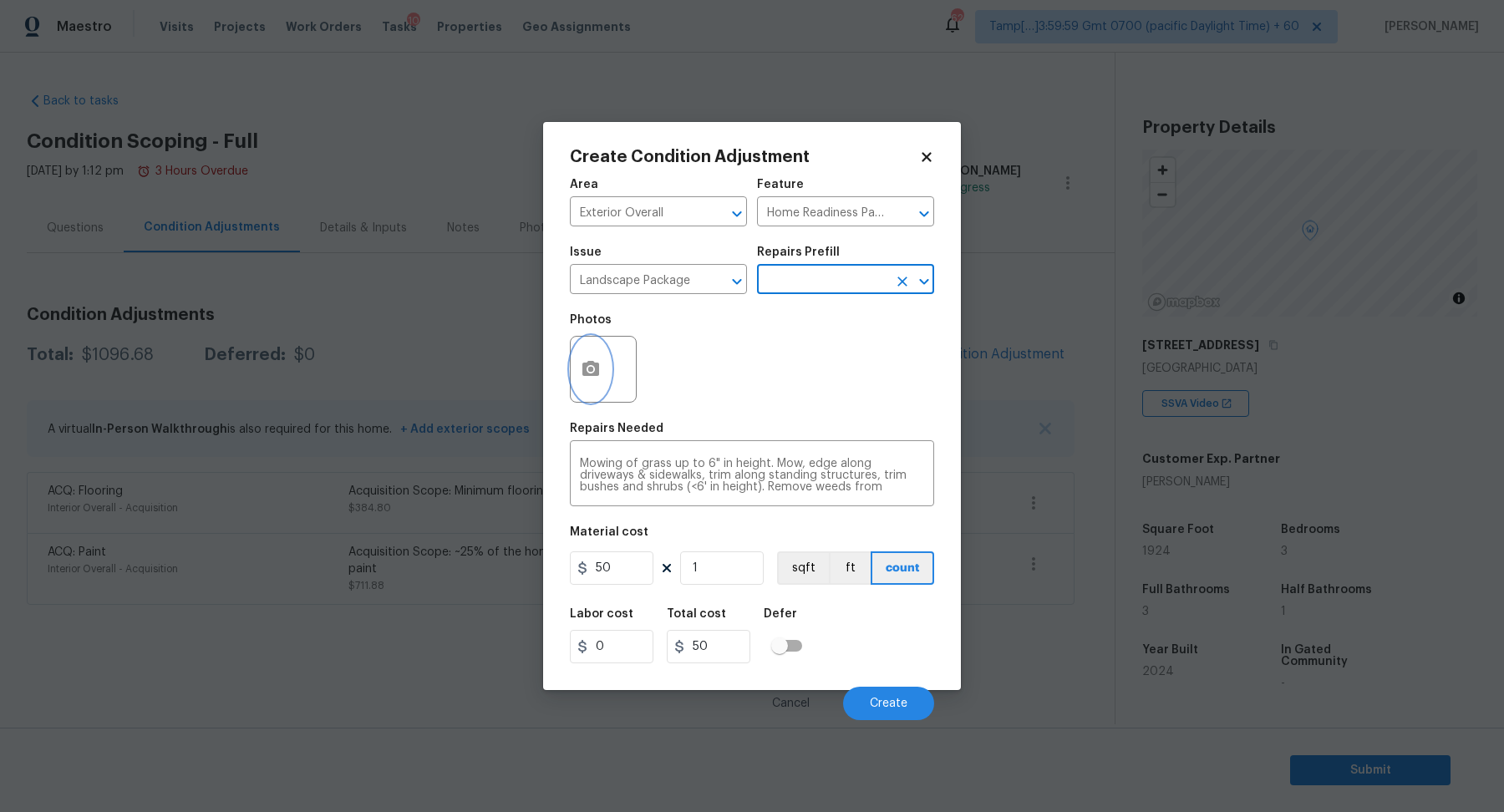
click at [603, 383] on button "button" at bounding box center [591, 369] width 40 height 65
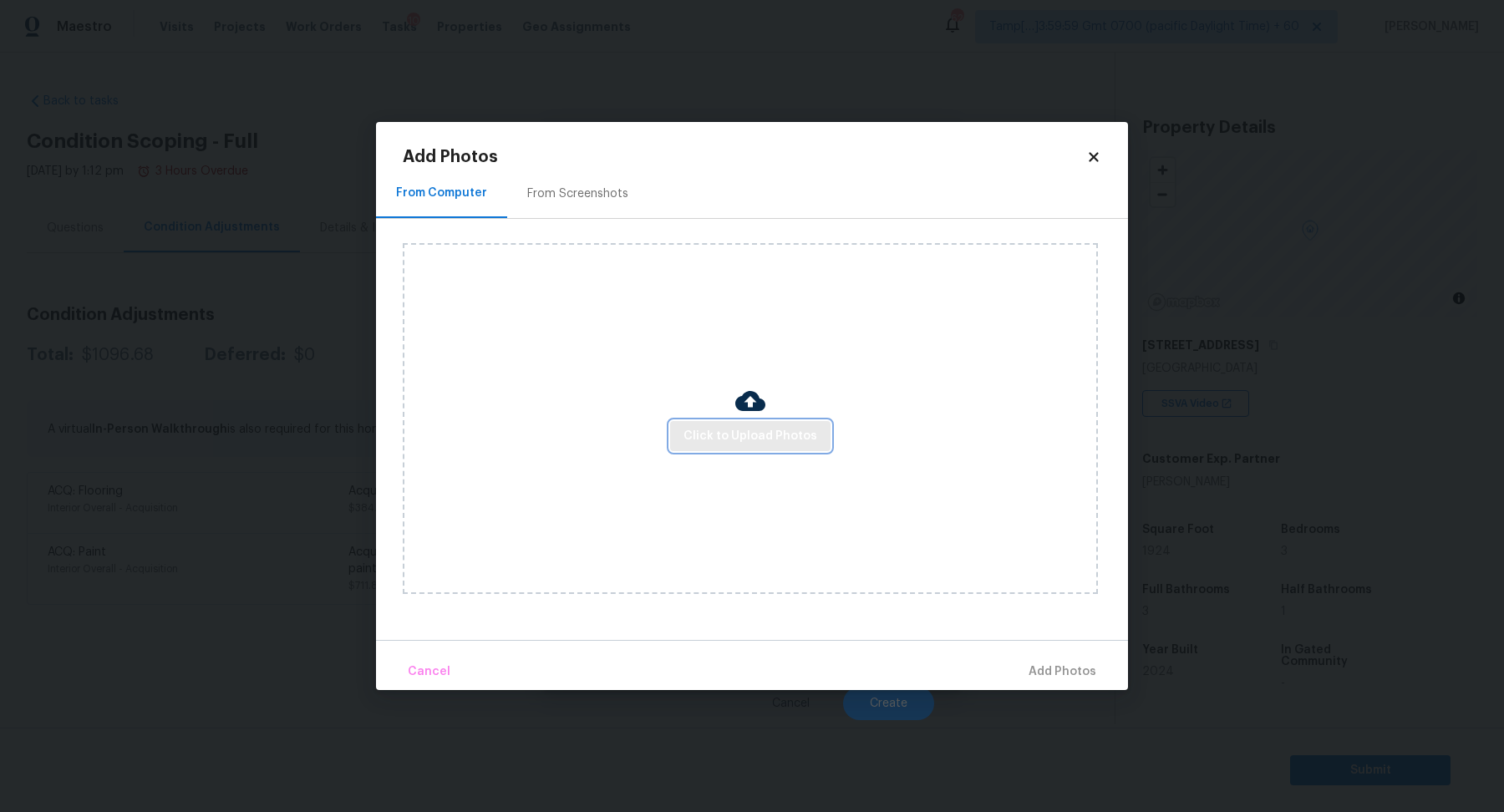
click at [705, 423] on button "Click to Upload Photos" at bounding box center [751, 436] width 161 height 31
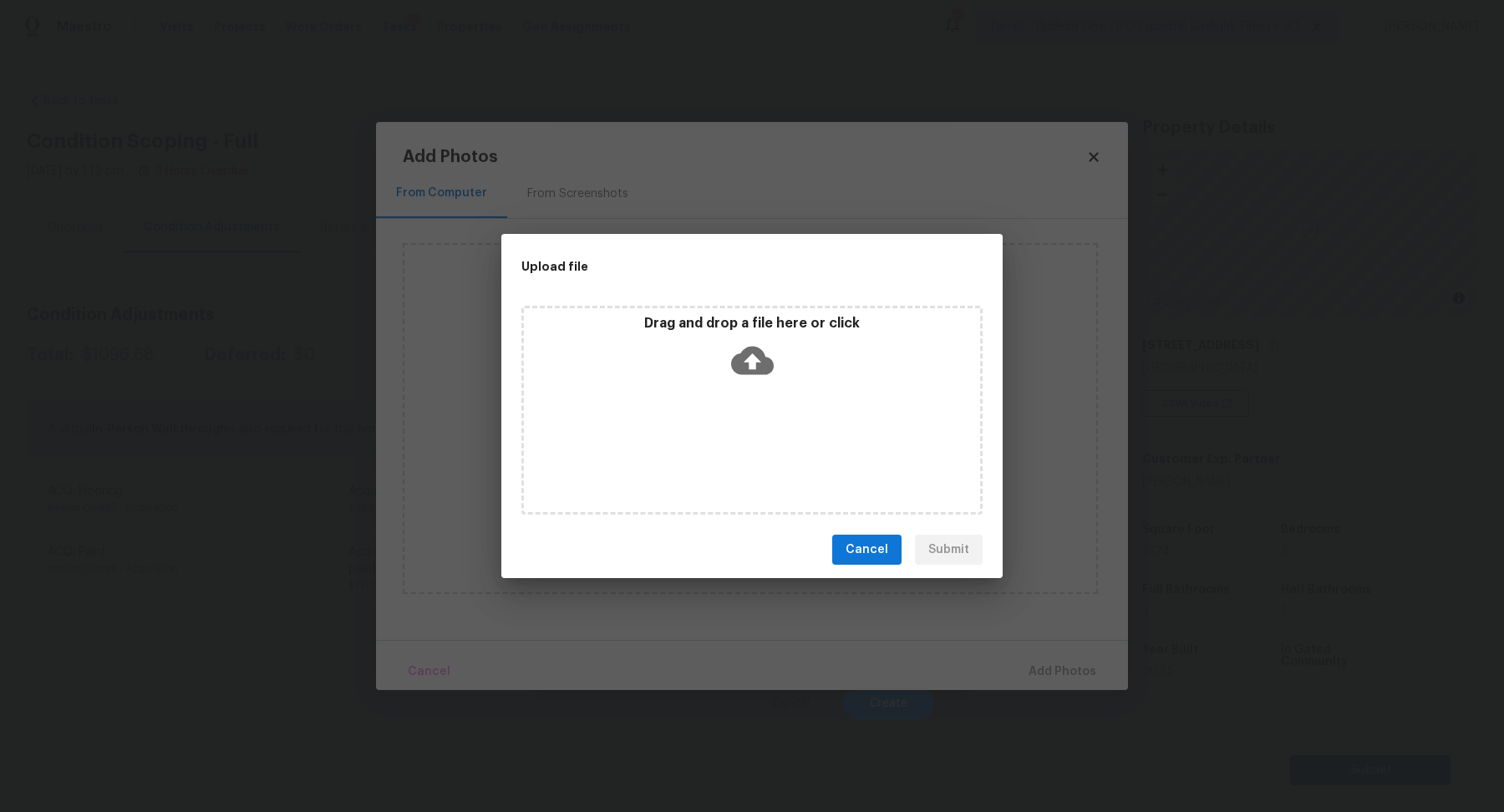
click at [752, 383] on div "Drag and drop a file here or click" at bounding box center [752, 351] width 456 height 72
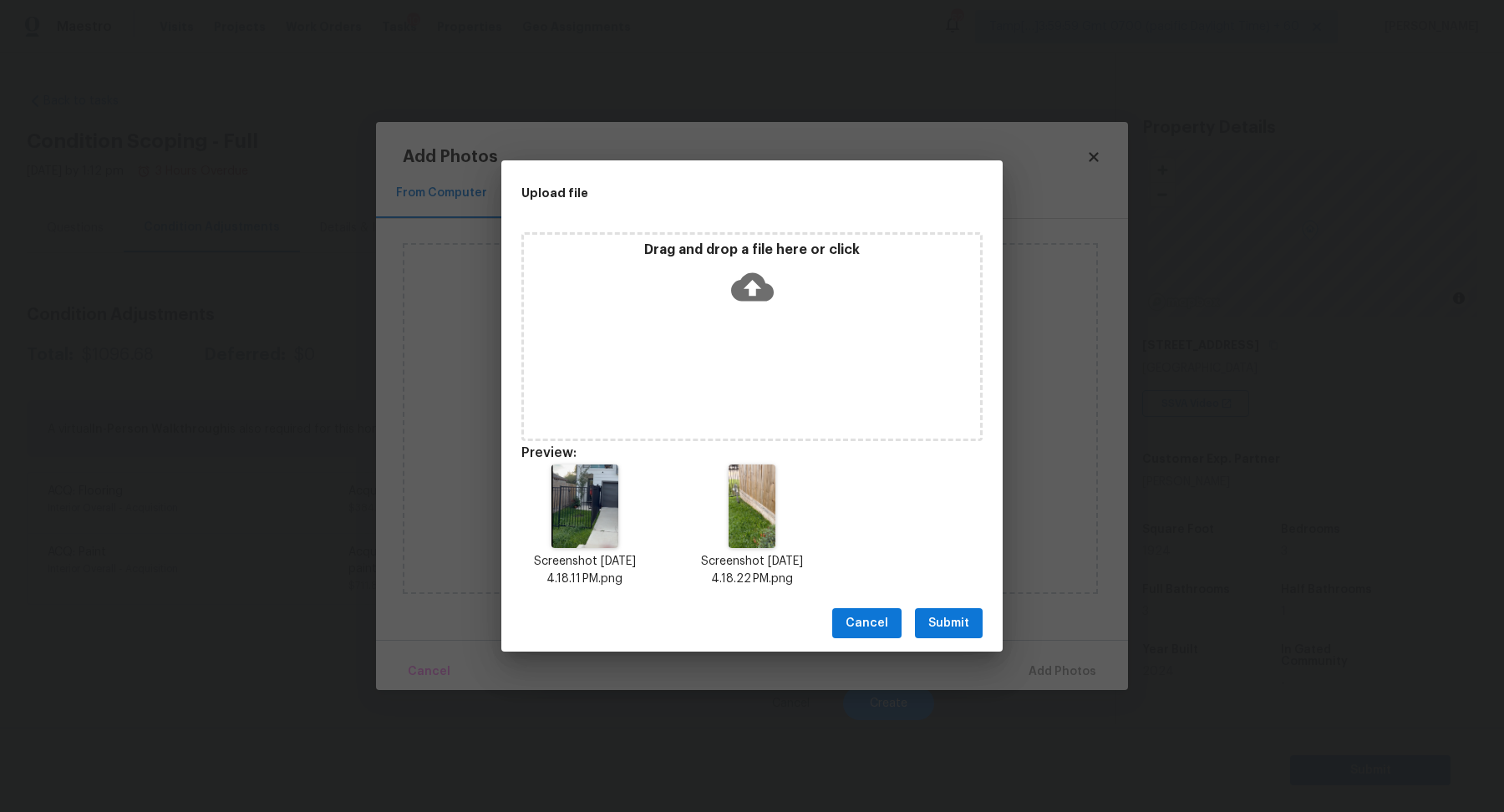
click at [968, 624] on button "Submit" at bounding box center [949, 624] width 68 height 31
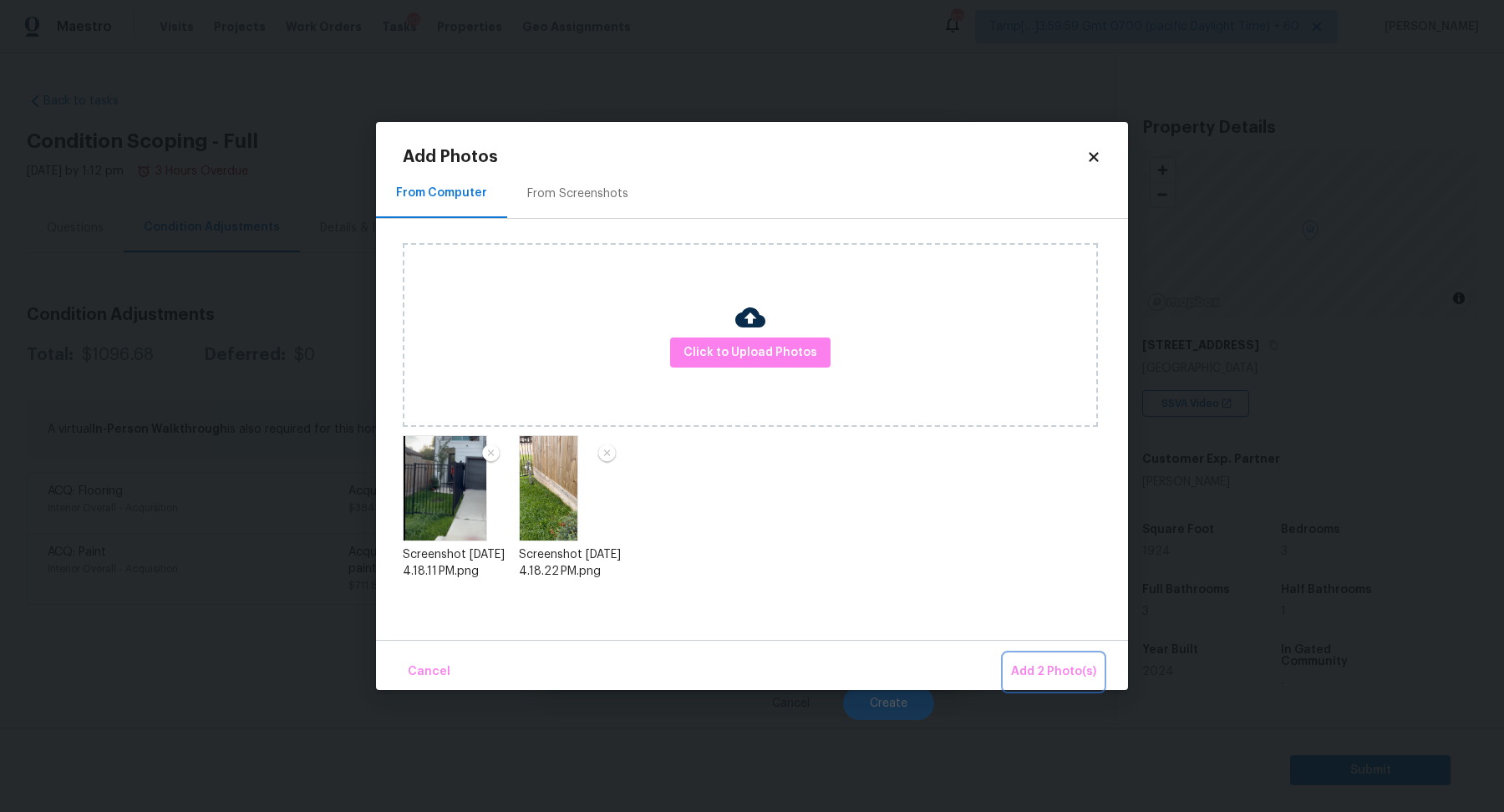
click at [1053, 663] on span "Add 2 Photo(s)" at bounding box center [1053, 672] width 85 height 21
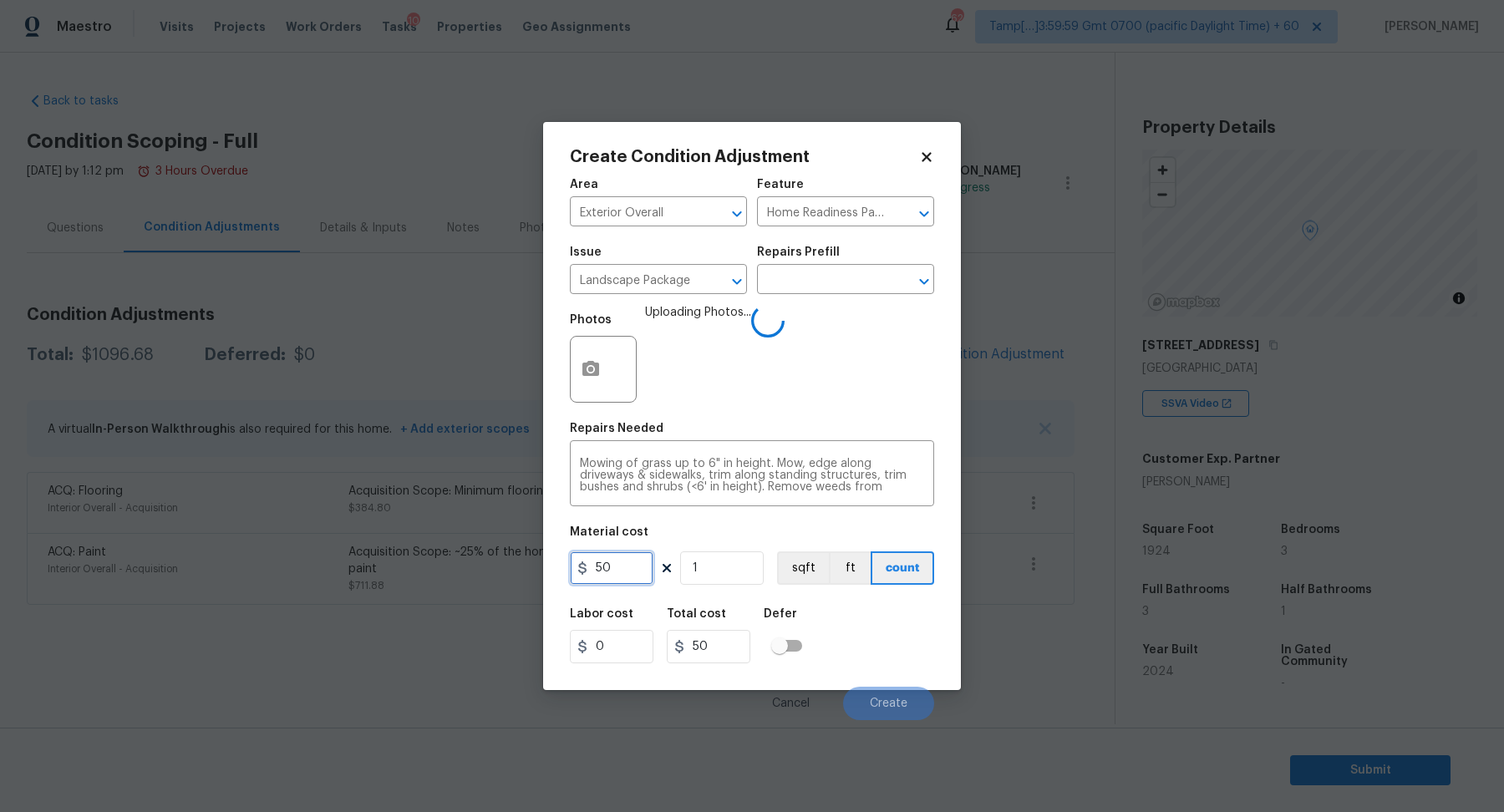
click at [634, 567] on input "50" at bounding box center [611, 568] width 83 height 33
type input "200"
click at [894, 664] on div "Labor cost 0 Total cost 200 Defer" at bounding box center [752, 635] width 364 height 75
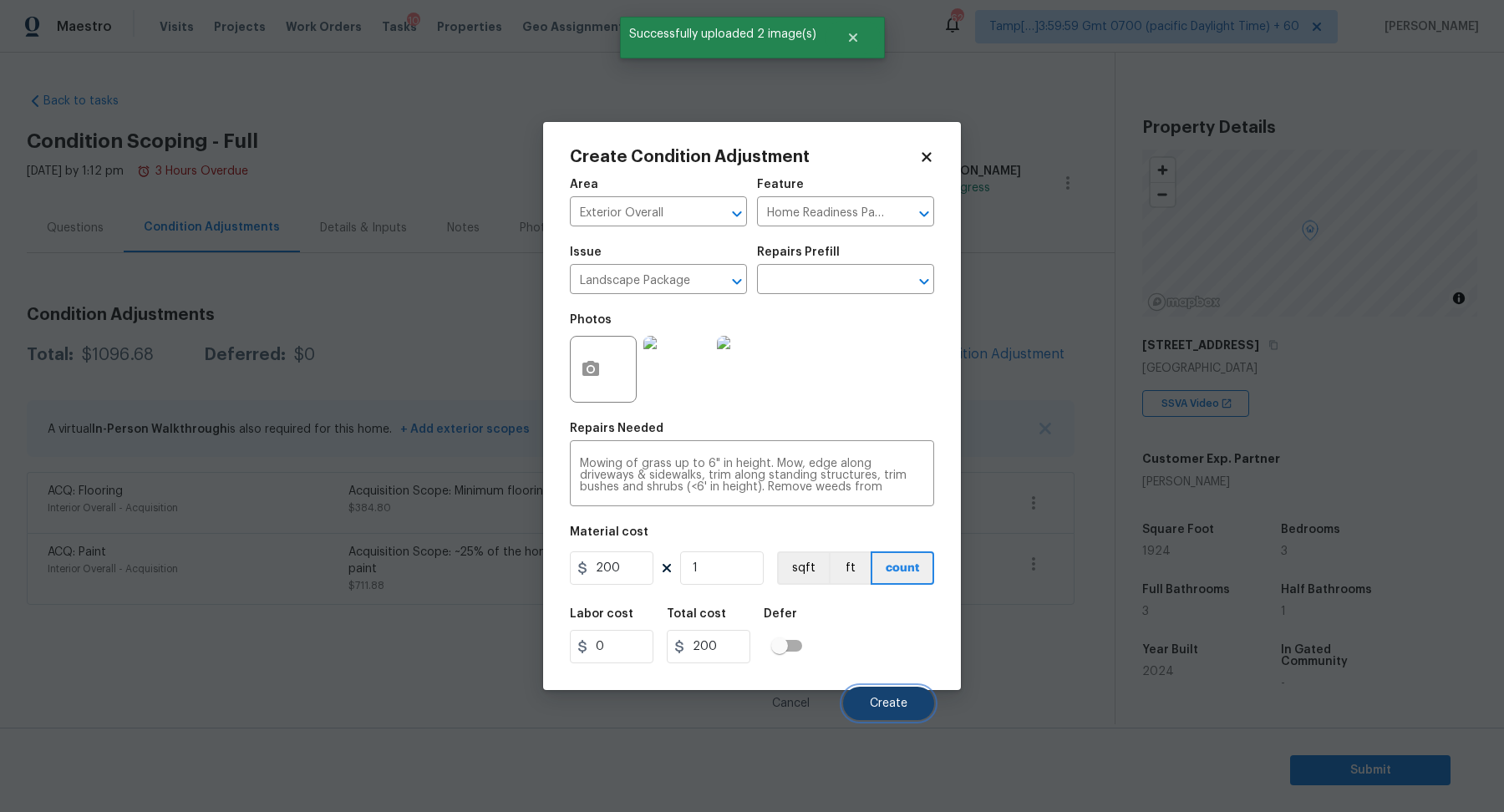
click at [894, 696] on button "Create" at bounding box center [889, 703] width 91 height 33
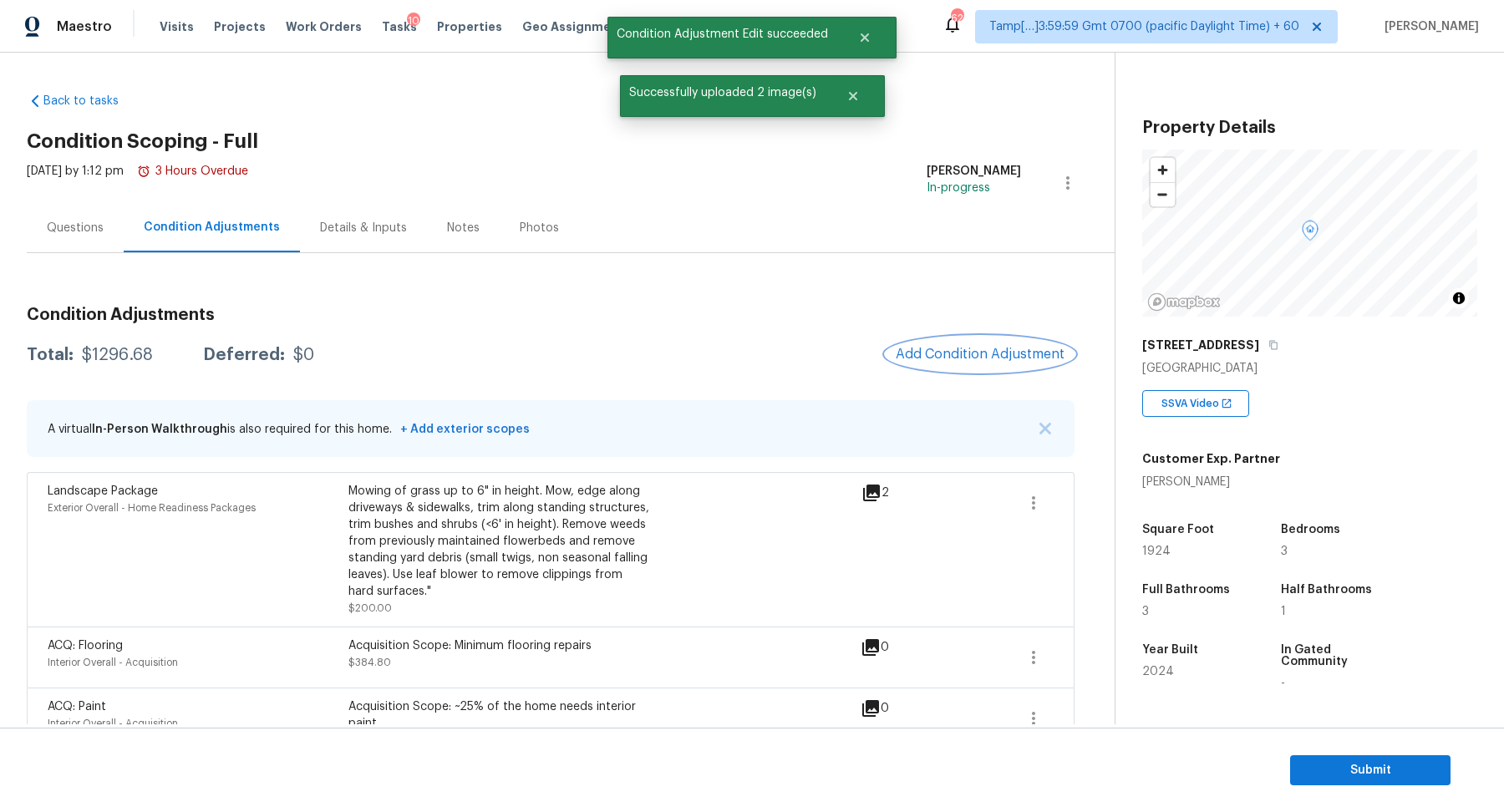
click at [1016, 355] on span "Add Condition Adjustment" at bounding box center [980, 354] width 168 height 15
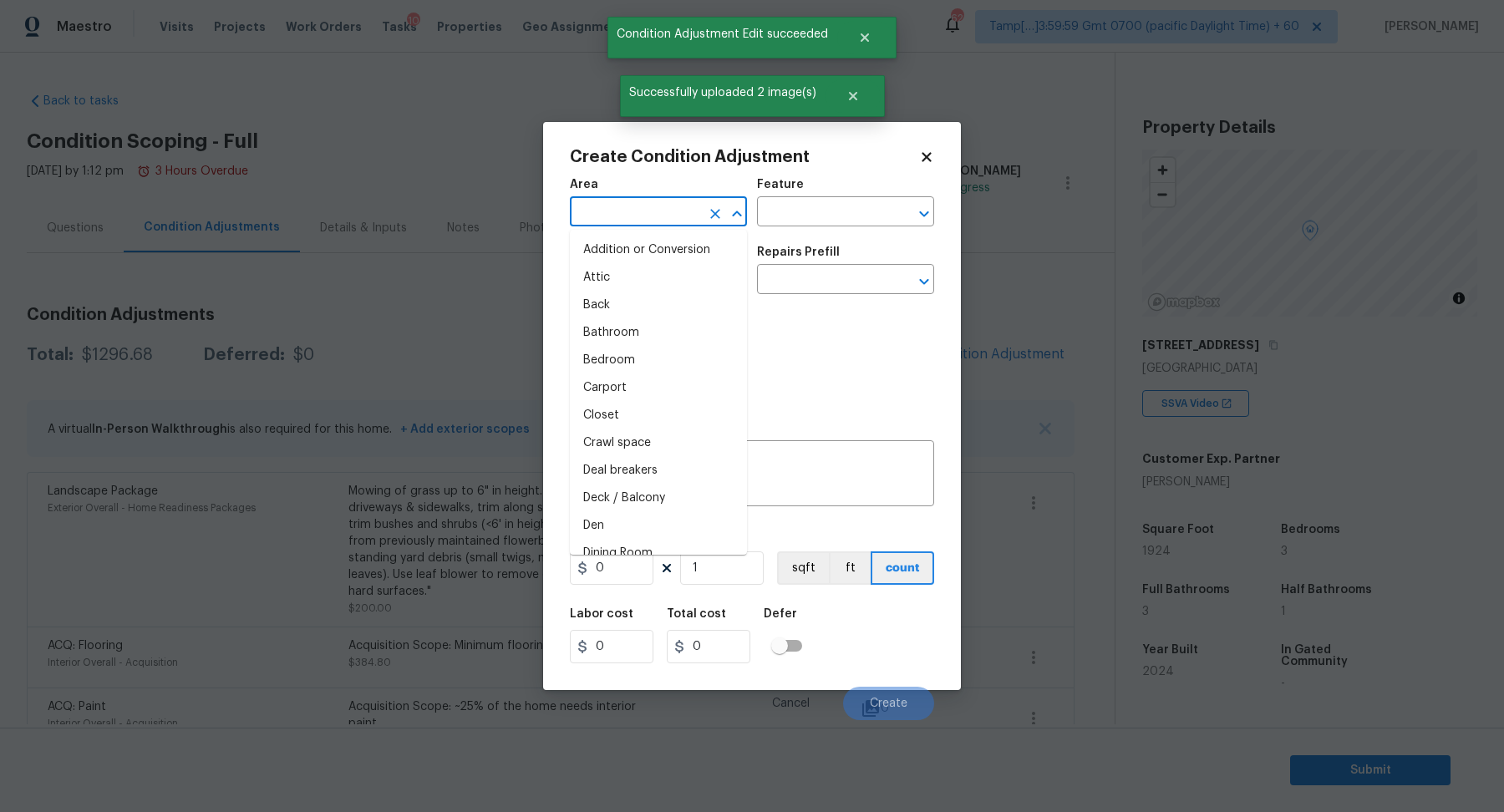
click at [608, 207] on input "text" at bounding box center [635, 213] width 131 height 26
click at [660, 284] on li "Exterior Overall" at bounding box center [658, 277] width 177 height 27
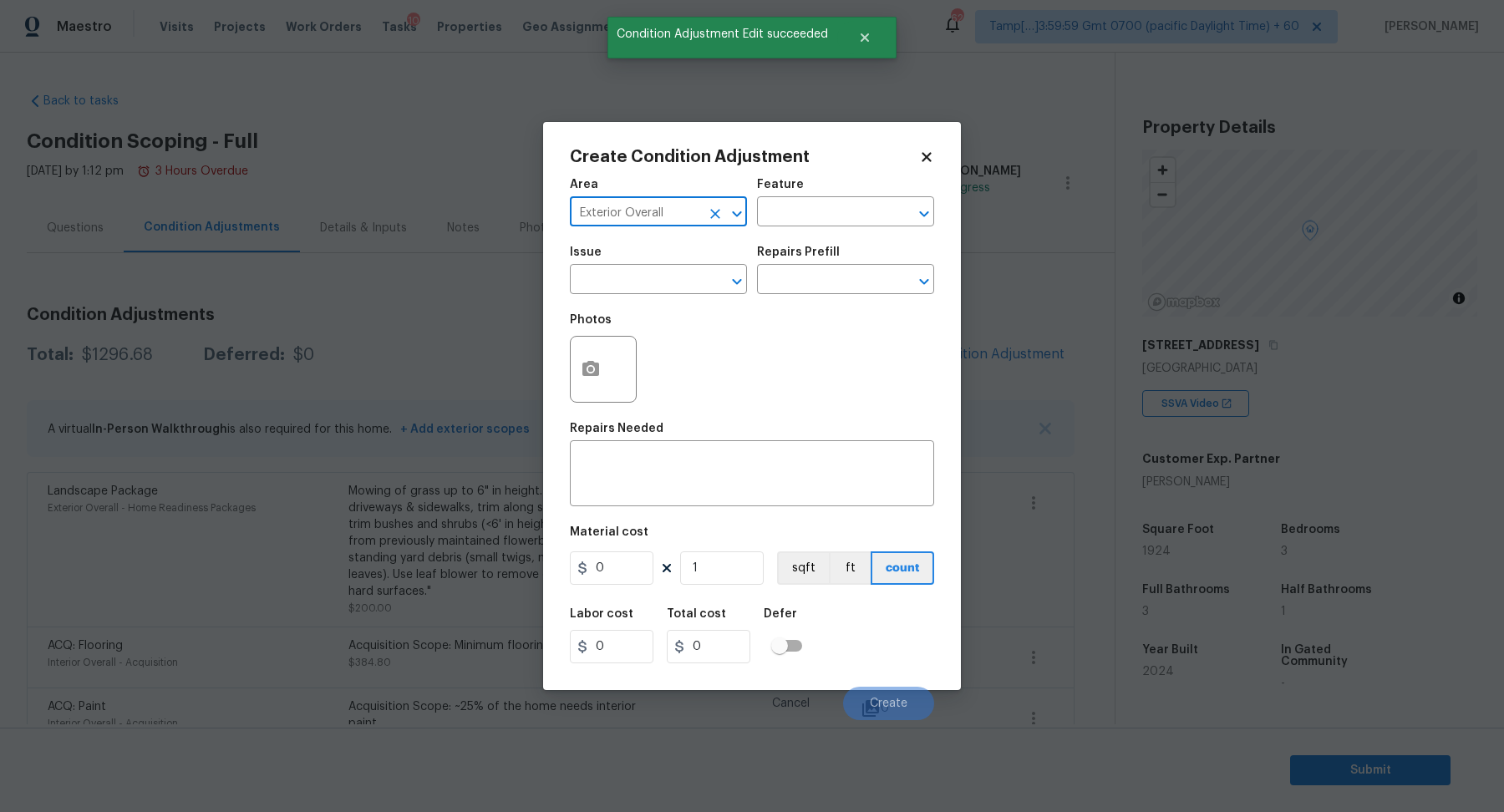
type input "Exterior Overall"
click at [660, 284] on input "text" at bounding box center [635, 280] width 131 height 26
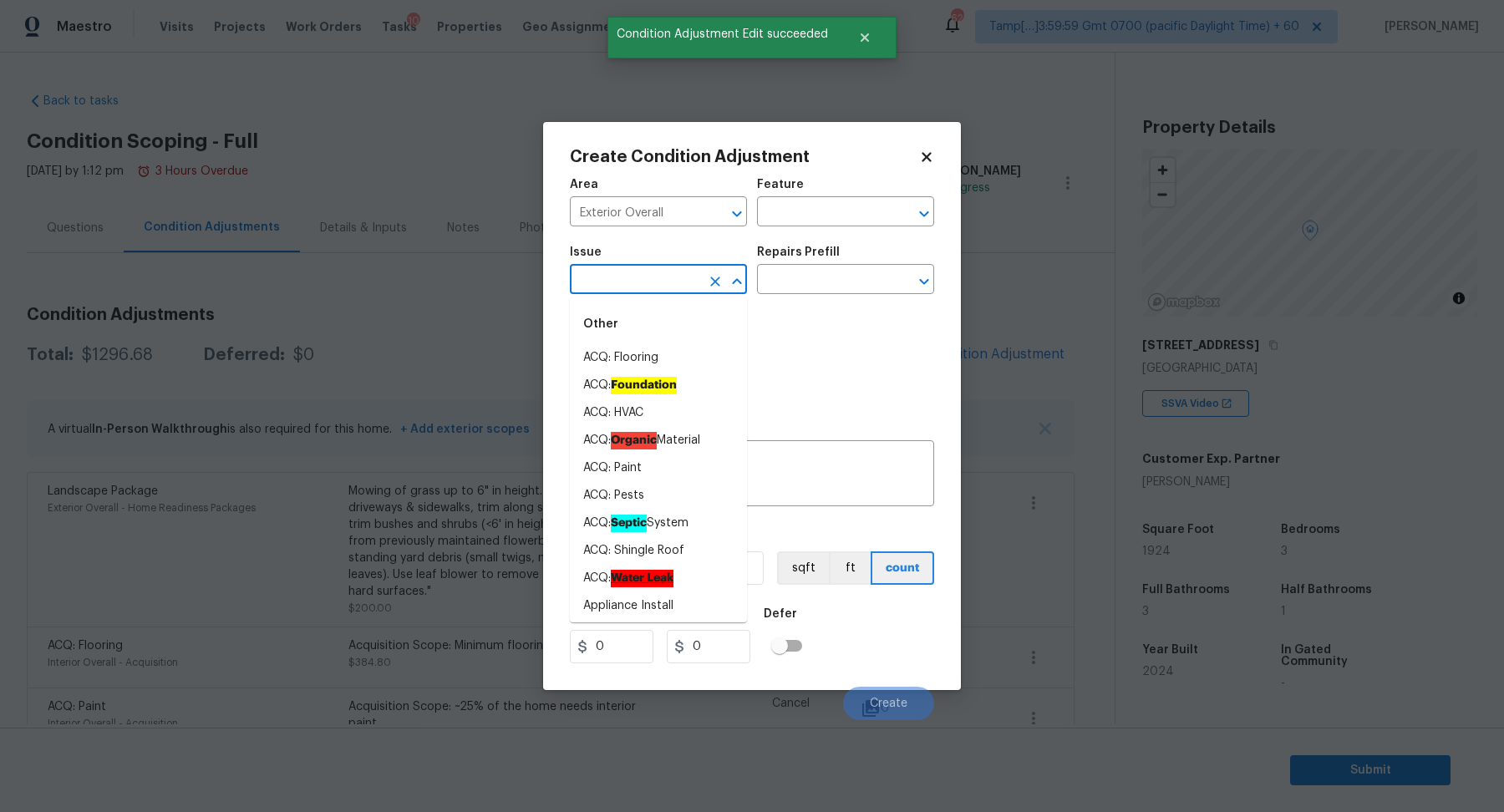
drag, startPoint x: 660, startPoint y: 284, endPoint x: 832, endPoint y: 360, distance: 188.0
click at [832, 360] on div "Area Exterior Overall ​ Feature ​ Issue ​ Repairs Prefill ​ Photos Repairs Need…" at bounding box center [752, 444] width 364 height 552
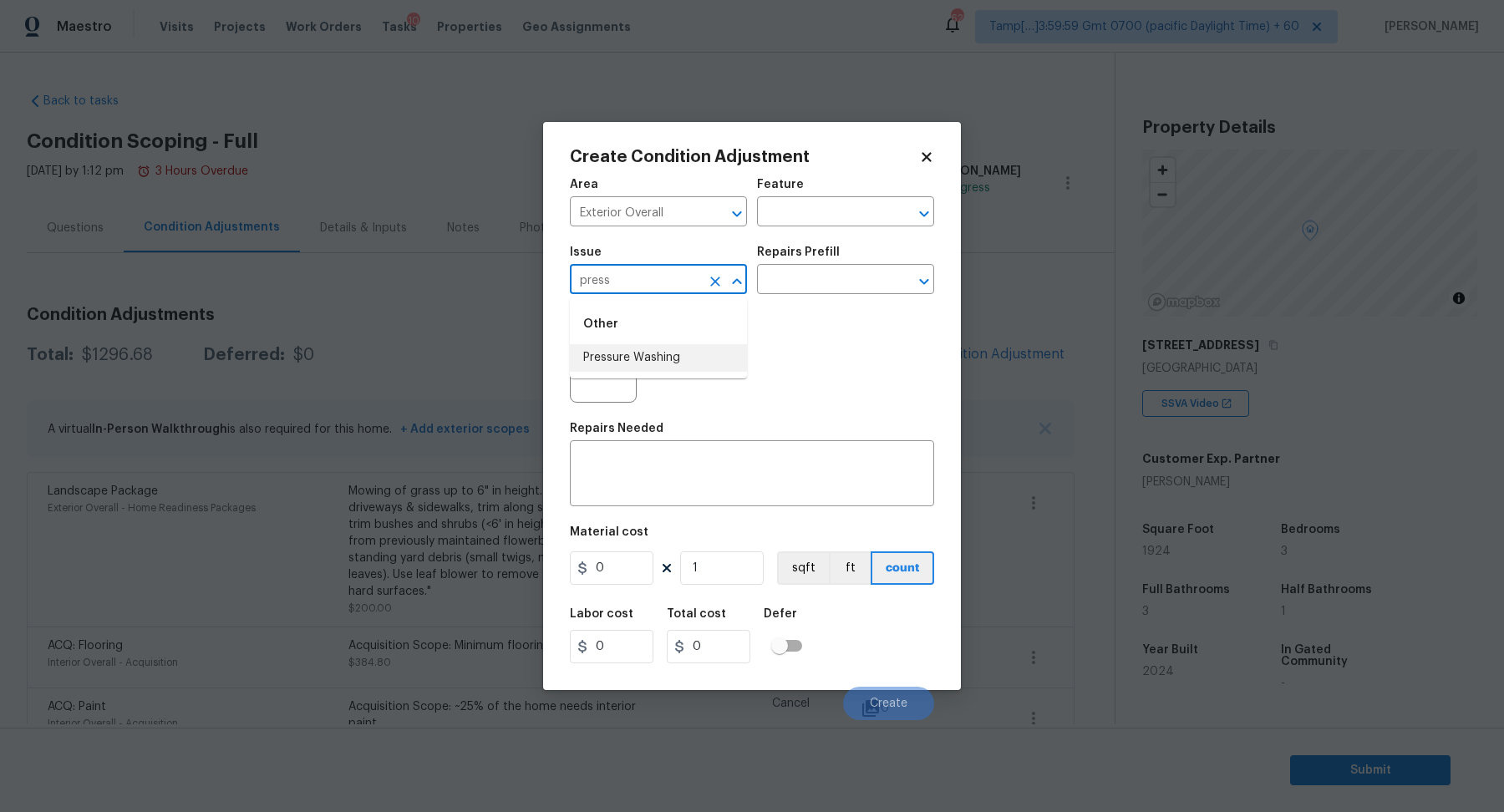
click at [617, 363] on li "Pressure Washing" at bounding box center [658, 358] width 177 height 27
click at [635, 285] on input "Pressure Washing" at bounding box center [635, 280] width 131 height 26
type input "Pressure Washing"
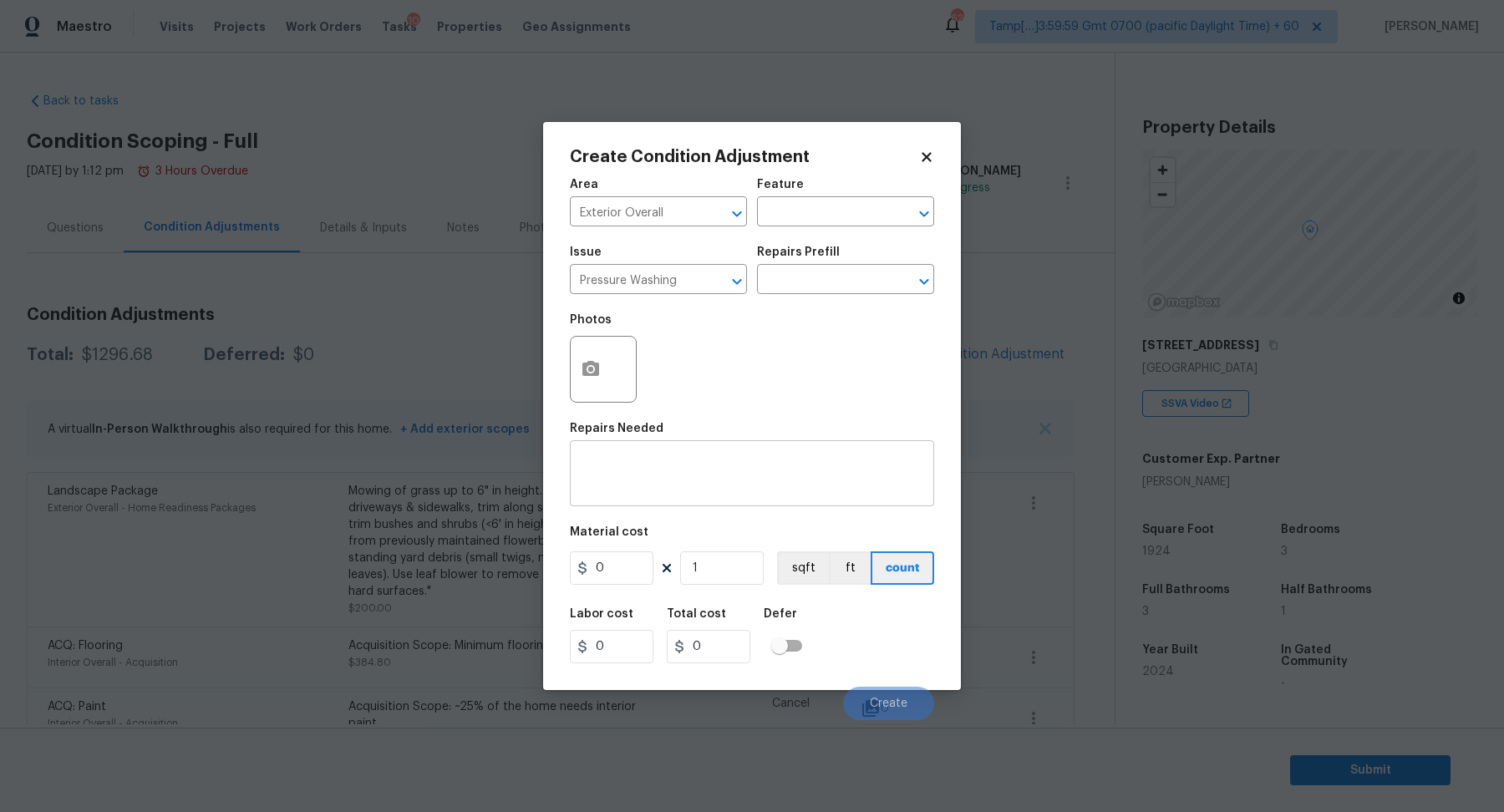
click at [674, 455] on div "x ​" at bounding box center [752, 475] width 364 height 62
paste textarea "Pressure Washing"
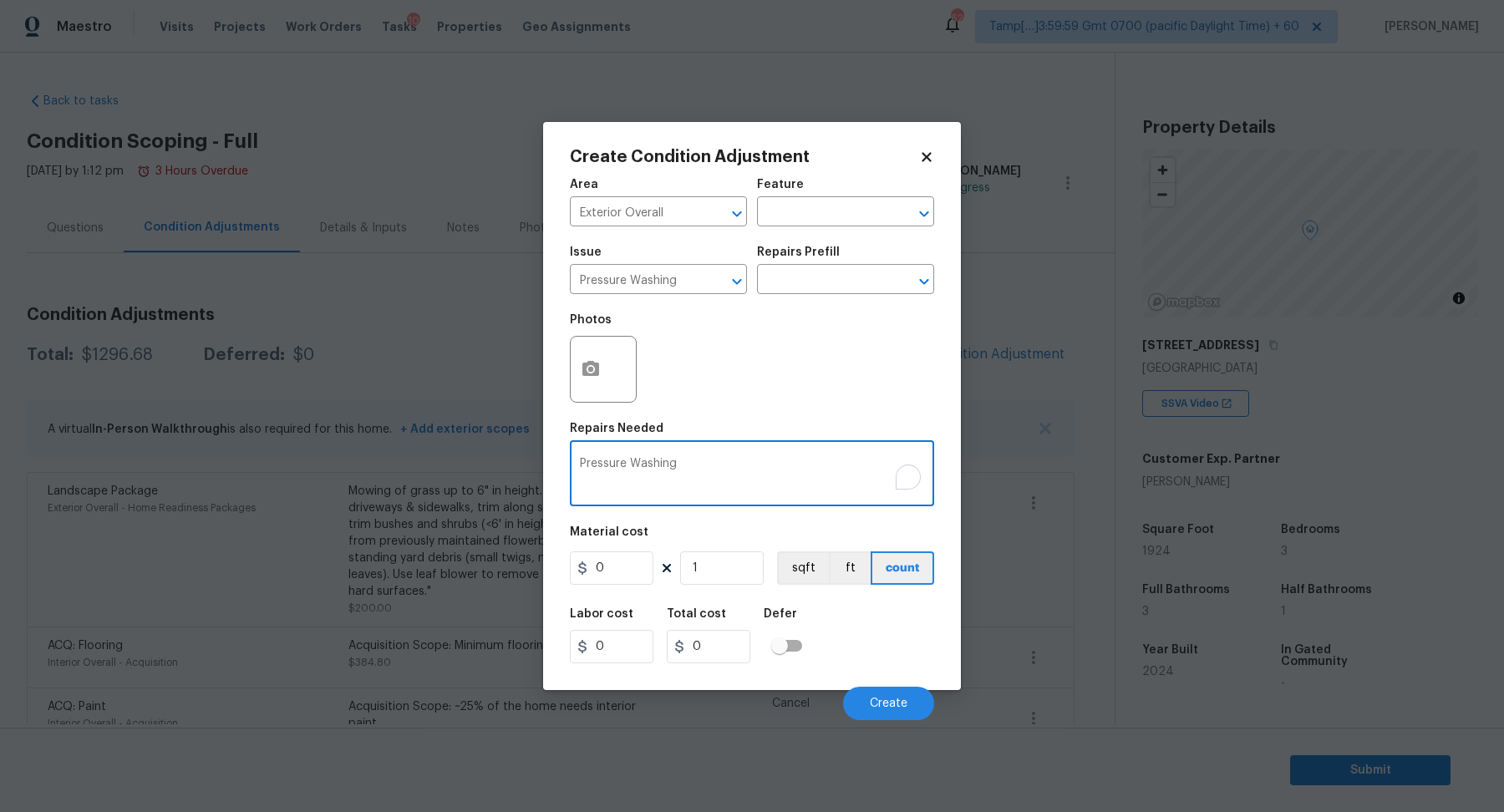
type textarea "Pressure Washing"
click at [633, 546] on div "Material cost" at bounding box center [752, 537] width 364 height 22
click at [623, 568] on input "0" at bounding box center [611, 568] width 83 height 33
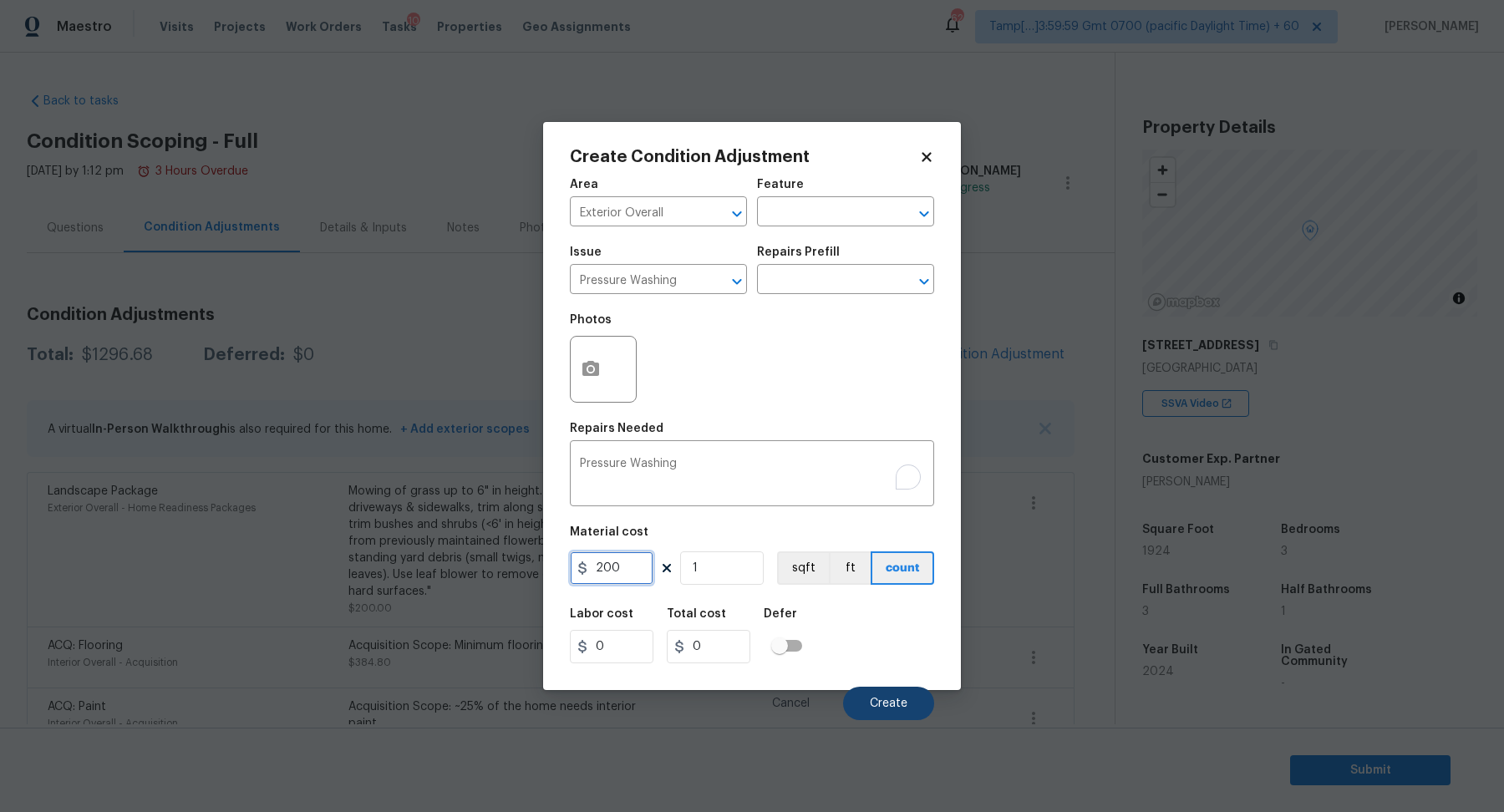
type input "200"
click at [875, 687] on button "Create" at bounding box center [889, 703] width 91 height 33
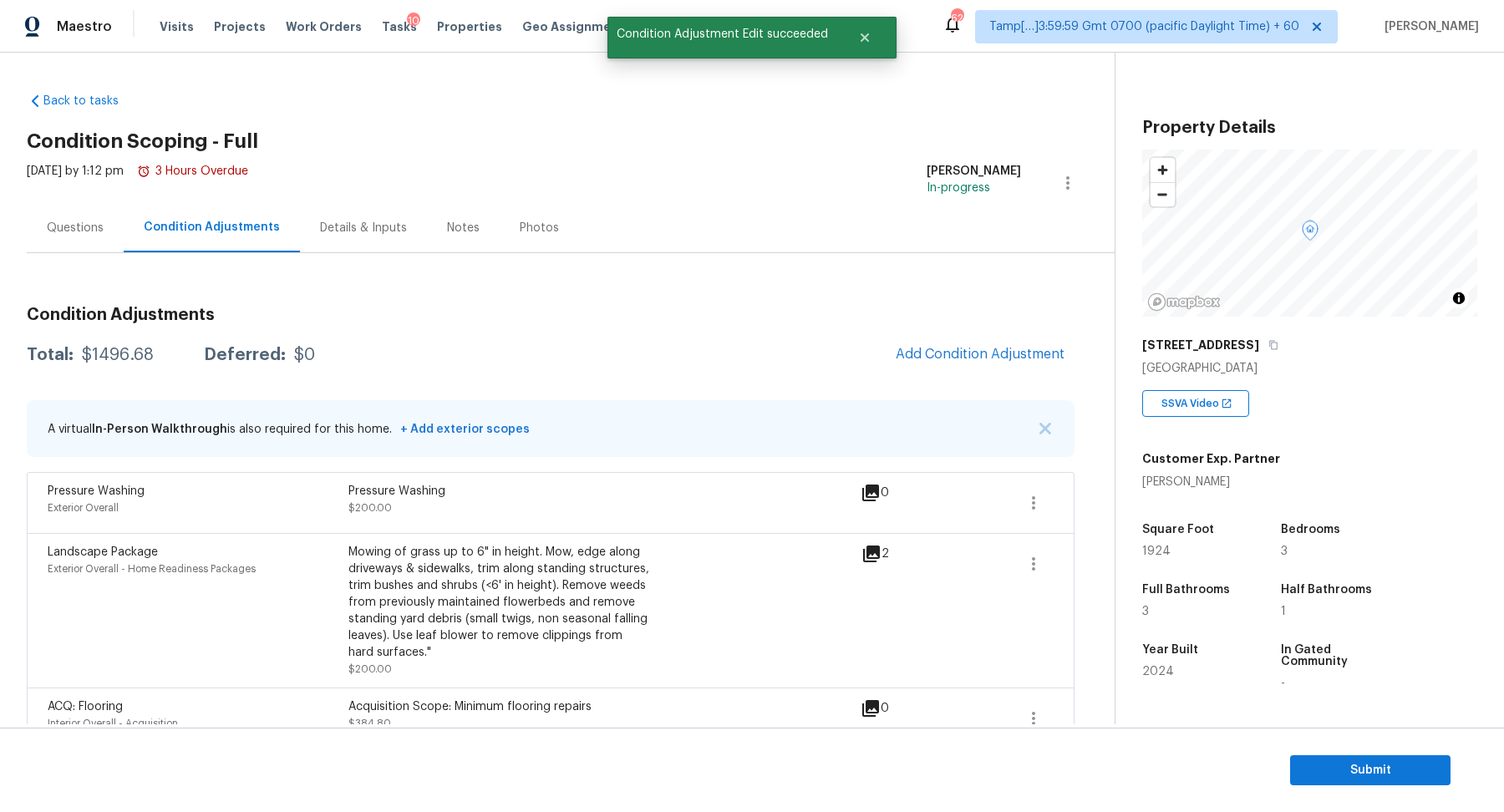
click at [145, 346] on div "$1496.68" at bounding box center [118, 355] width 72 height 17
copy div "$1496.68"
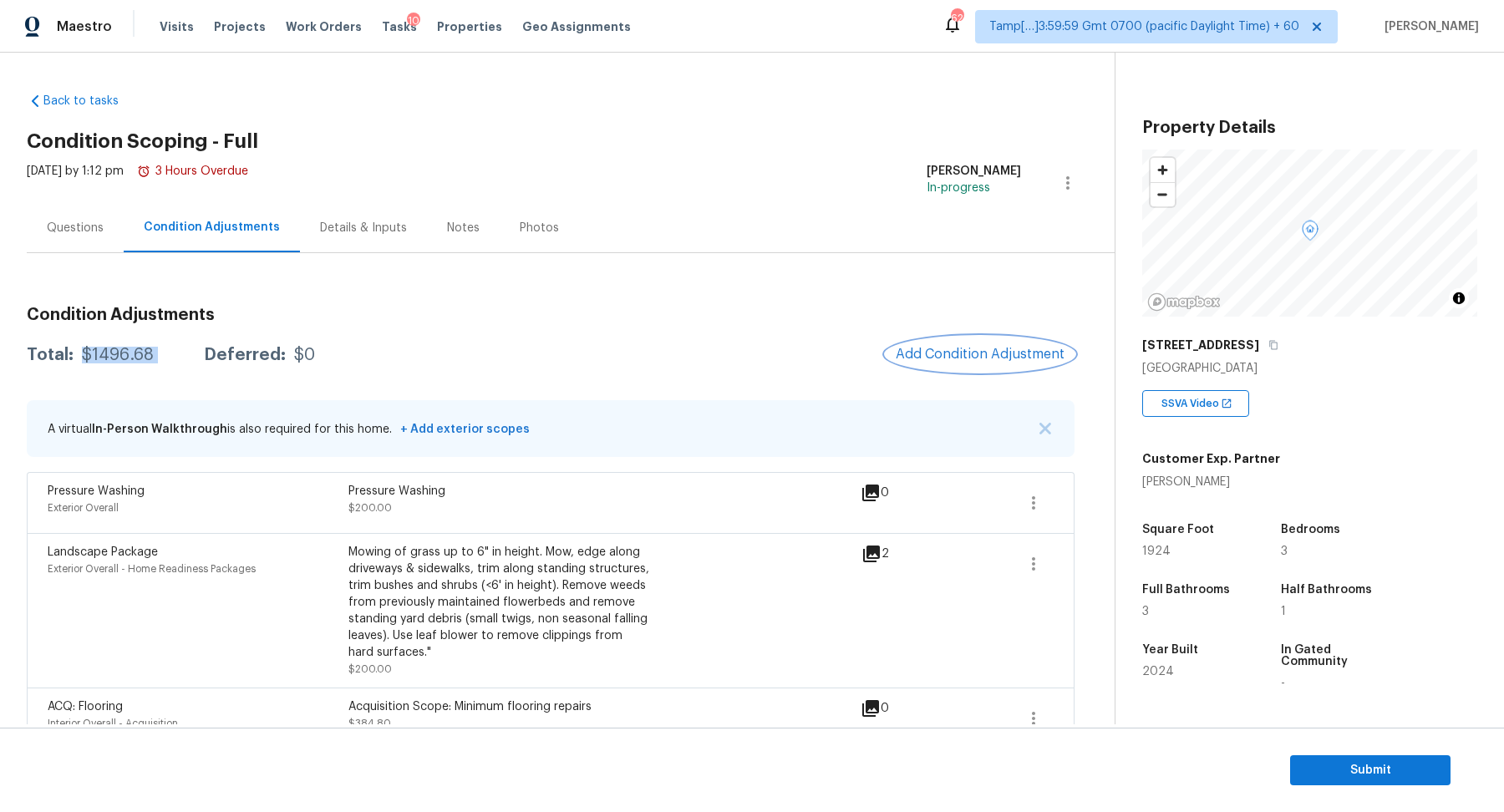
click at [988, 350] on span "Add Condition Adjustment" at bounding box center [980, 354] width 168 height 15
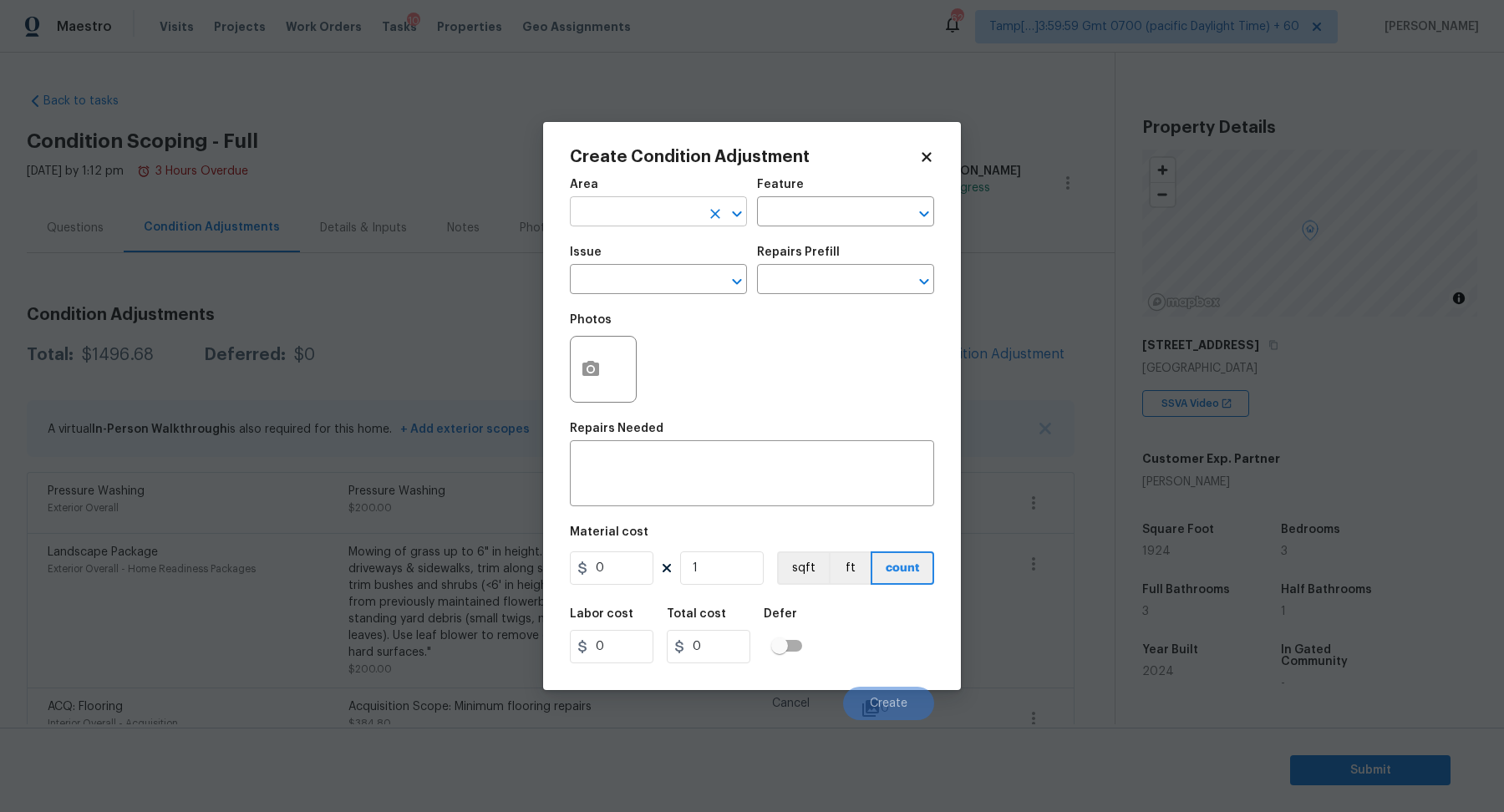
click at [664, 216] on input "text" at bounding box center [635, 213] width 131 height 26
click at [675, 288] on li "Interior Overall" at bounding box center [658, 277] width 177 height 27
type input "Interior Overall"
click at [675, 288] on input "text" at bounding box center [635, 280] width 131 height 26
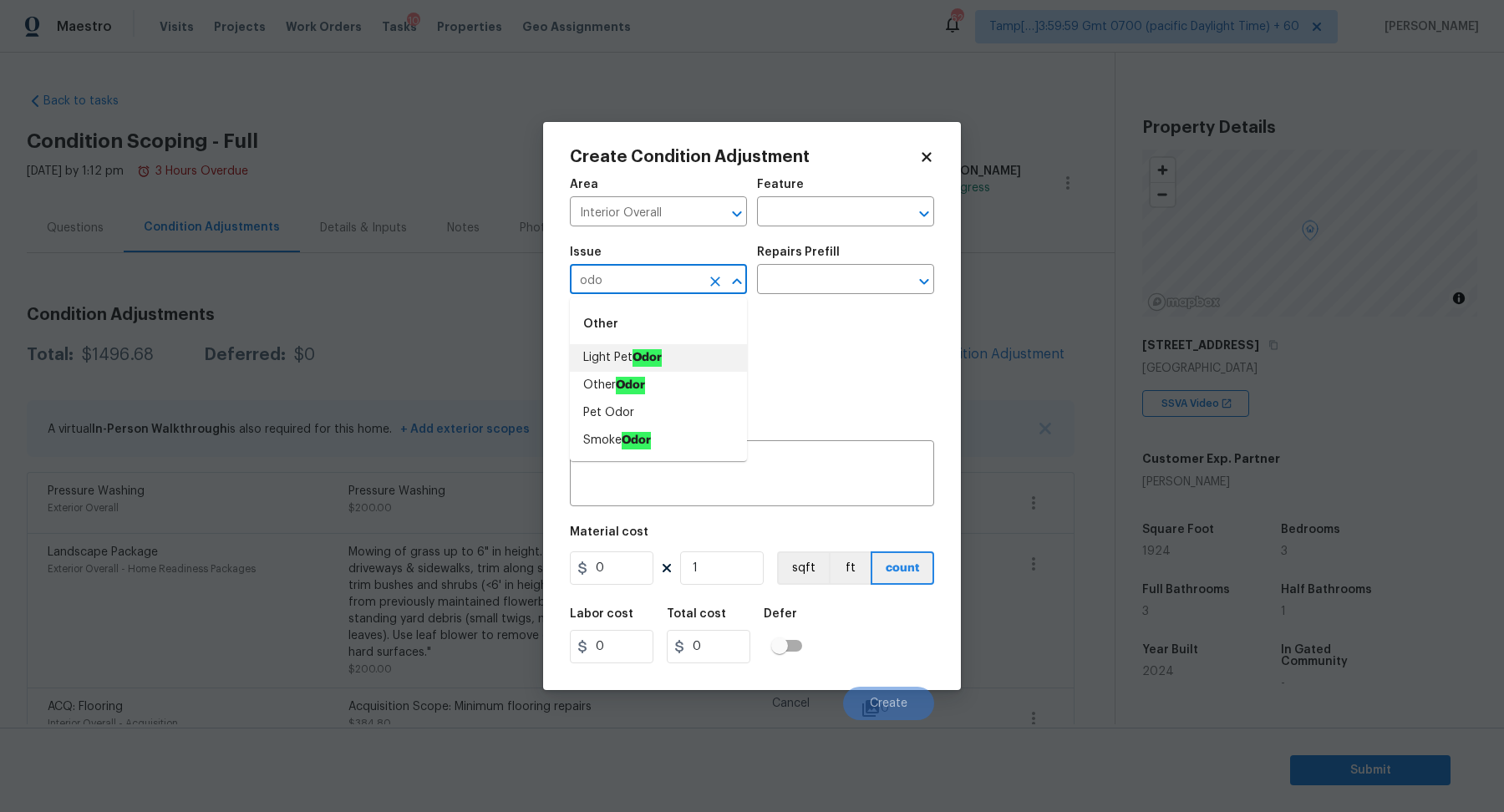
click at [669, 362] on li "Light Pet Odor" at bounding box center [658, 358] width 177 height 27
type input "Light Pet Odor"
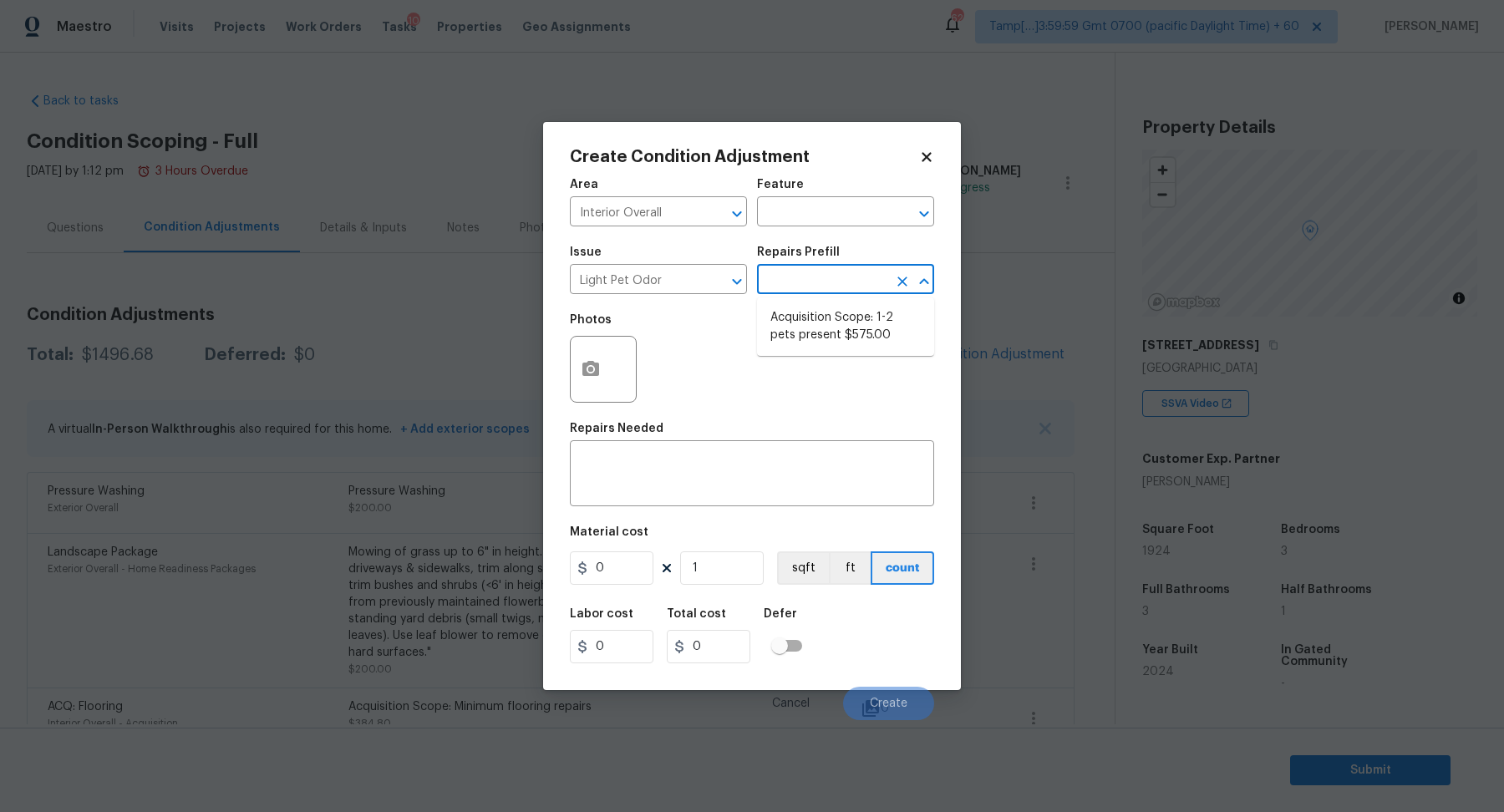
click at [842, 274] on input "text" at bounding box center [823, 280] width 131 height 26
click at [842, 308] on li "Acquisition Scope: 1-2 pets present $575.00" at bounding box center [845, 327] width 177 height 45
type textarea "Acquisition Scope: 1-2 pets present"
type input "575"
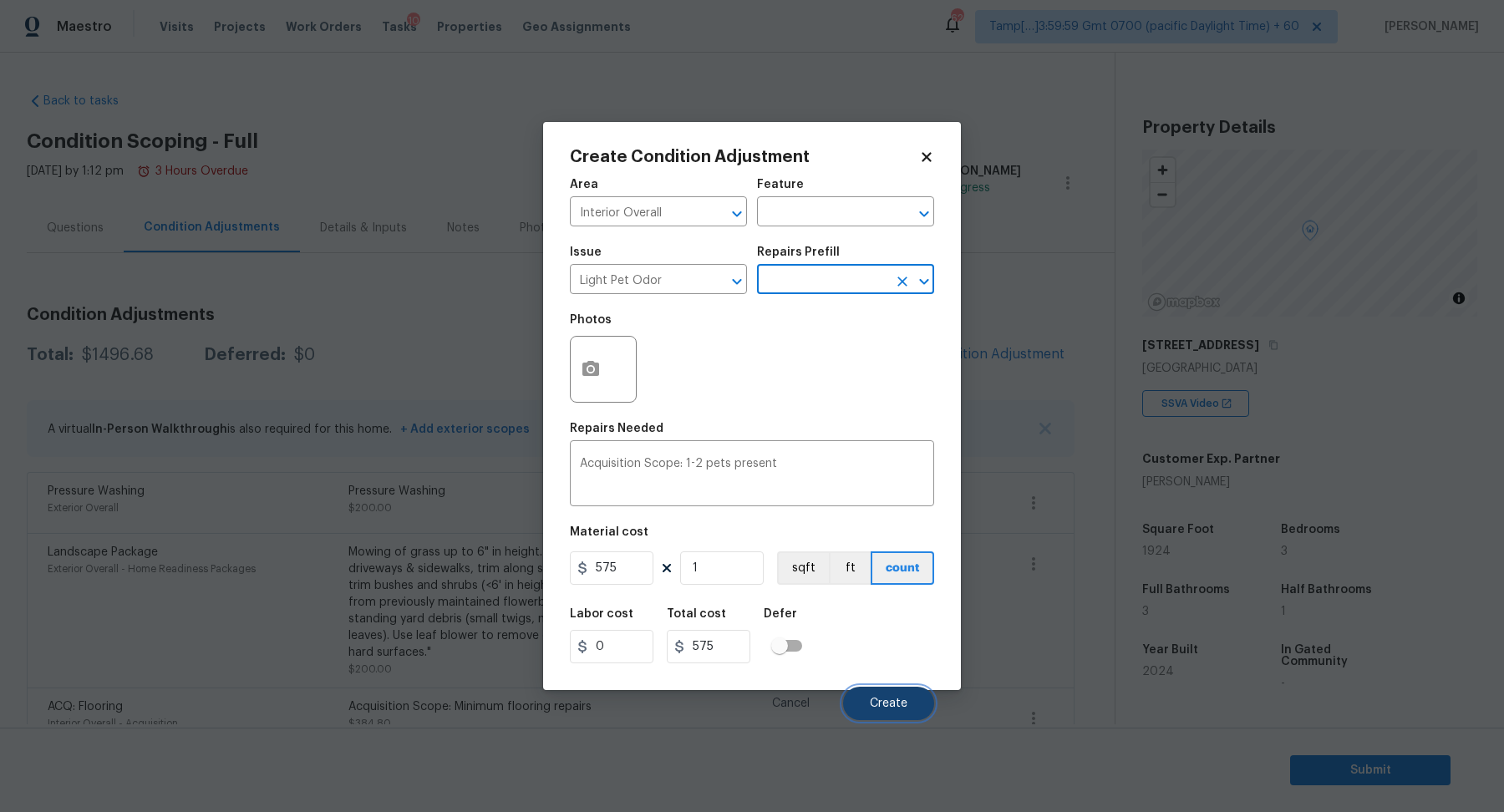
click at [889, 699] on span "Create" at bounding box center [889, 703] width 38 height 12
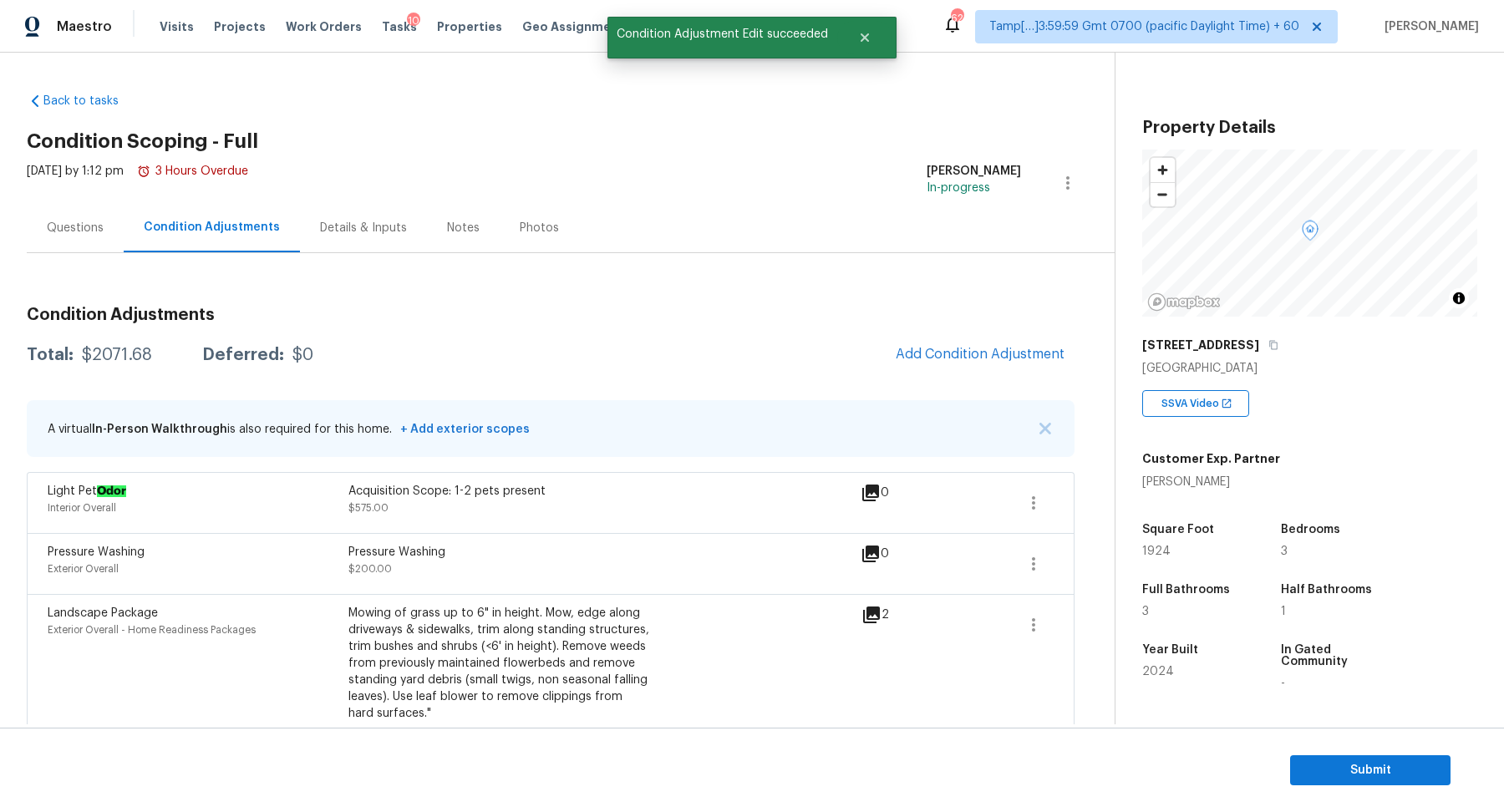
click at [127, 356] on div "$2071.68" at bounding box center [117, 355] width 70 height 17
copy div "$2071.68"
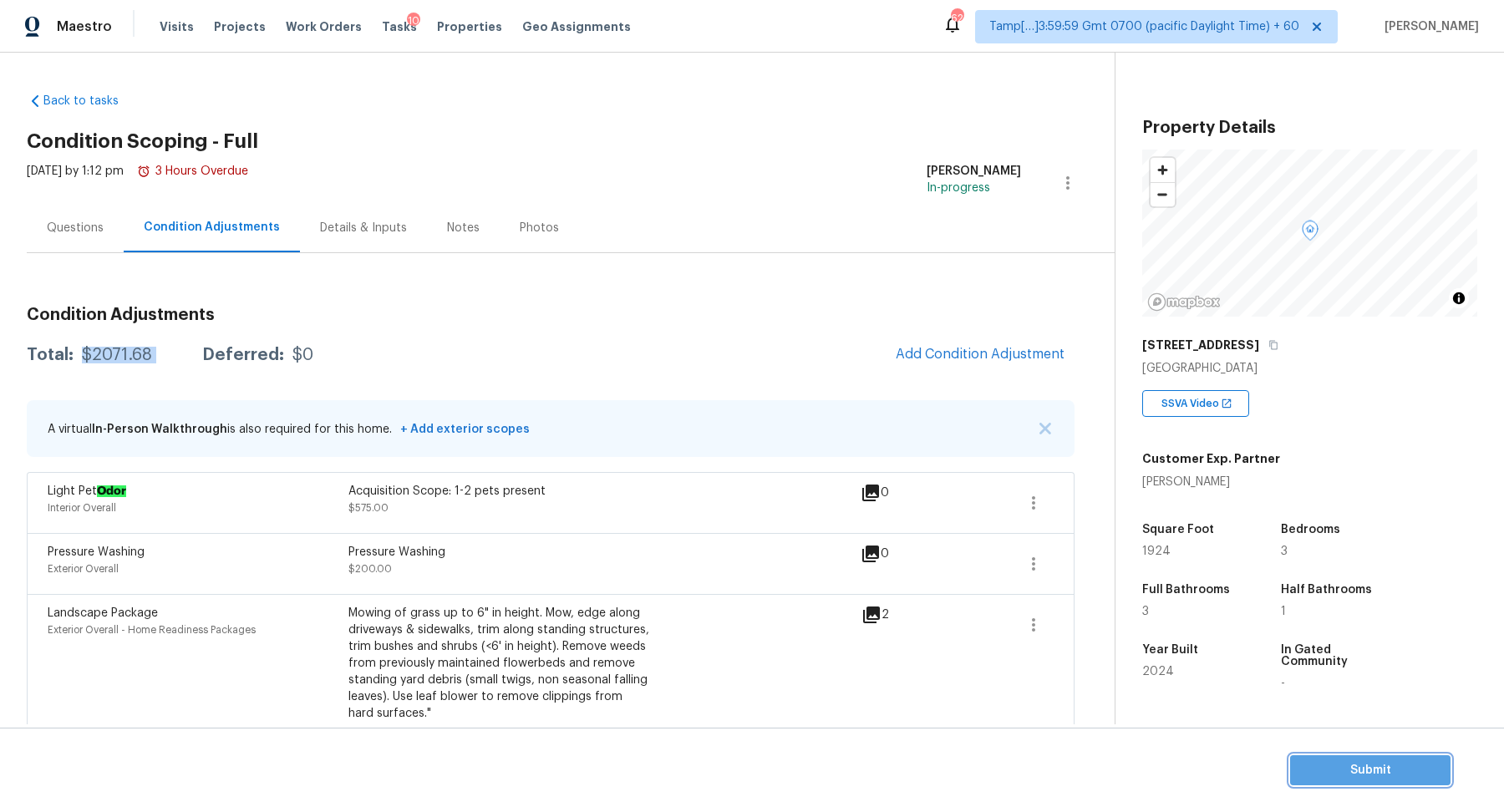
click at [1356, 778] on span "Submit" at bounding box center [1370, 770] width 133 height 21
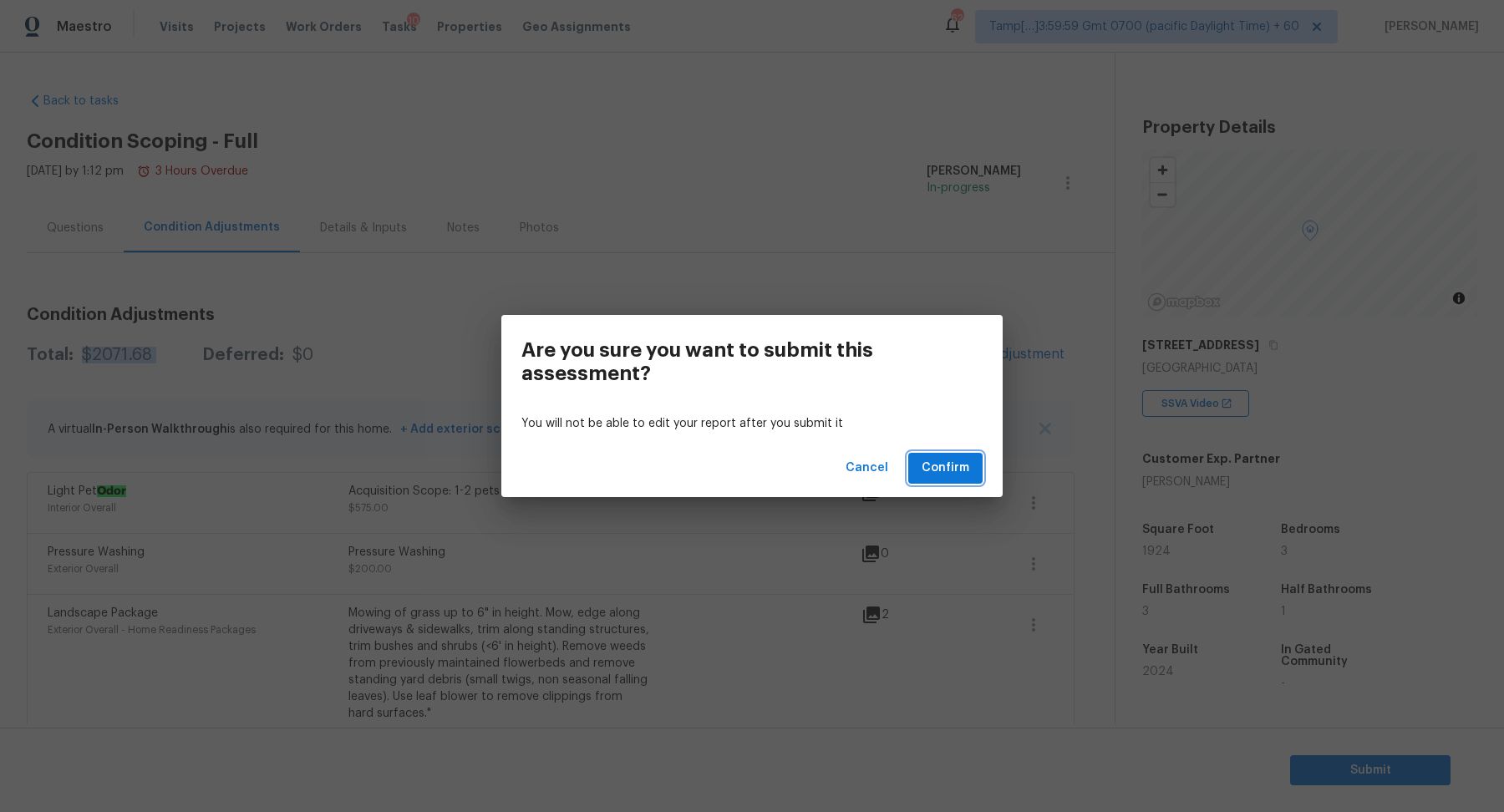
click at [946, 473] on span "Confirm" at bounding box center [946, 468] width 47 height 21
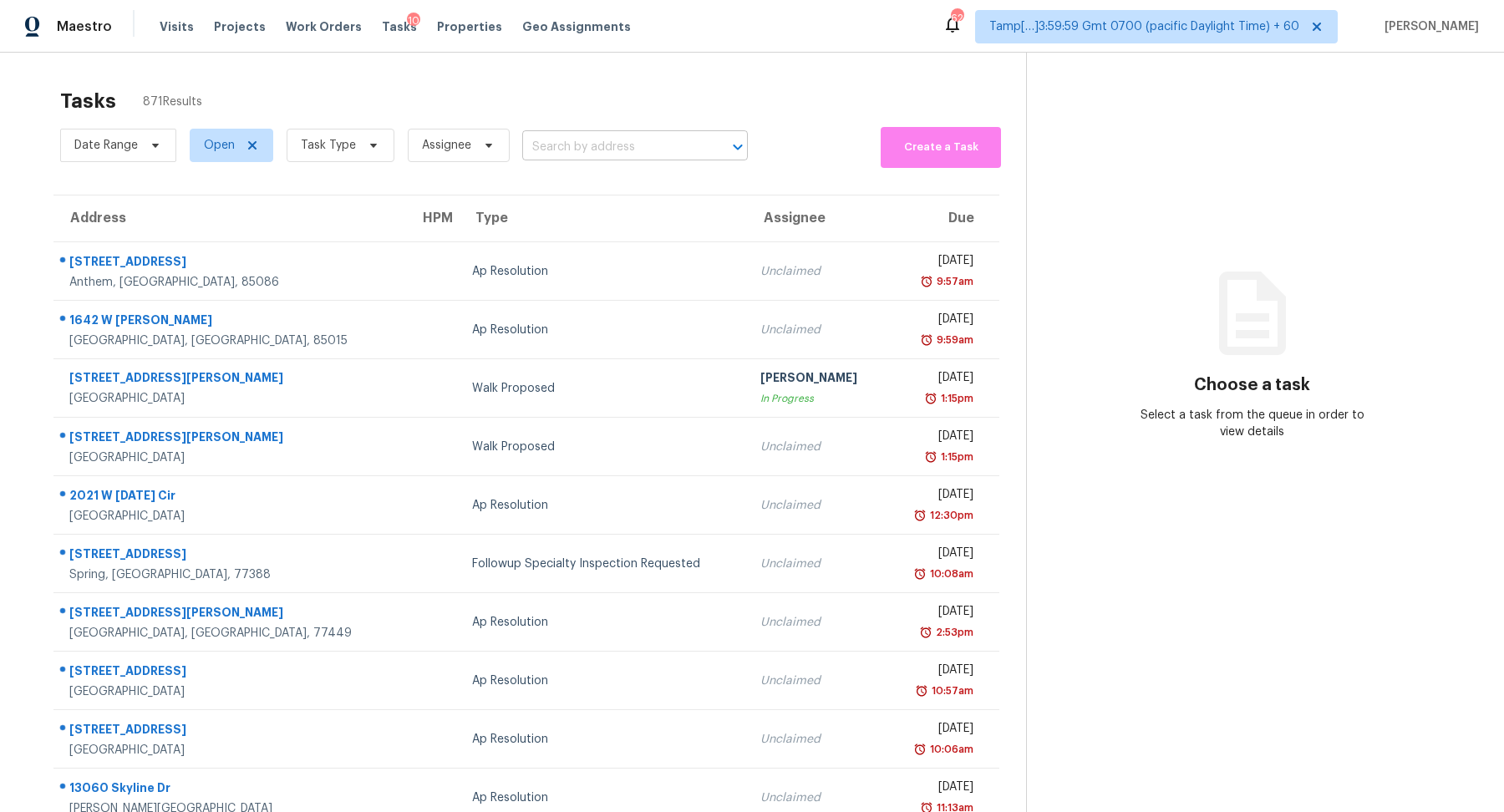
click at [587, 141] on input "text" at bounding box center [611, 147] width 179 height 26
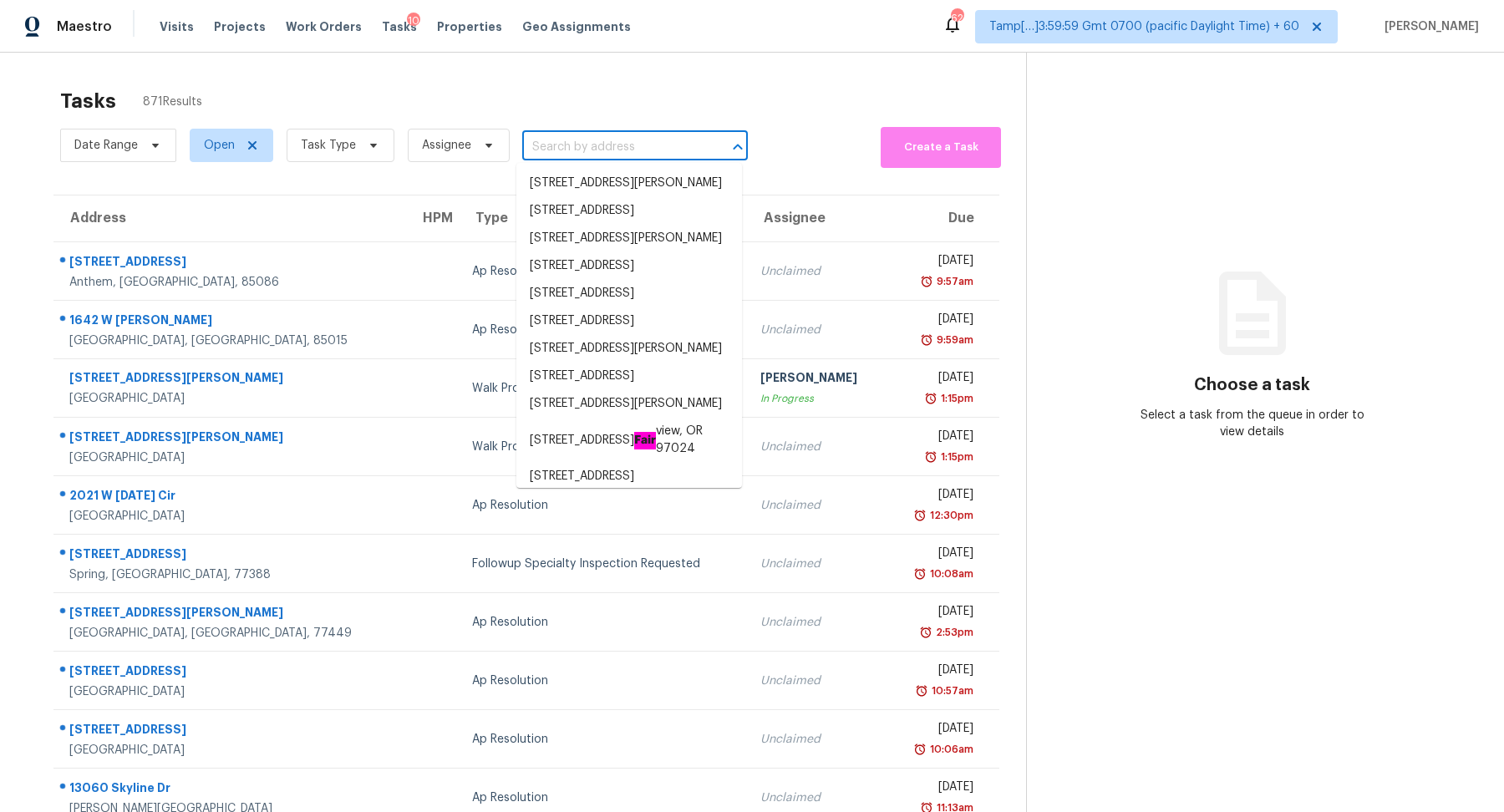
paste input "[STREET_ADDRESS]"
type input "[STREET_ADDRESS]"
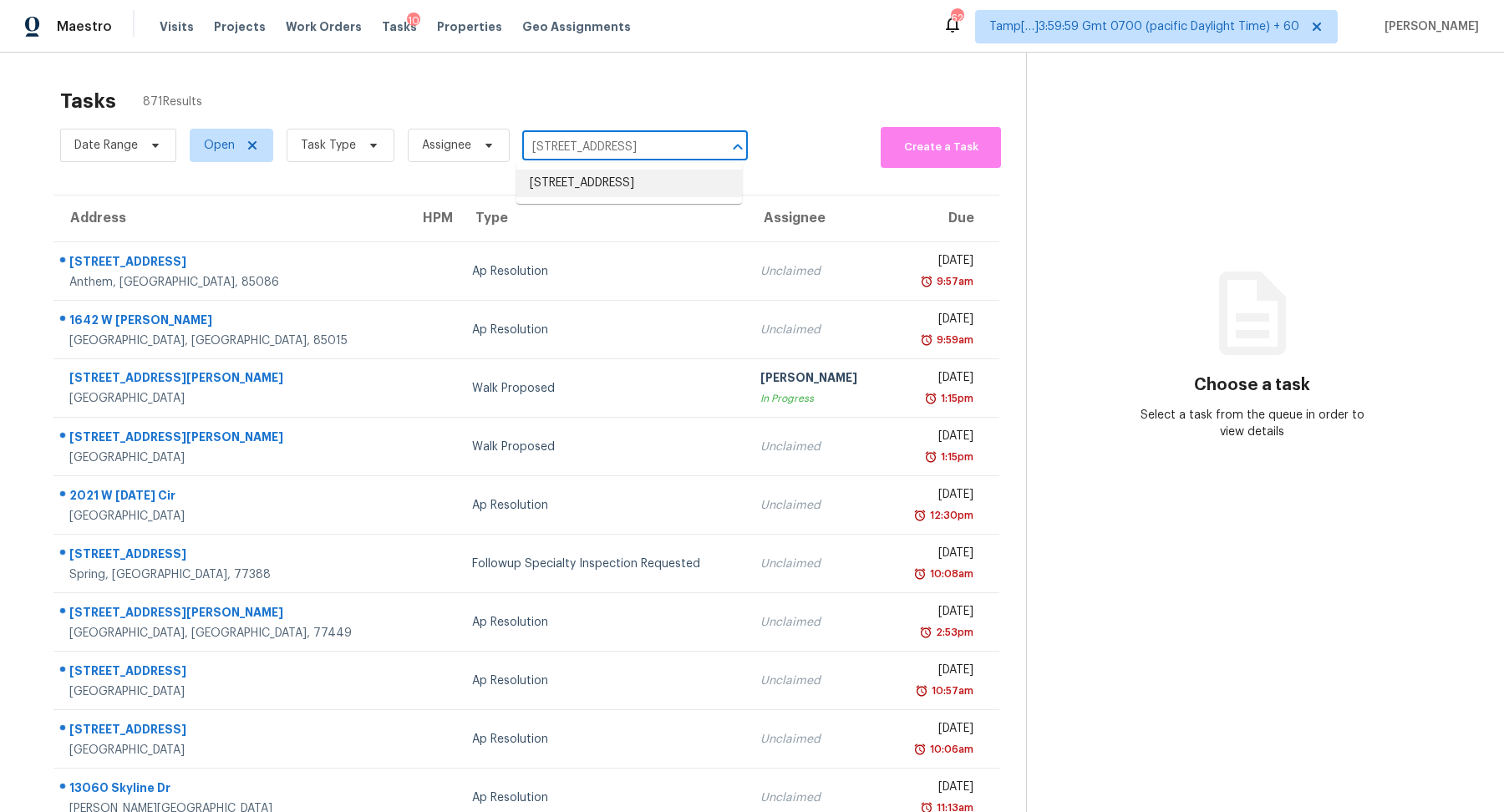
click at [633, 194] on li "[STREET_ADDRESS]" at bounding box center [629, 183] width 225 height 27
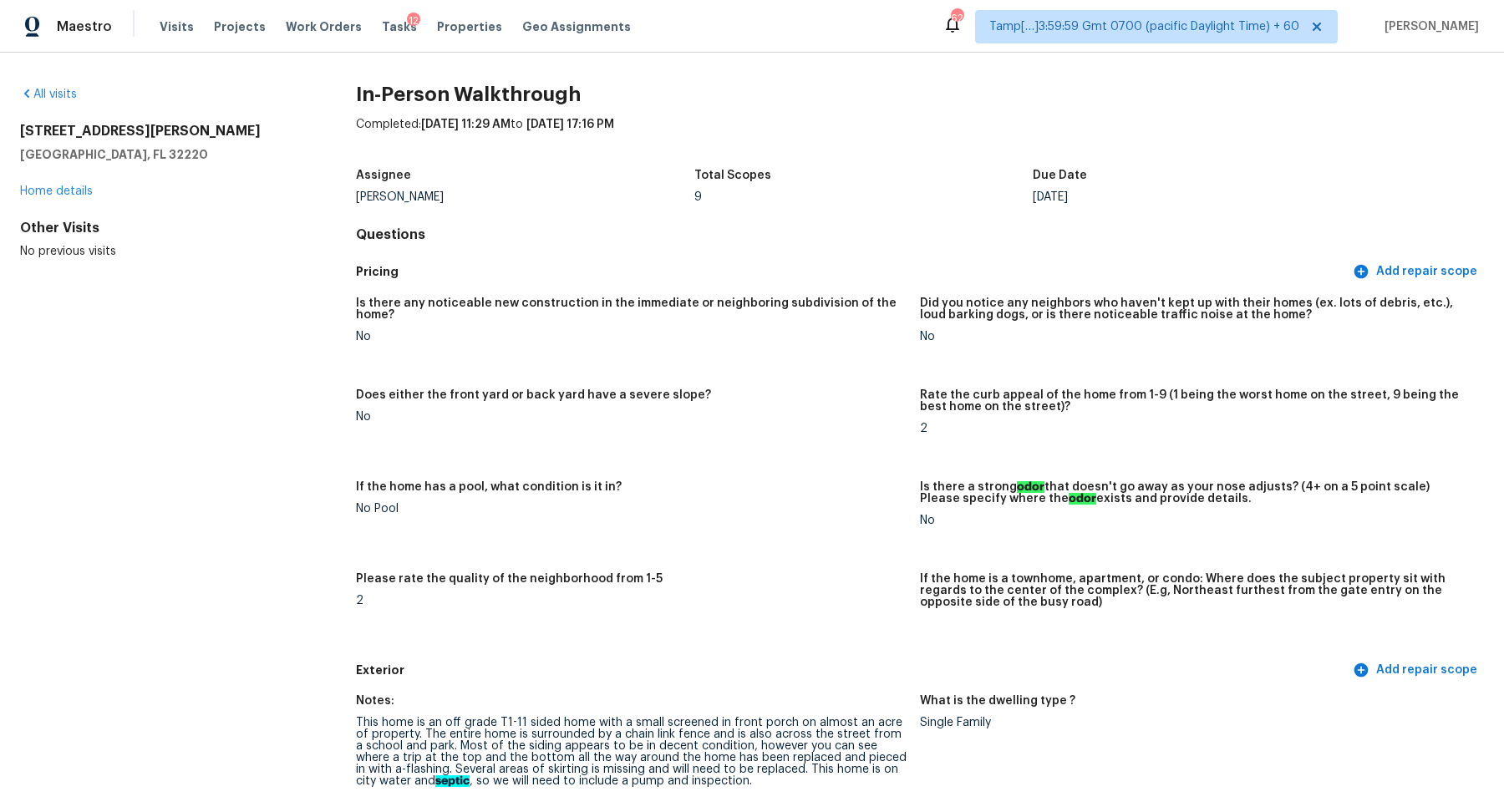
scroll to position [2950, 0]
